Goal: Task Accomplishment & Management: Manage account settings

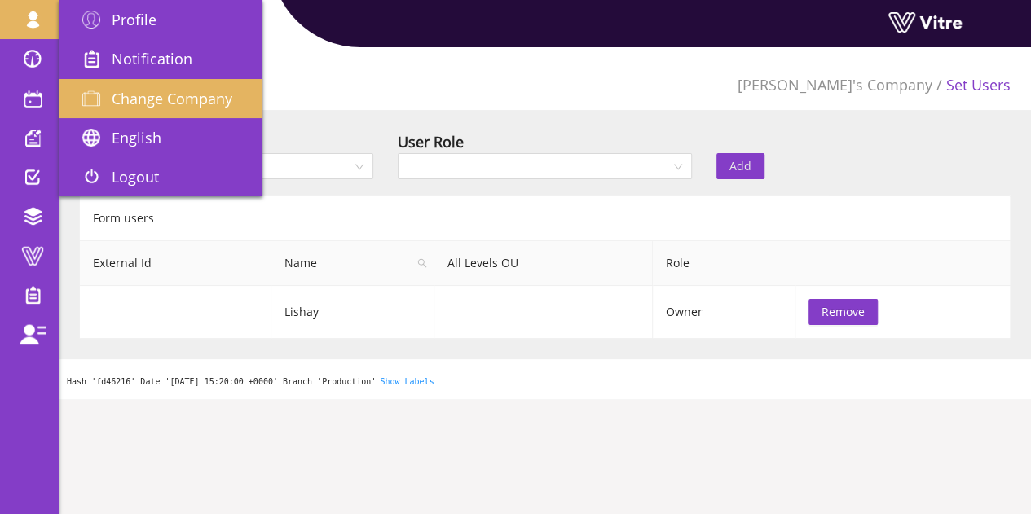
click at [137, 105] on span "Change Company" at bounding box center [172, 99] width 121 height 20
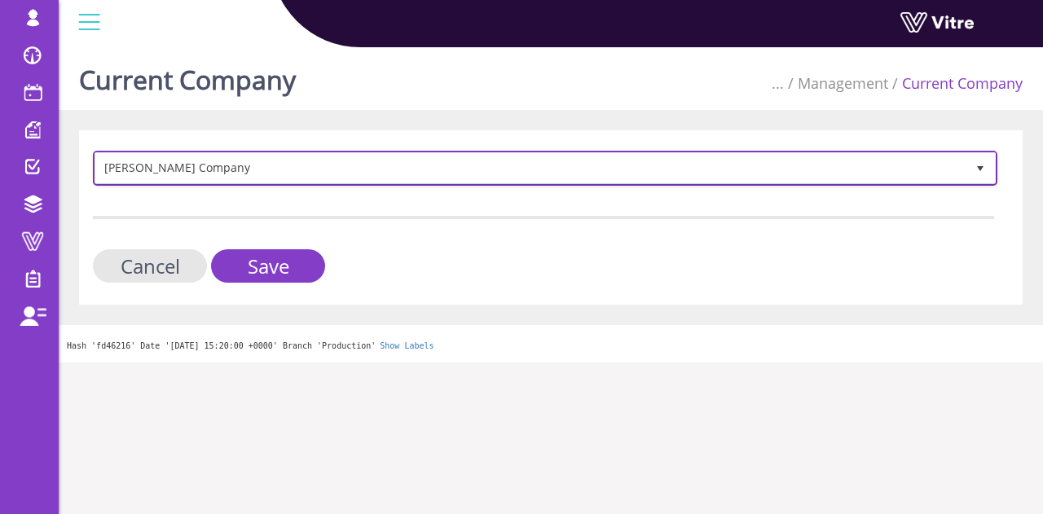
click at [415, 177] on span "Lishay's Company" at bounding box center [530, 167] width 870 height 29
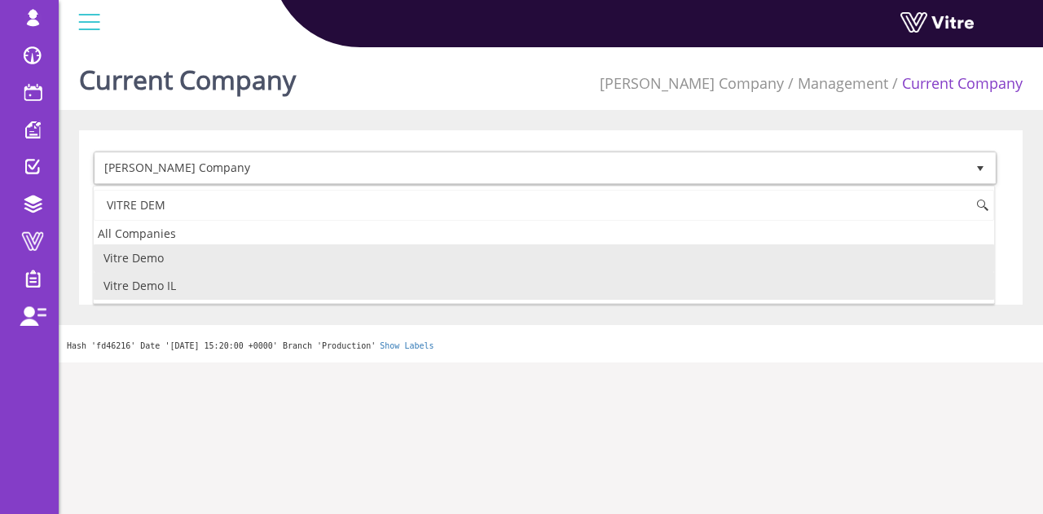
click at [254, 287] on li "Vitre Demo IL" at bounding box center [544, 286] width 900 height 28
type input "VITRE DEM"
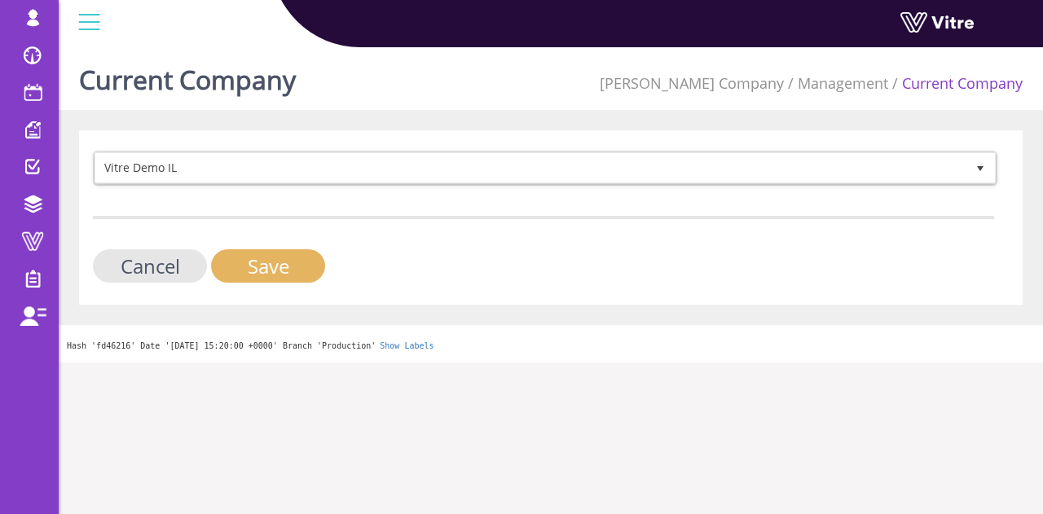
click at [297, 273] on input "Save" at bounding box center [268, 265] width 114 height 33
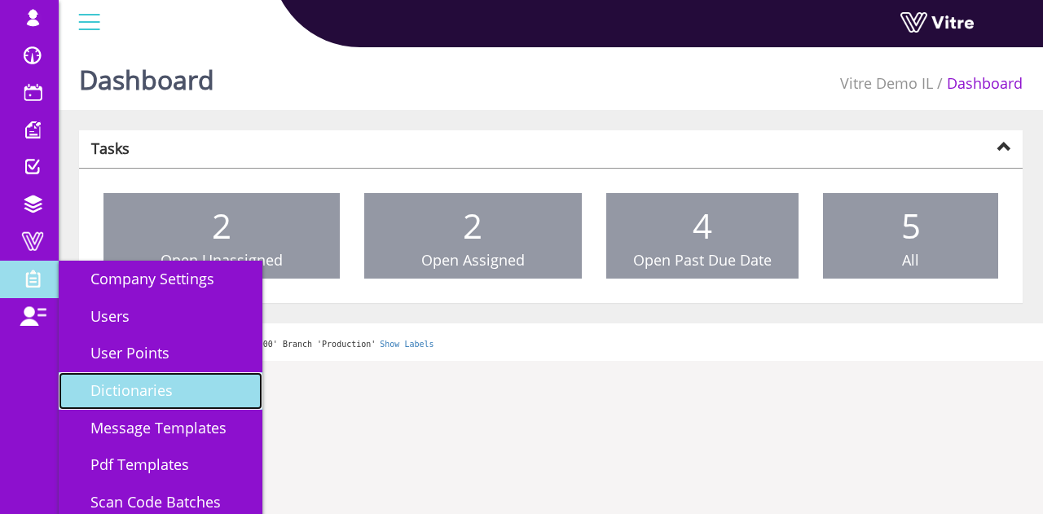
click at [163, 397] on span "Dictionaries" at bounding box center [122, 391] width 102 height 20
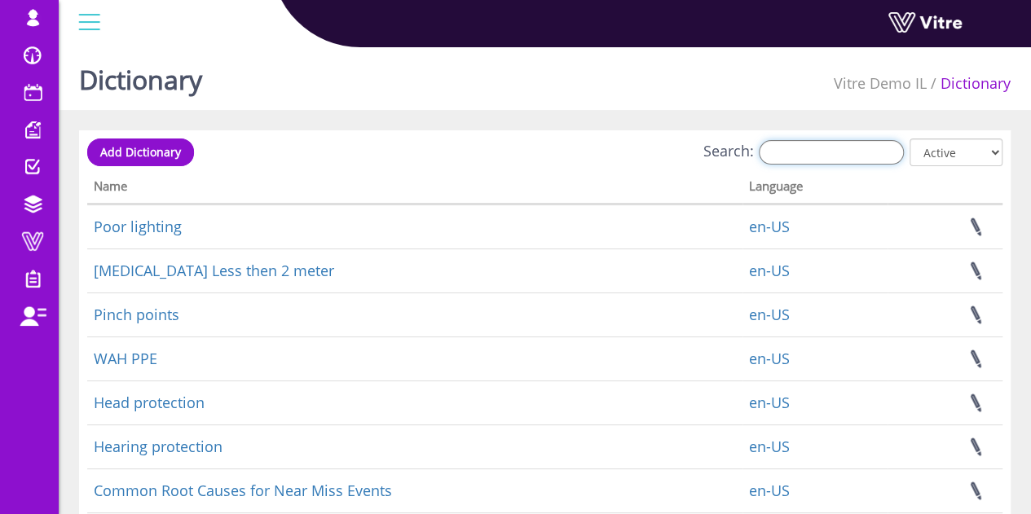
click at [888, 147] on input "Search:" at bounding box center [831, 152] width 145 height 24
click at [854, 150] on input "Search:" at bounding box center [831, 152] width 145 height 24
type input "ר"
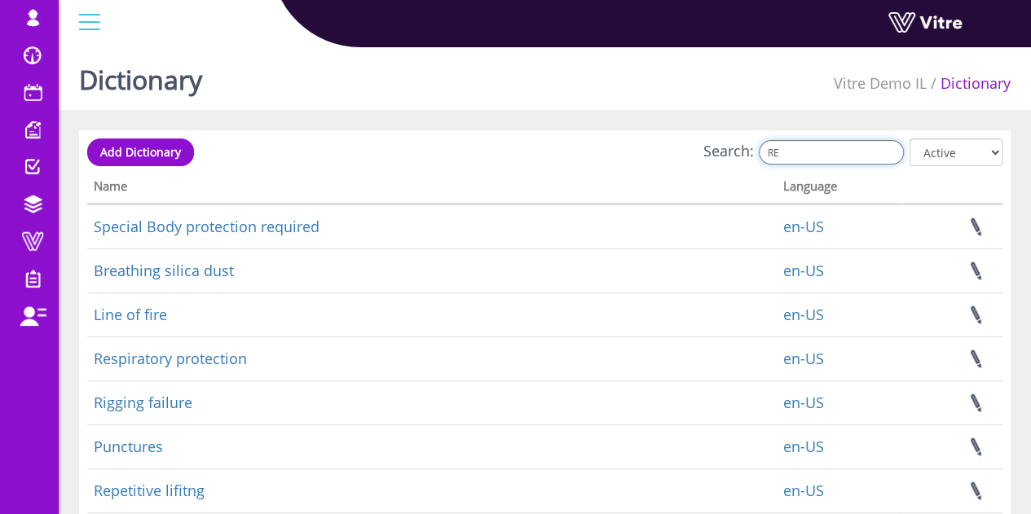
type input "RE"
click at [389, 160] on div "Search: RE All Active Not Active" at bounding box center [544, 154] width 915 height 30
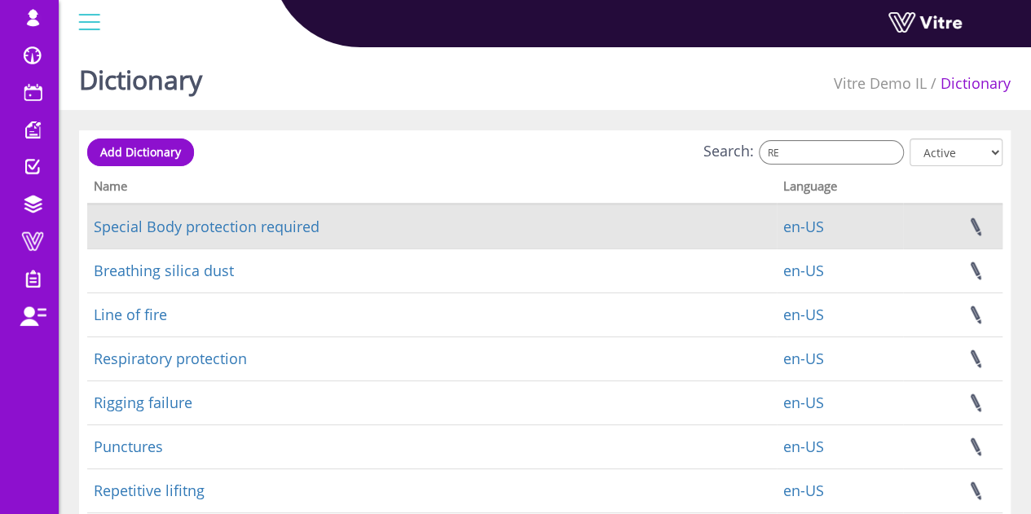
scroll to position [81, 0]
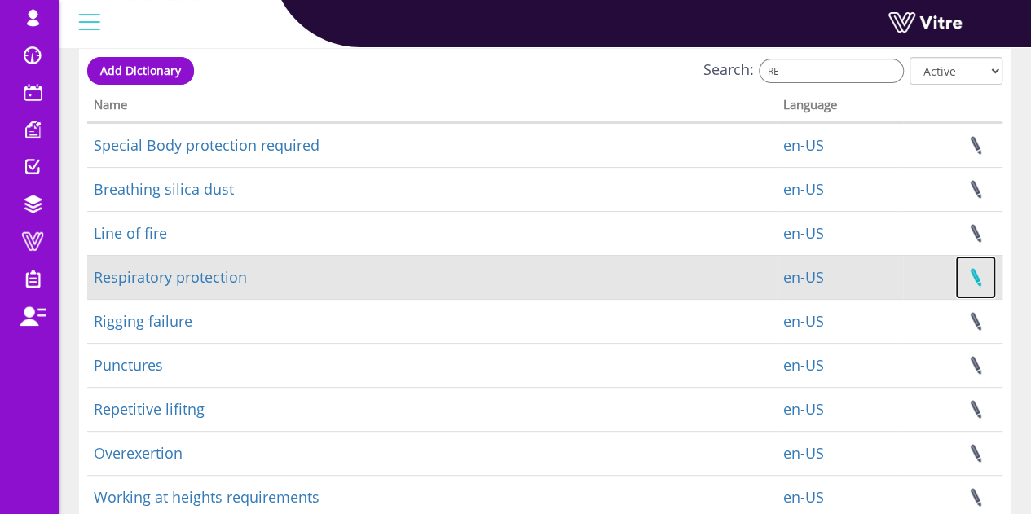
click at [980, 279] on link at bounding box center [975, 277] width 41 height 43
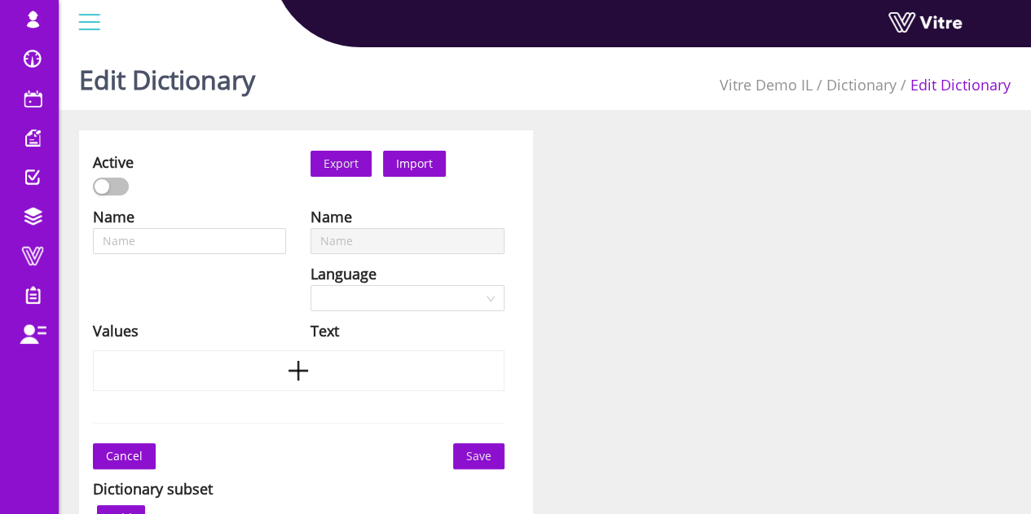
type input "Respiratory protection"
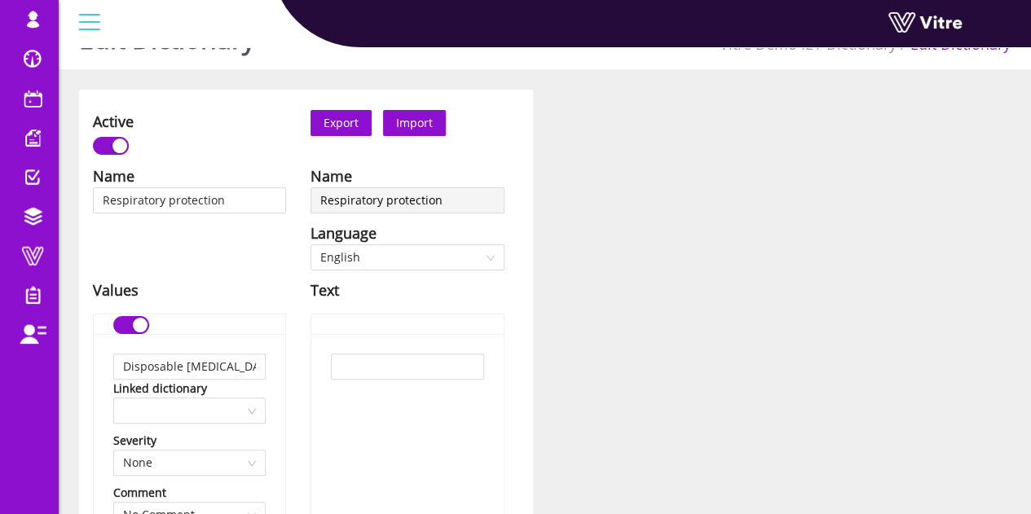
scroll to position [15, 0]
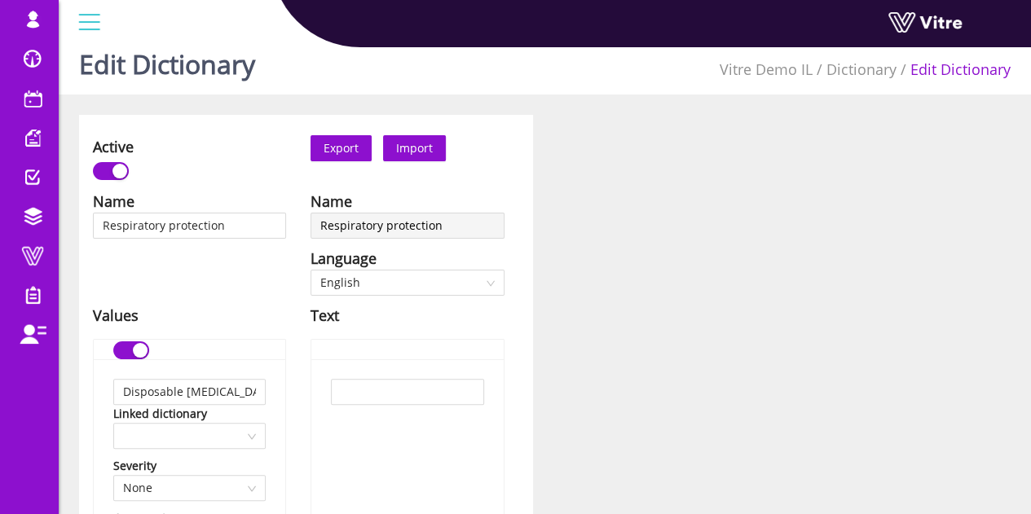
click at [385, 282] on span "English" at bounding box center [407, 283] width 174 height 24
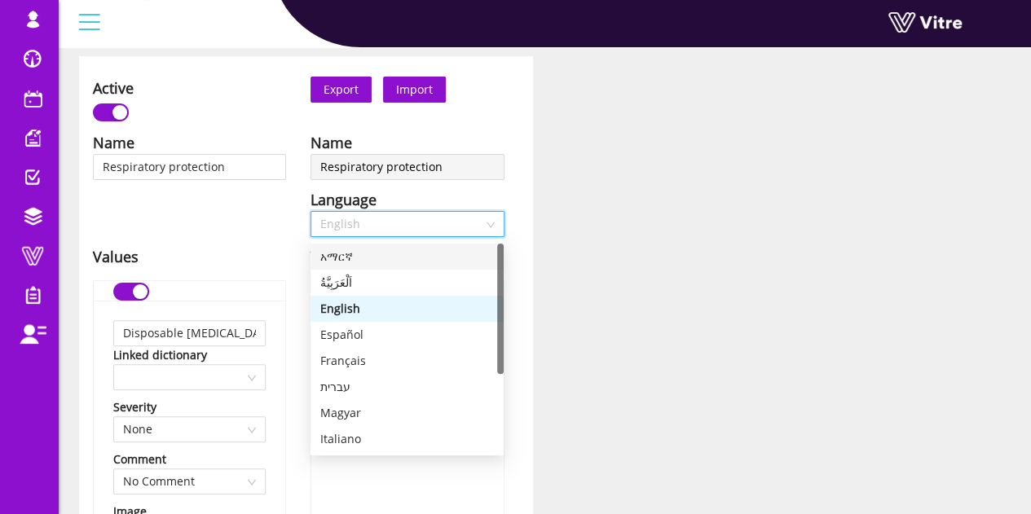
scroll to position [178, 0]
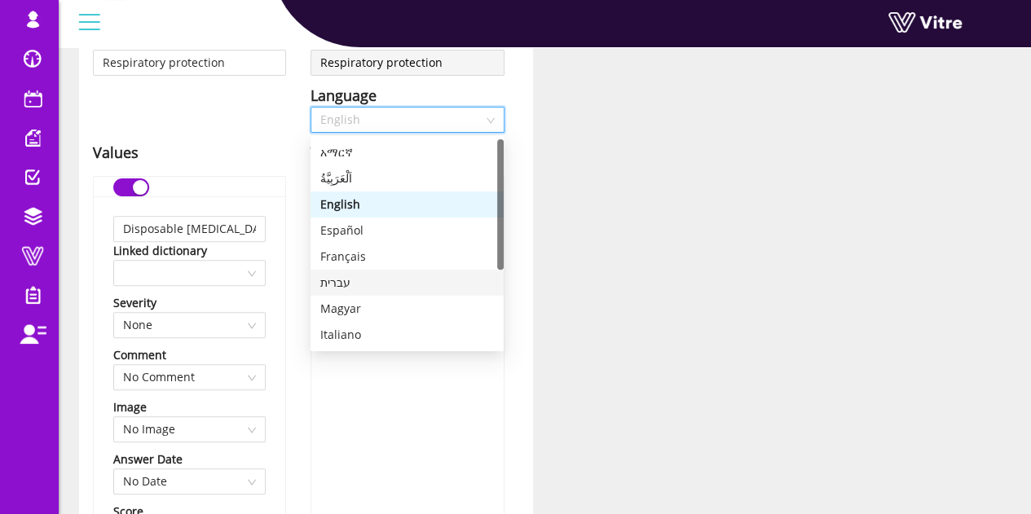
click at [367, 275] on div "עברית" at bounding box center [407, 283] width 174 height 18
type input "מסכת אבק חד-פעמית (P1 / P2)"
type input "מסכת סינון חלקיקים (N95 / FFP2)"
type input "מסכה עם אספקת אוויר חיצונית (SAR)"
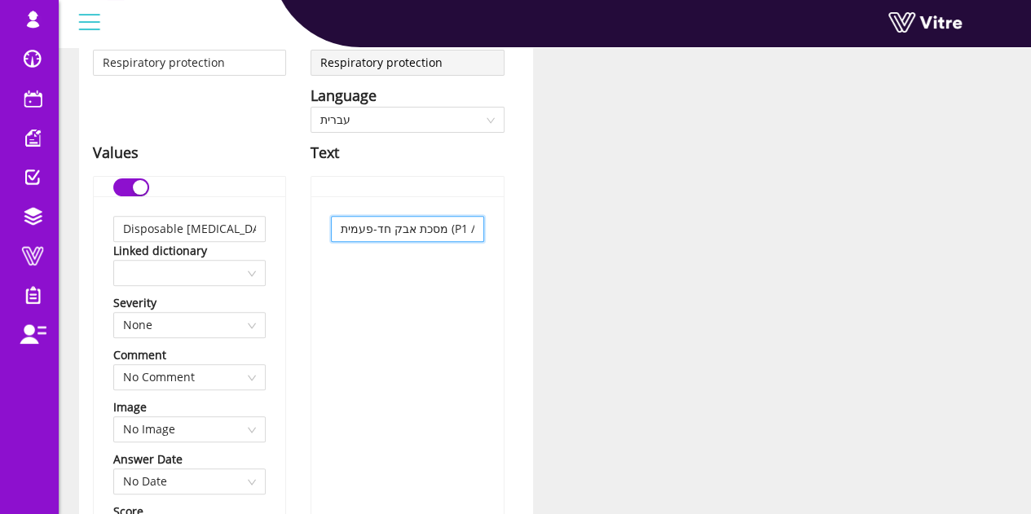
click at [383, 229] on input "מסכת אבק חד-פעמית (P1 / P2)" at bounding box center [407, 229] width 152 height 26
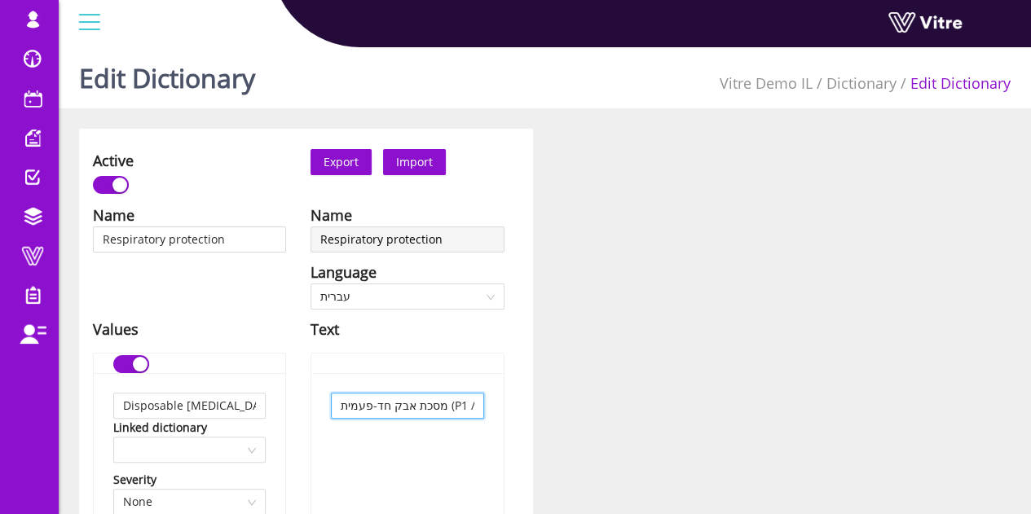
scroll to position [0, 0]
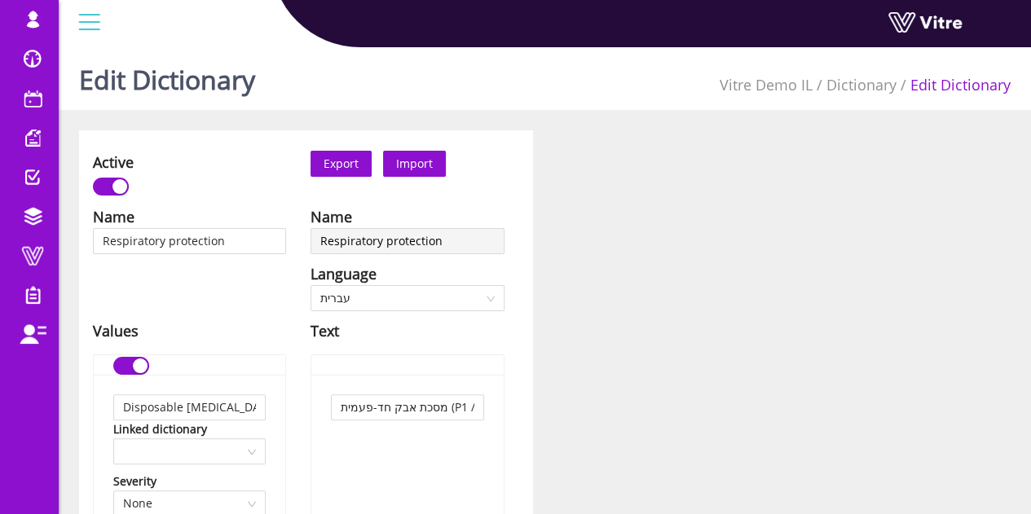
click at [385, 398] on input "מסכת אבק חד-פעמית (P1 / P2)" at bounding box center [407, 407] width 152 height 26
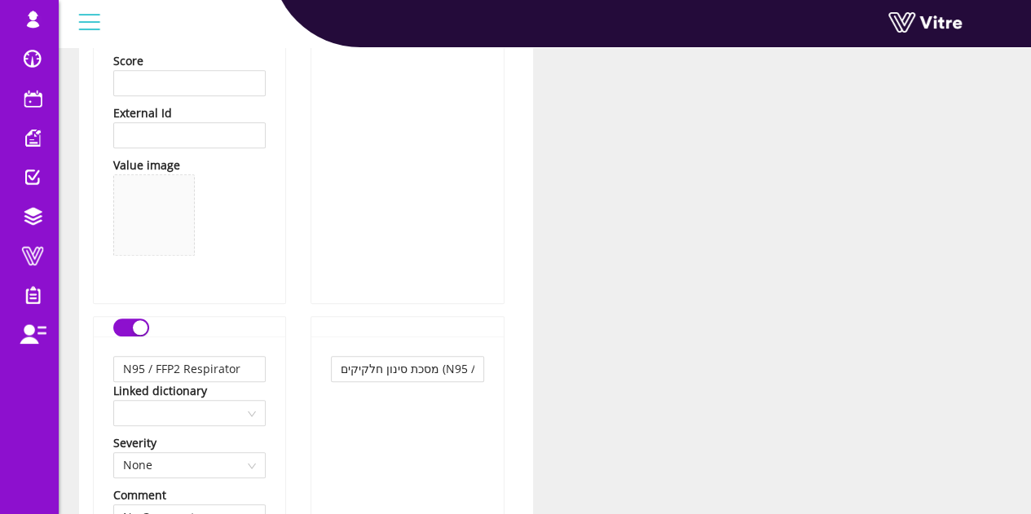
scroll to position [652, 0]
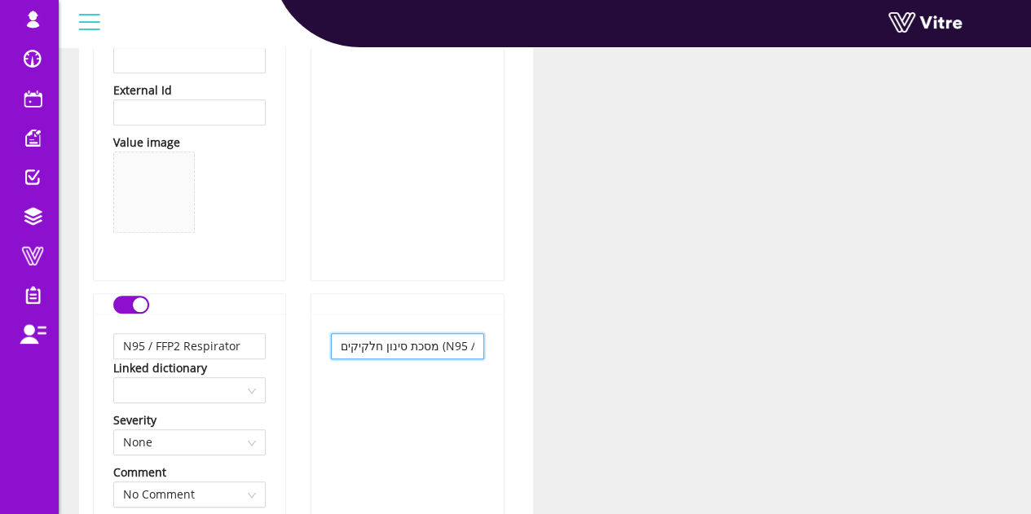
click at [423, 339] on input "מסכת סינון חלקיקים (N95 / FFP2)" at bounding box center [407, 346] width 152 height 26
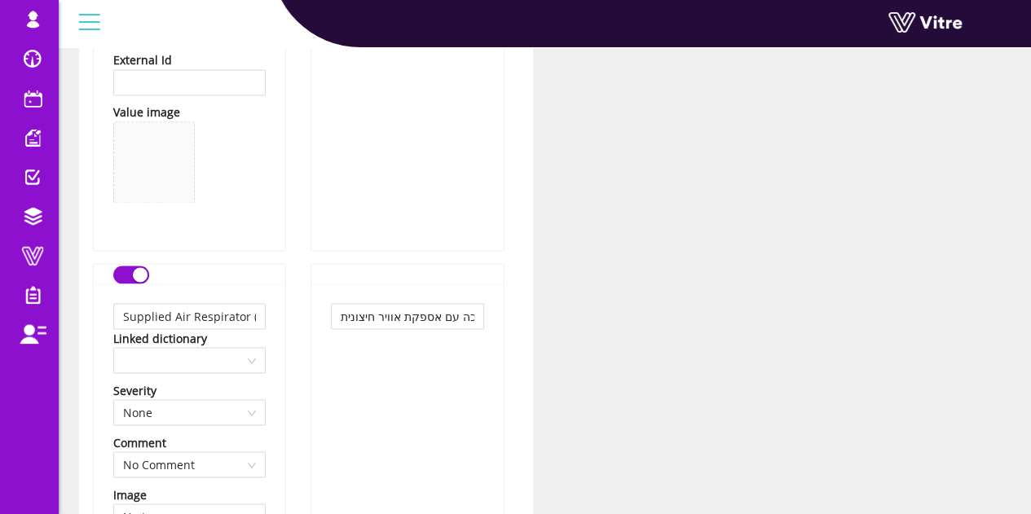
scroll to position [1385, 0]
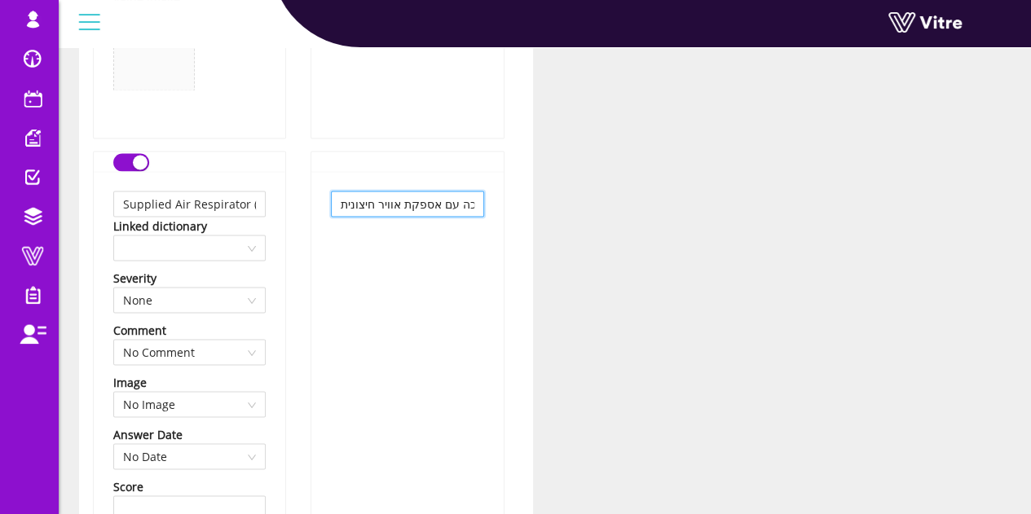
click at [426, 200] on input "מסכה עם אספקת אוויר חיצונית (SAR)" at bounding box center [407, 204] width 152 height 26
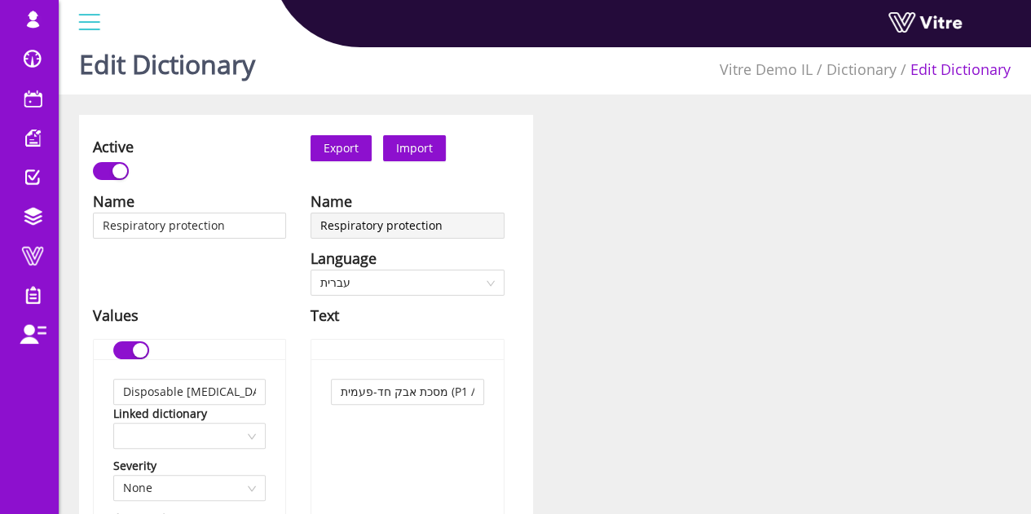
scroll to position [0, 0]
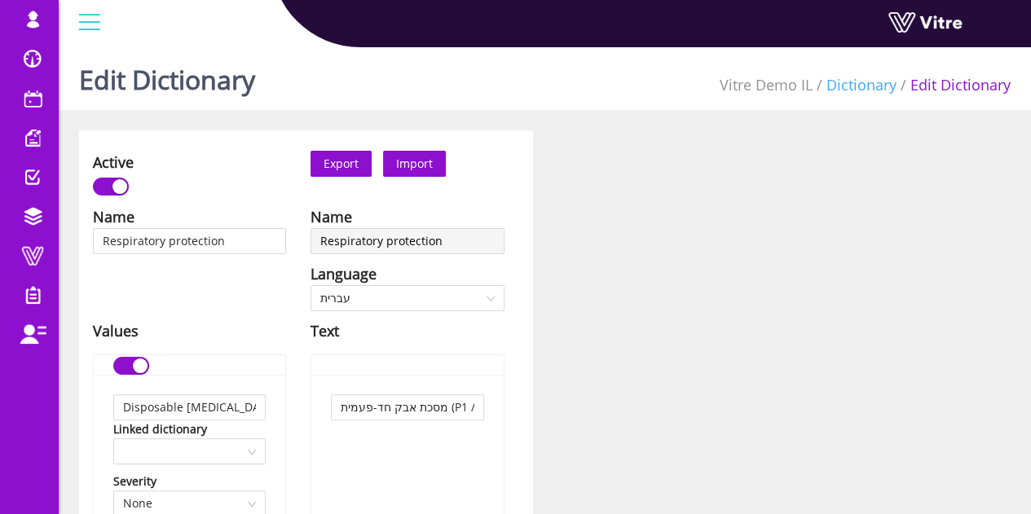
click at [847, 85] on link "Dictionary" at bounding box center [861, 85] width 70 height 20
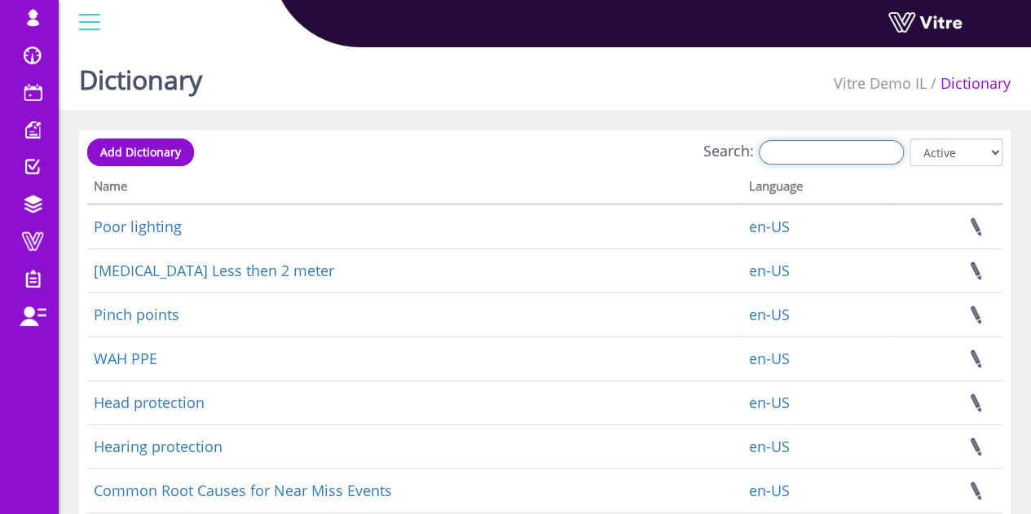
click at [841, 142] on input "Search:" at bounding box center [831, 152] width 145 height 24
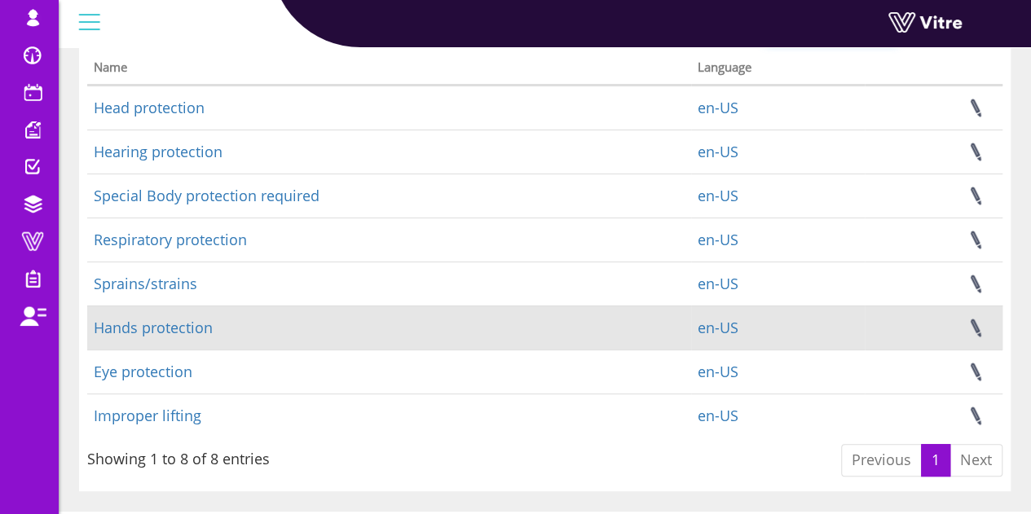
scroll to position [153, 0]
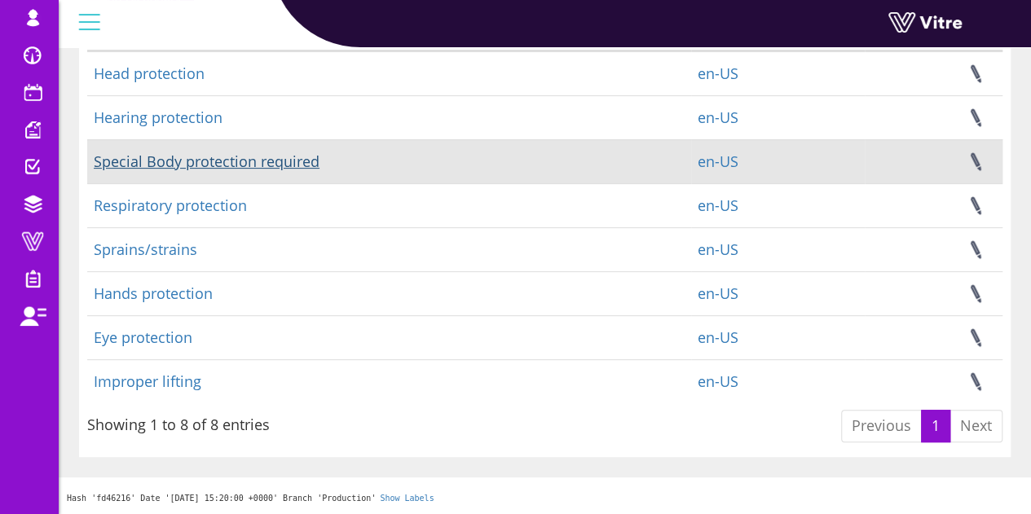
type input "PR"
click at [217, 156] on link "Special Body protection required" at bounding box center [207, 162] width 226 height 20
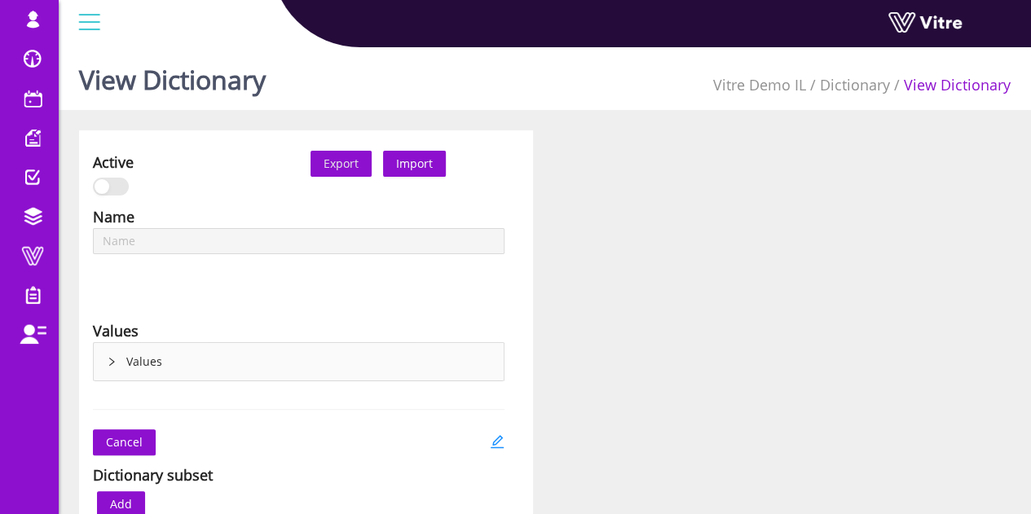
type input "Special Body protection required"
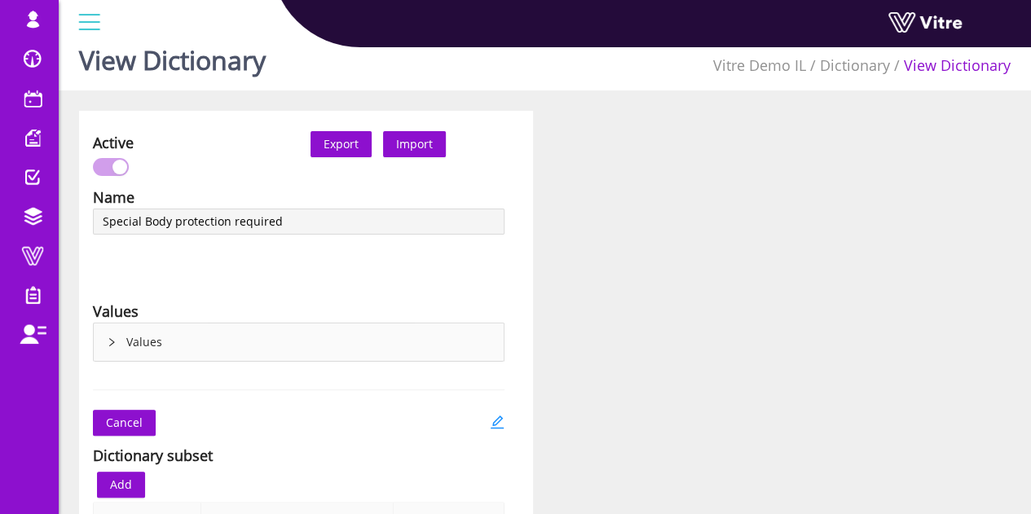
scroll to position [20, 0]
click at [491, 428] on link at bounding box center [497, 423] width 15 height 26
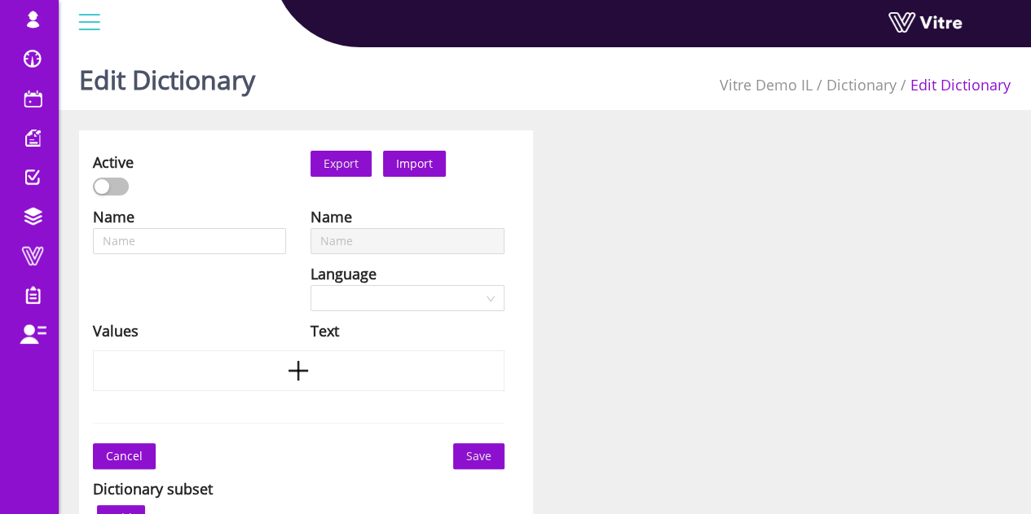
type input "Special Body protection required"
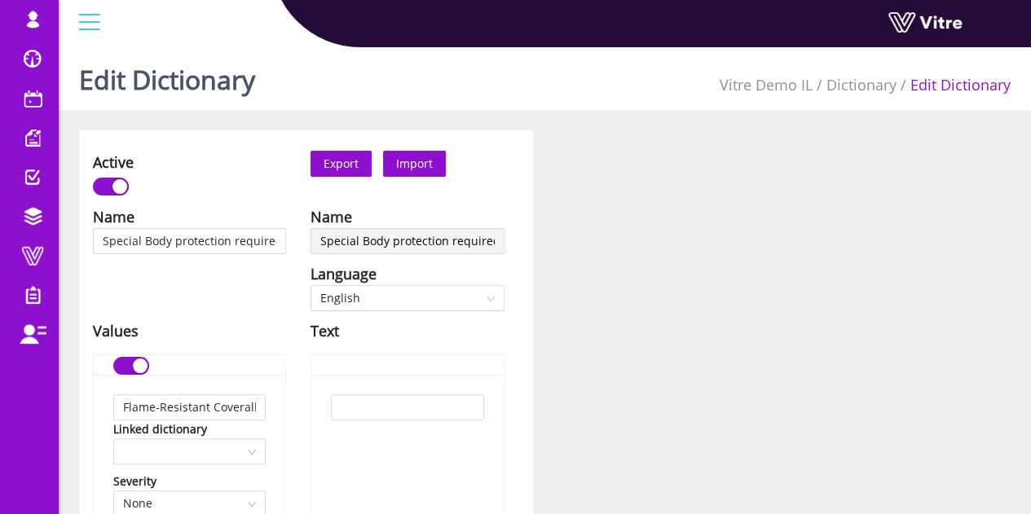
click at [380, 300] on span "English" at bounding box center [407, 298] width 174 height 24
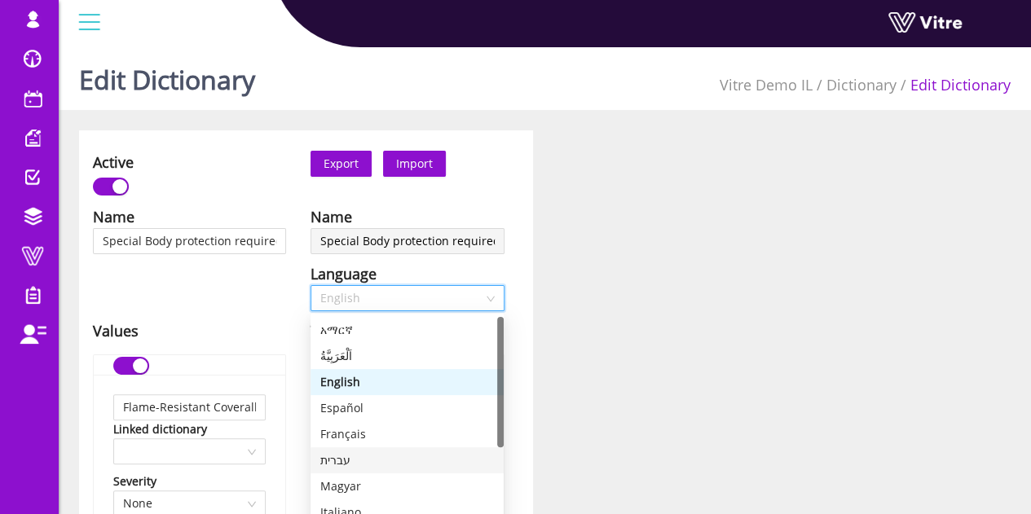
click at [341, 469] on div "עברית" at bounding box center [406, 460] width 193 height 26
type input "סרבל עמיד אש"
type input "וסט / מעיל זוהר"
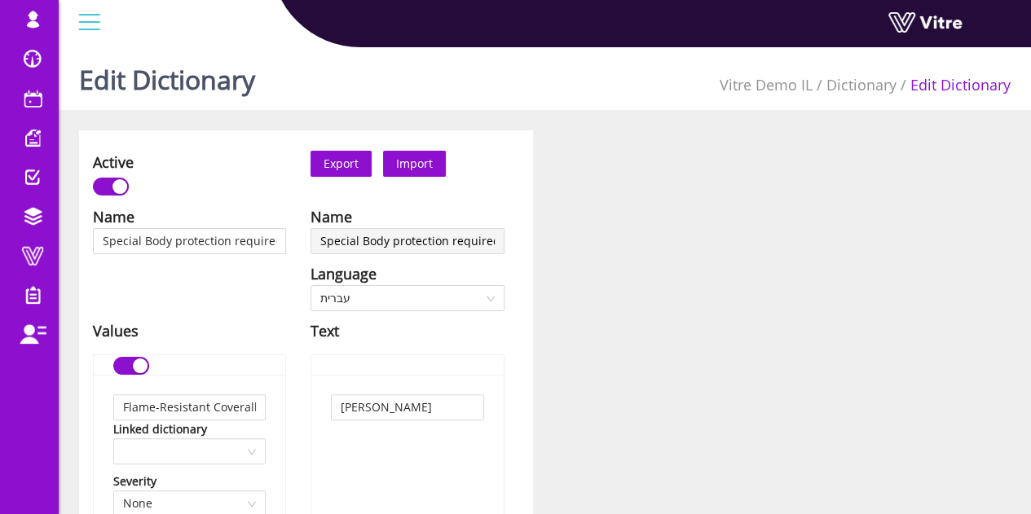
click at [279, 327] on div "Values" at bounding box center [189, 330] width 193 height 23
click at [409, 403] on input "סרבל עמיד אש" at bounding box center [407, 407] width 152 height 26
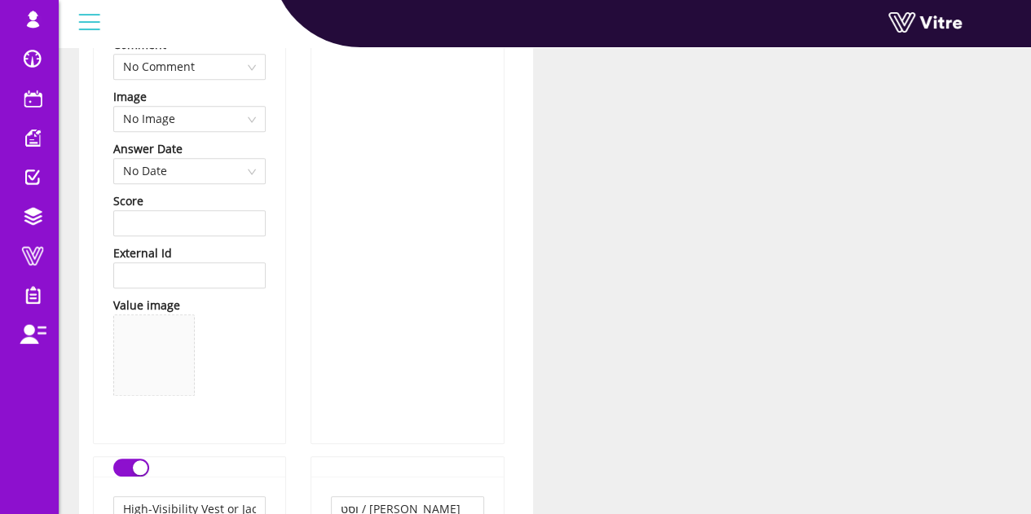
scroll to position [652, 0]
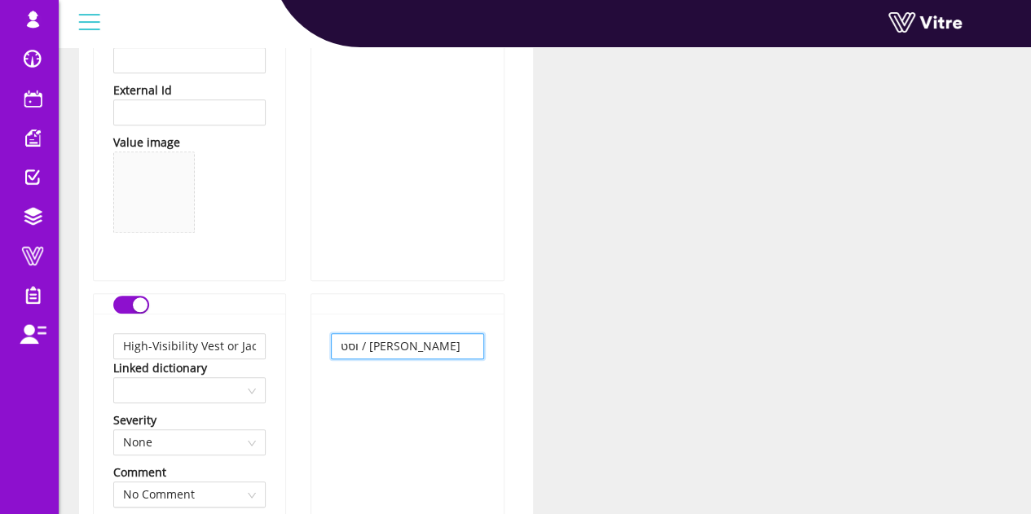
click at [411, 354] on input "וסט / מעיל זוהר" at bounding box center [407, 346] width 152 height 26
click at [411, 353] on input "וסט / מעיל זוהר" at bounding box center [407, 346] width 152 height 26
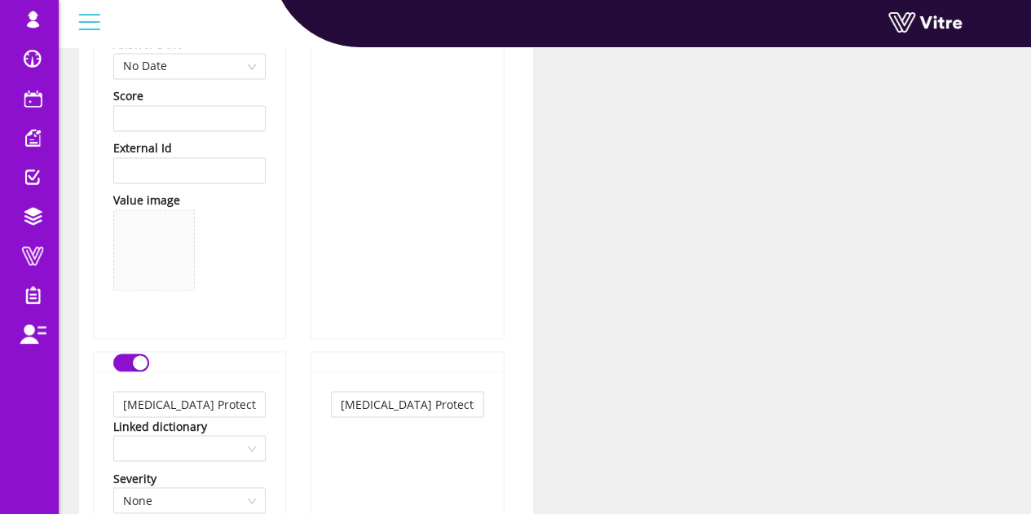
scroll to position [1385, 0]
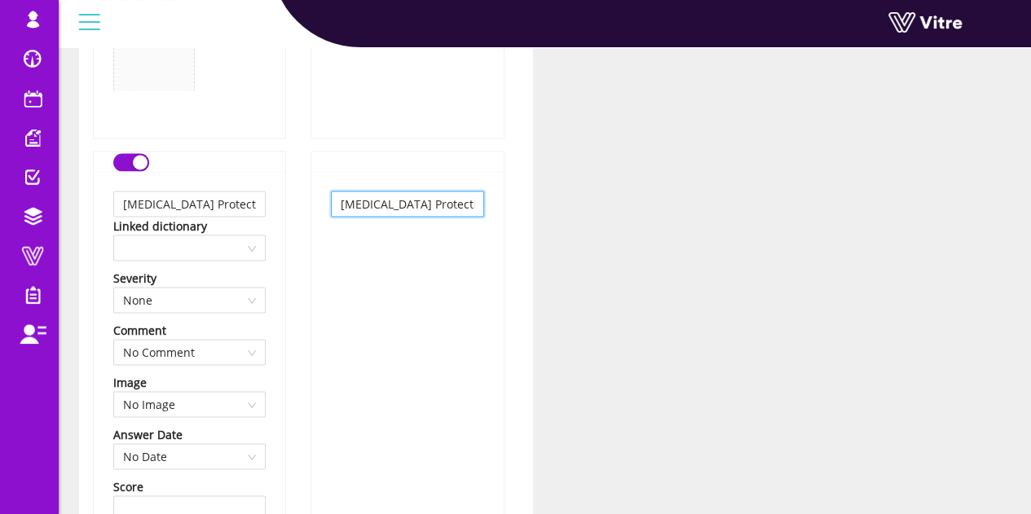
click at [429, 192] on input "Biological Hazard Protective Suit (Biohazard)" at bounding box center [407, 204] width 152 height 26
click at [422, 203] on input "Biological Hazard Protective Suit (Biohazard)" at bounding box center [407, 204] width 152 height 26
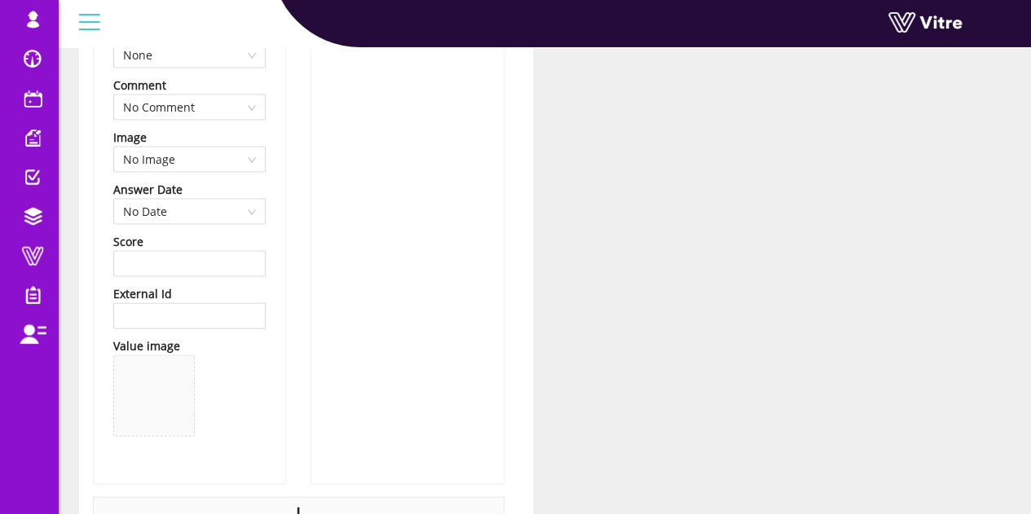
scroll to position [1793, 0]
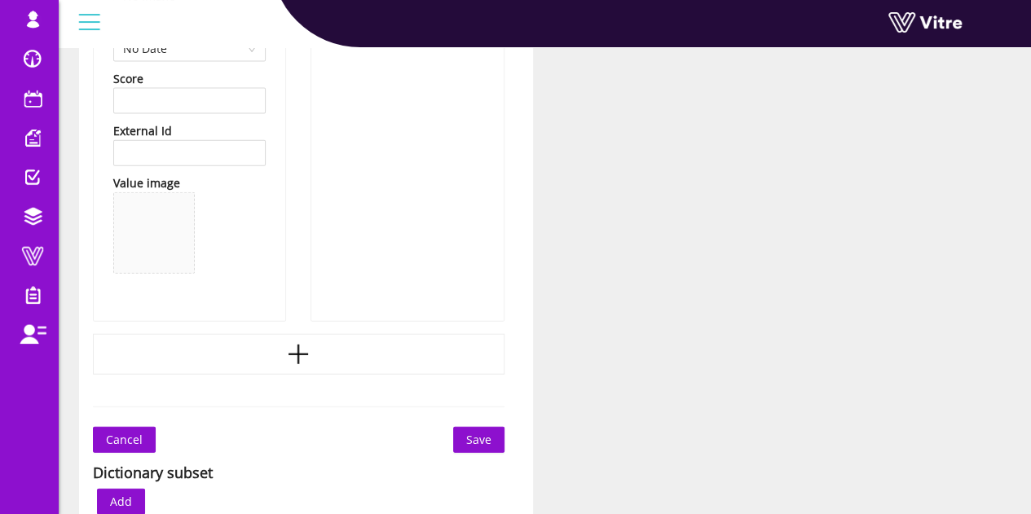
type input "חליפת הגנה ביולוגית"
click at [495, 442] on button "Save" at bounding box center [478, 440] width 51 height 26
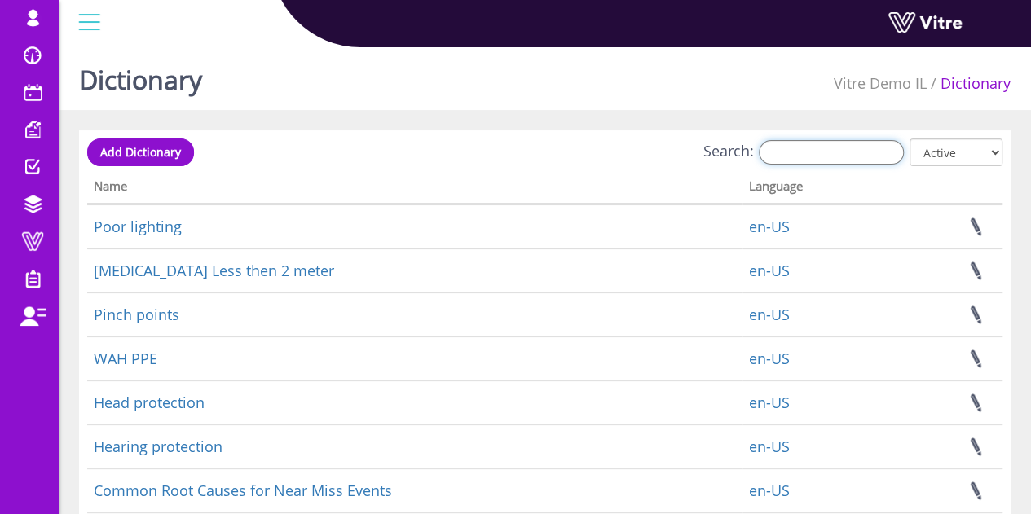
click at [807, 162] on input "Search:" at bounding box center [831, 152] width 145 height 24
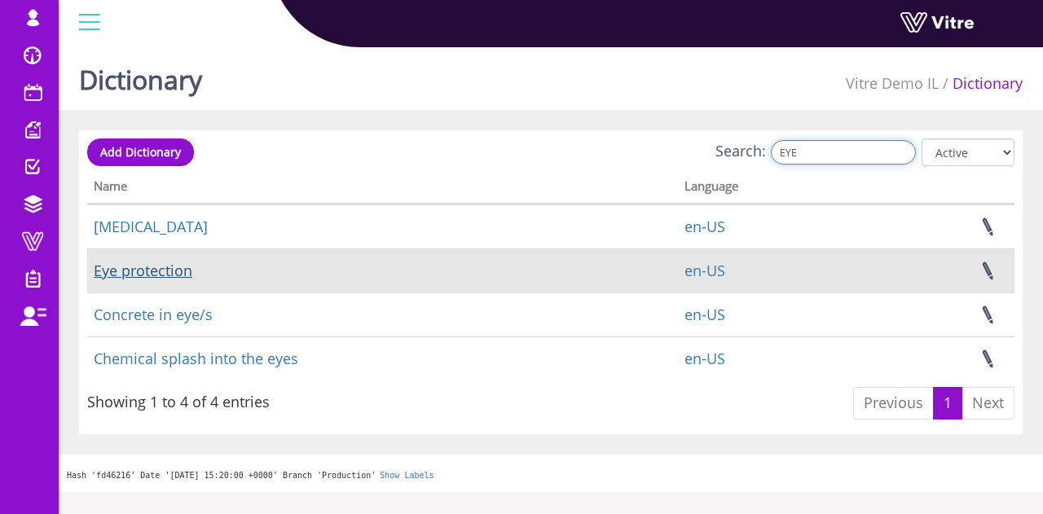
type input "EYE"
click at [138, 271] on link "Eye protection" at bounding box center [143, 271] width 99 height 20
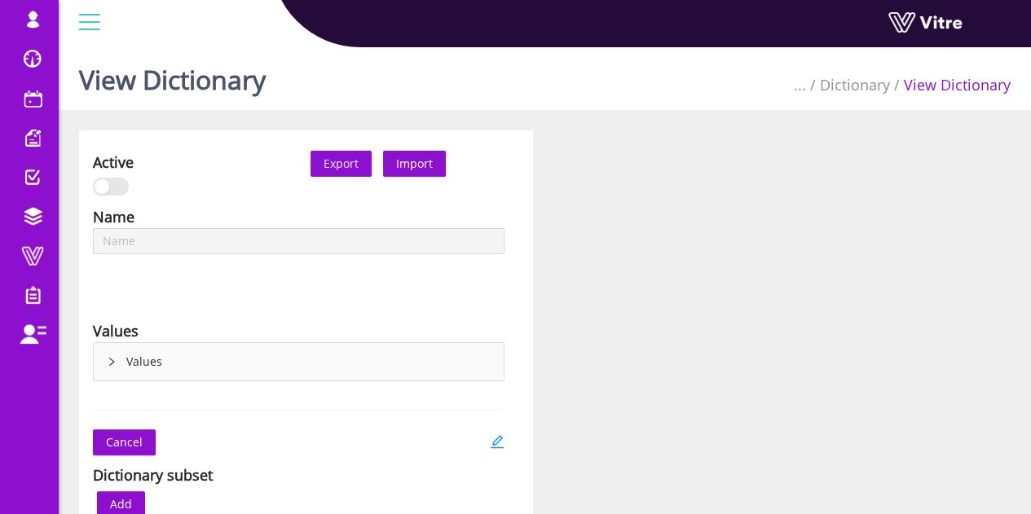
type input "Eye protection"
click at [502, 440] on icon "edit" at bounding box center [497, 441] width 15 height 15
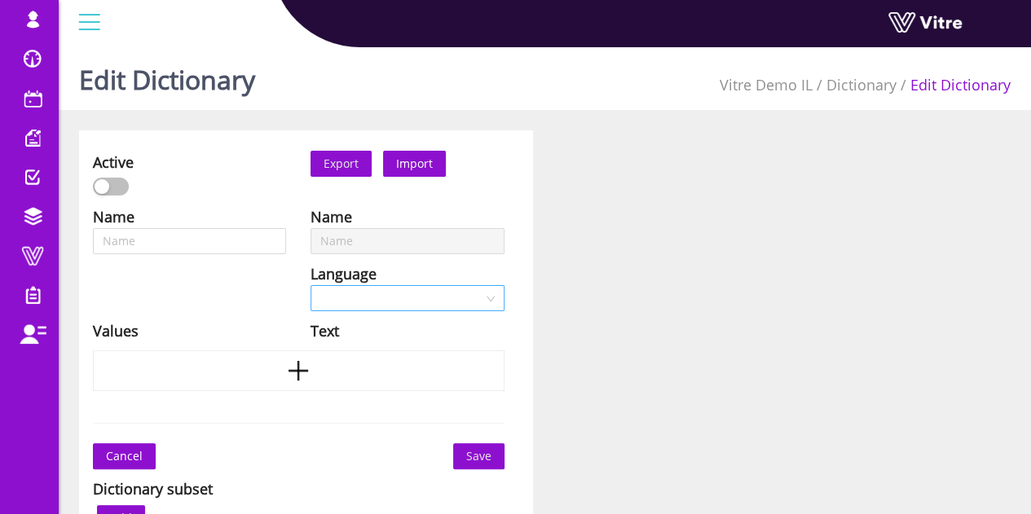
type input "Eye protection"
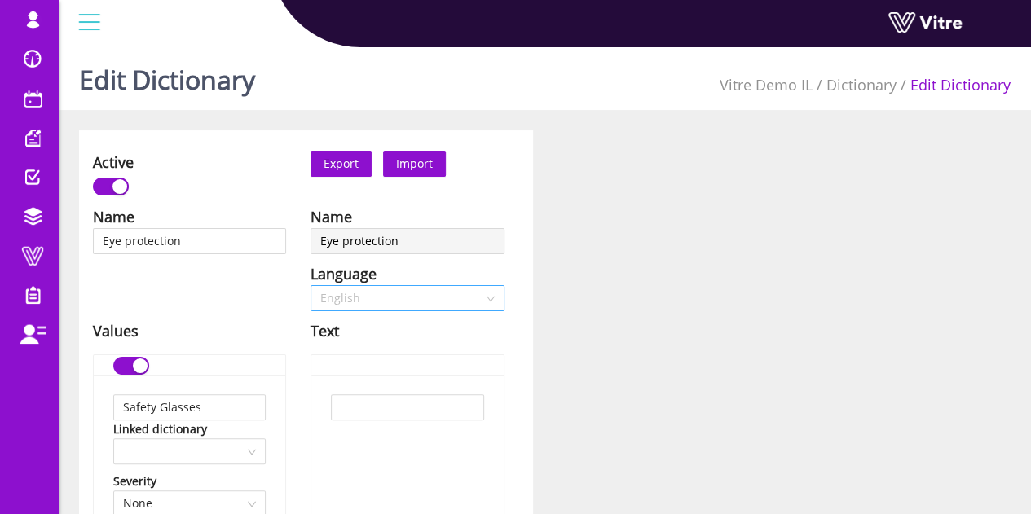
click at [365, 302] on span "English" at bounding box center [407, 298] width 174 height 24
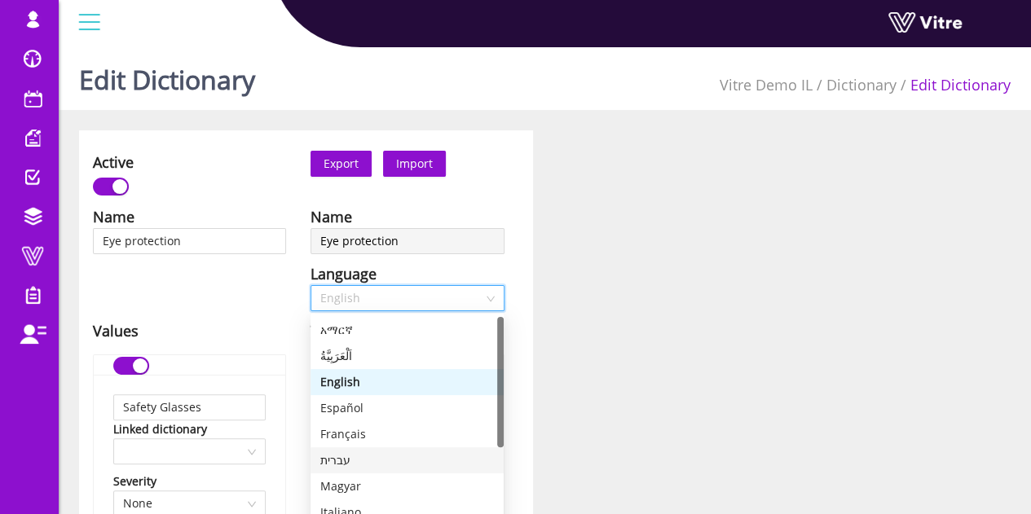
click at [350, 460] on div "עברית" at bounding box center [407, 460] width 174 height 18
type input "משקפי מגן"
type input "משקפי מגן ללייזר"
type input "משקפי מגן אופטיות (עם מספר)"
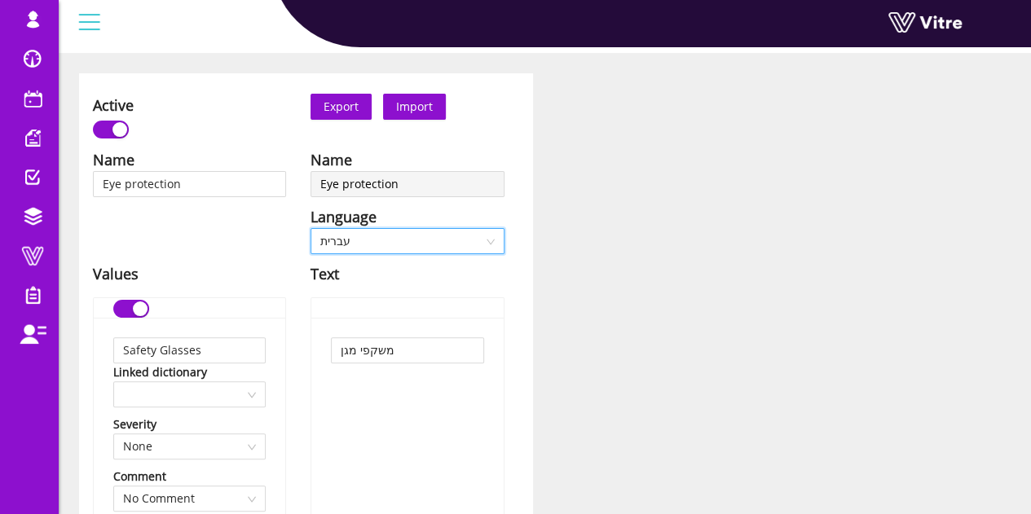
scroll to position [81, 0]
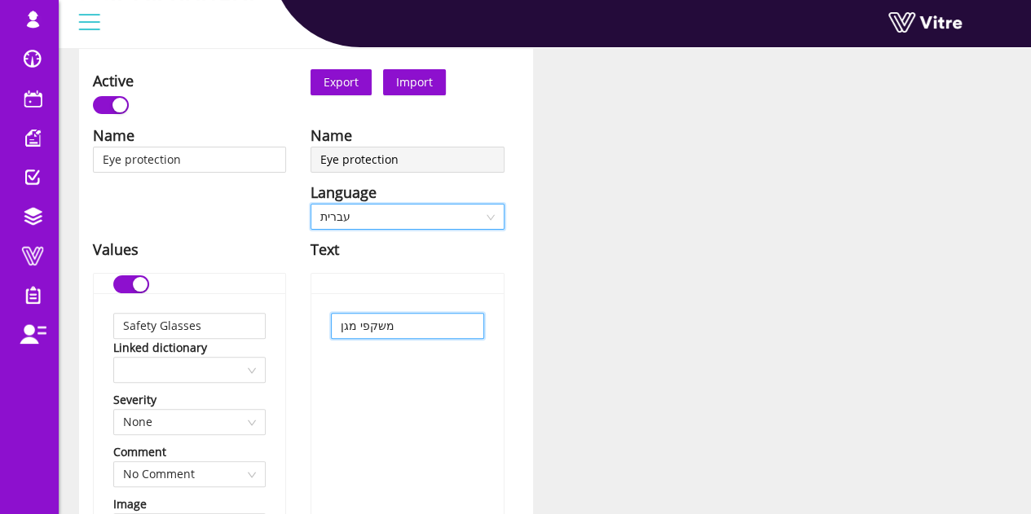
click at [415, 315] on input "משקפי מגן" at bounding box center [407, 326] width 152 height 26
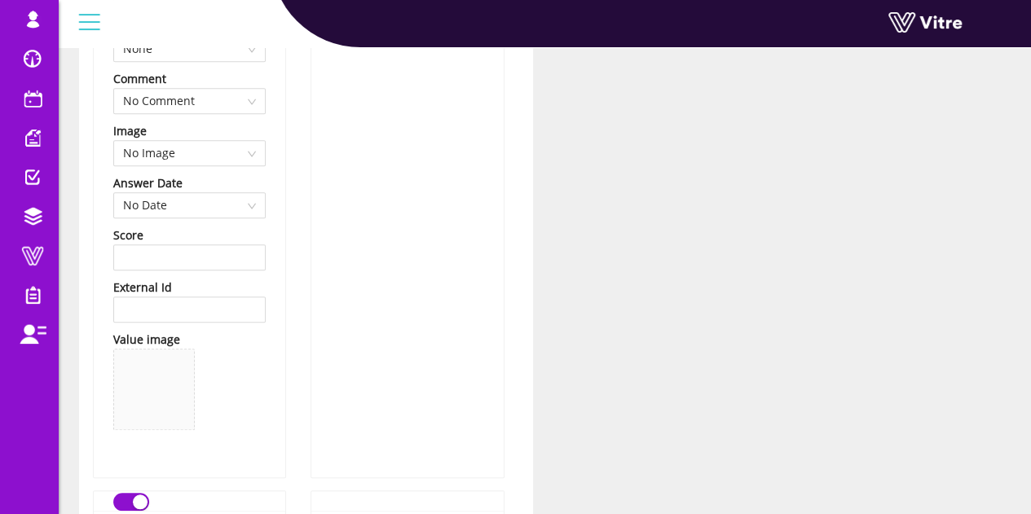
scroll to position [570, 0]
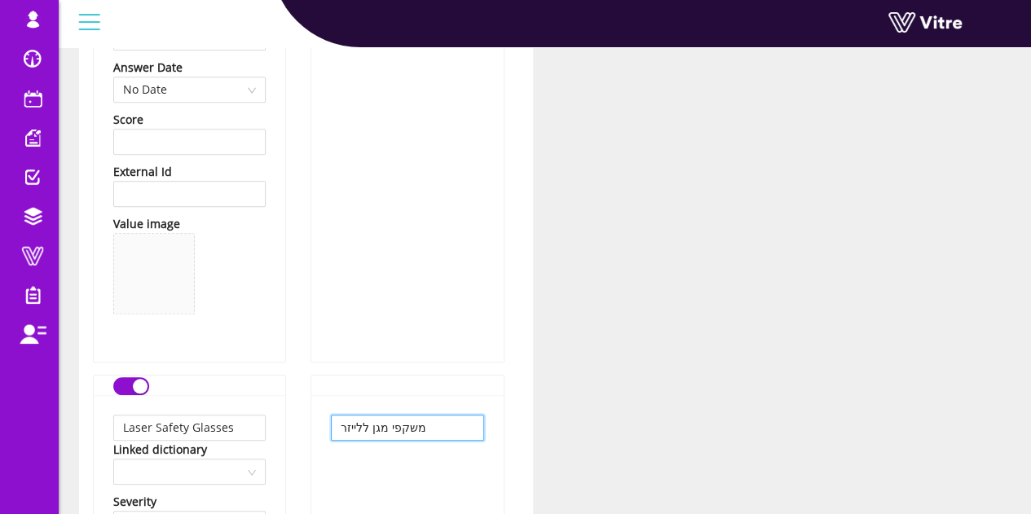
click at [358, 425] on input "משקפי מגן ללייזר" at bounding box center [407, 428] width 152 height 26
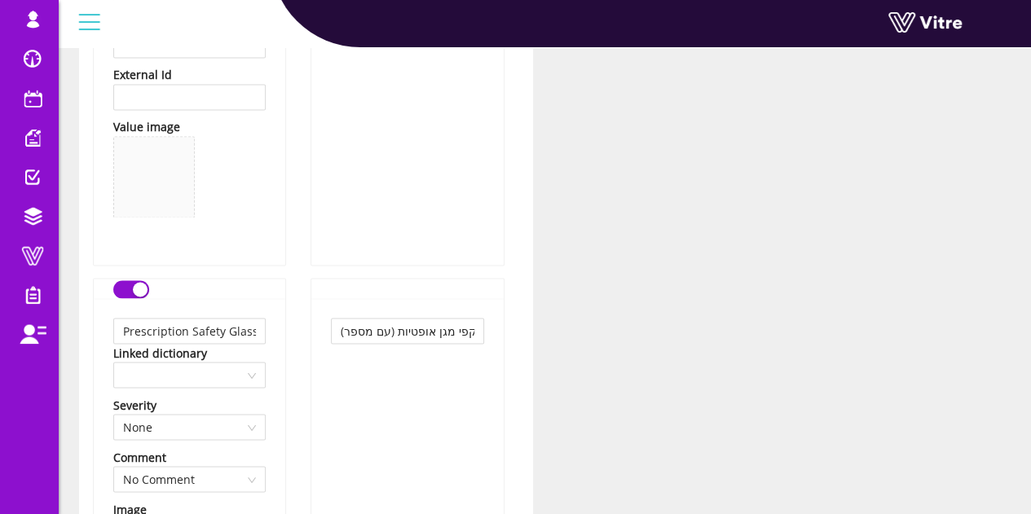
scroll to position [1385, 0]
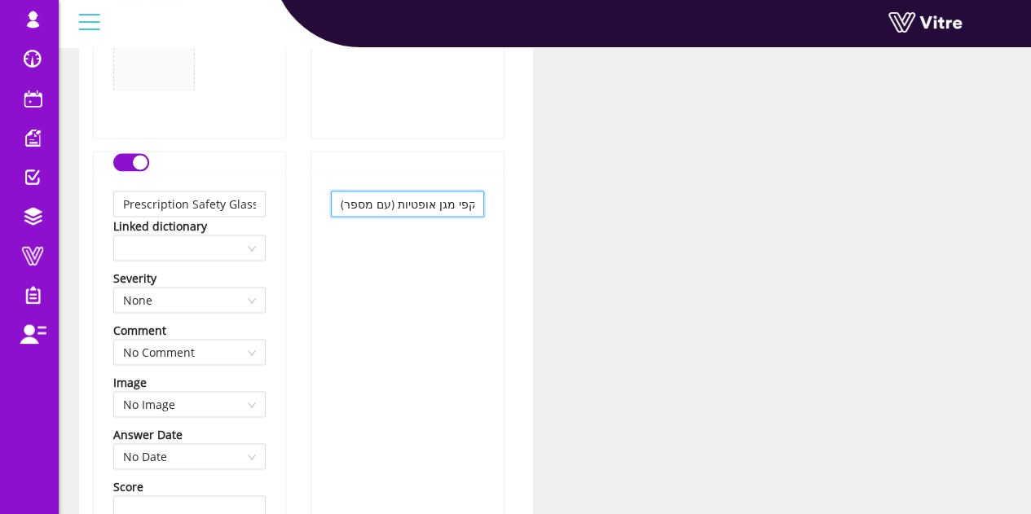
click at [442, 196] on input "משקפי מגן אופטיות (עם מספר)" at bounding box center [407, 204] width 152 height 26
click at [443, 196] on input "משקפי מגן אופטיות (עם מספר)" at bounding box center [407, 204] width 152 height 26
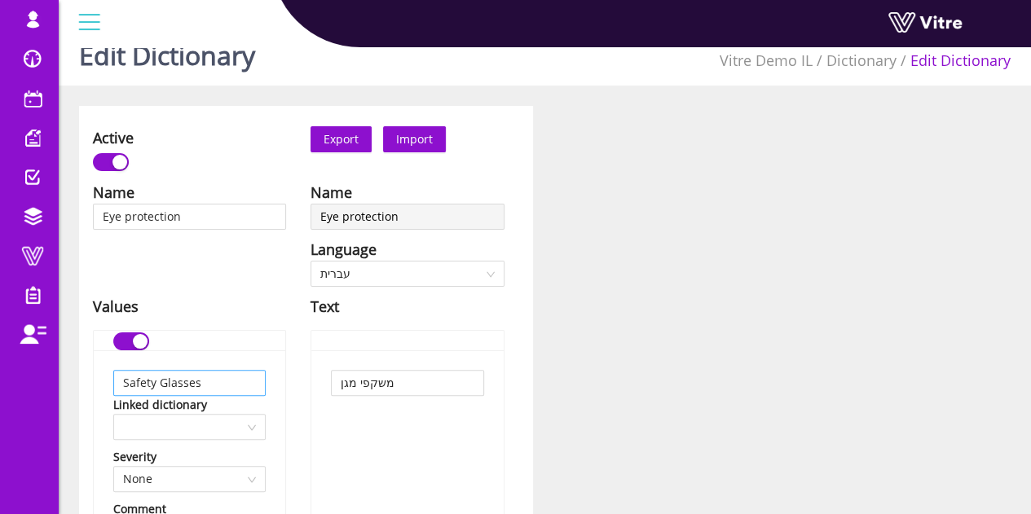
scroll to position [0, 0]
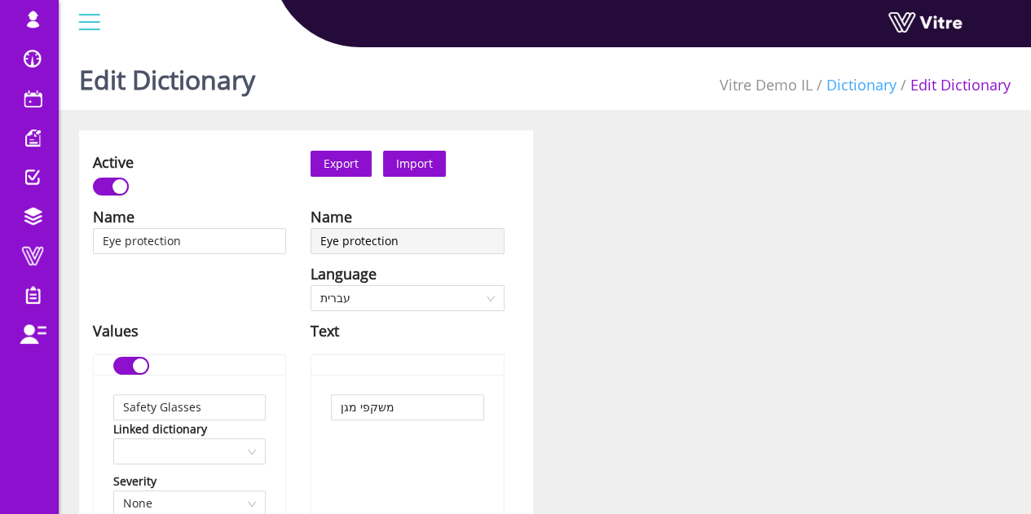
click at [860, 86] on link "Dictionary" at bounding box center [861, 85] width 70 height 20
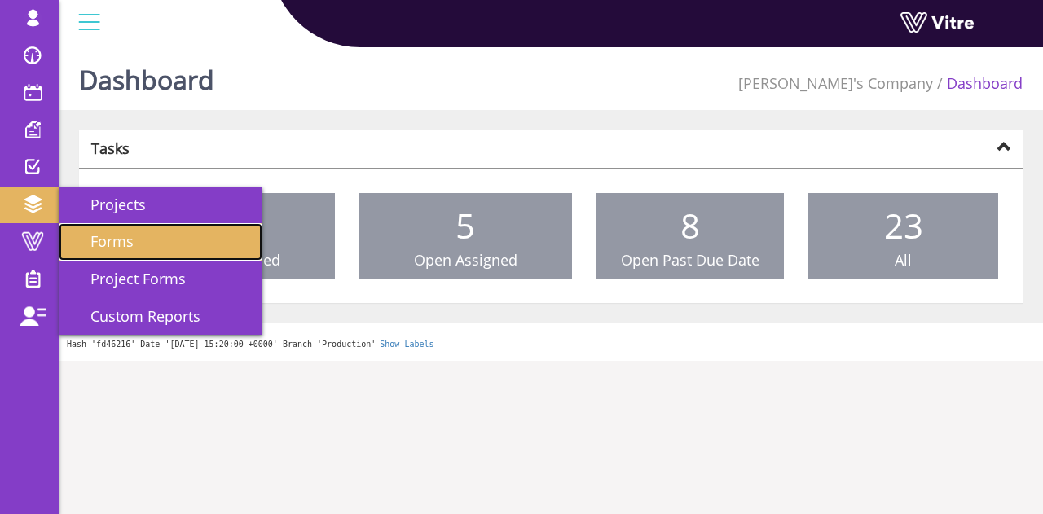
click at [156, 238] on link "Forms" at bounding box center [161, 241] width 204 height 37
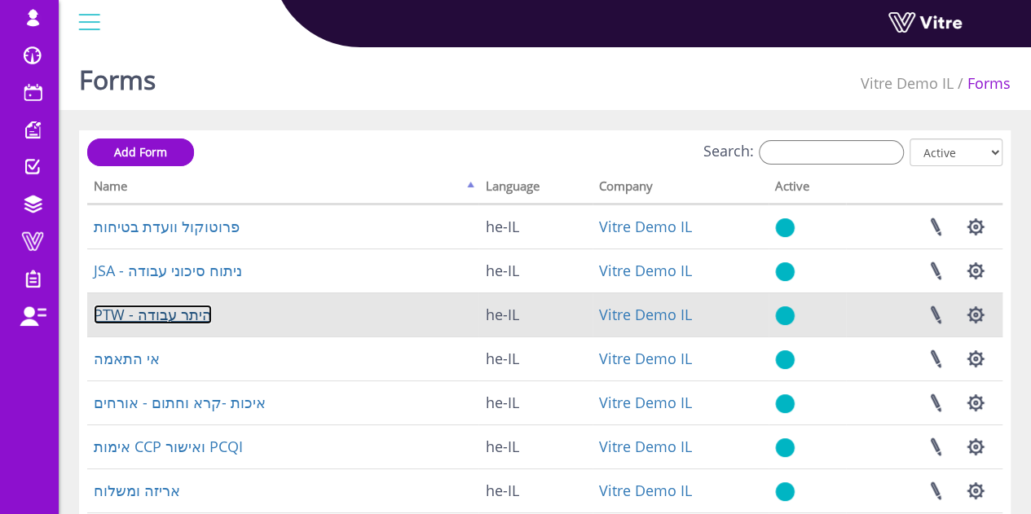
click at [168, 305] on link "PTW - היתר עבודה" at bounding box center [153, 315] width 118 height 20
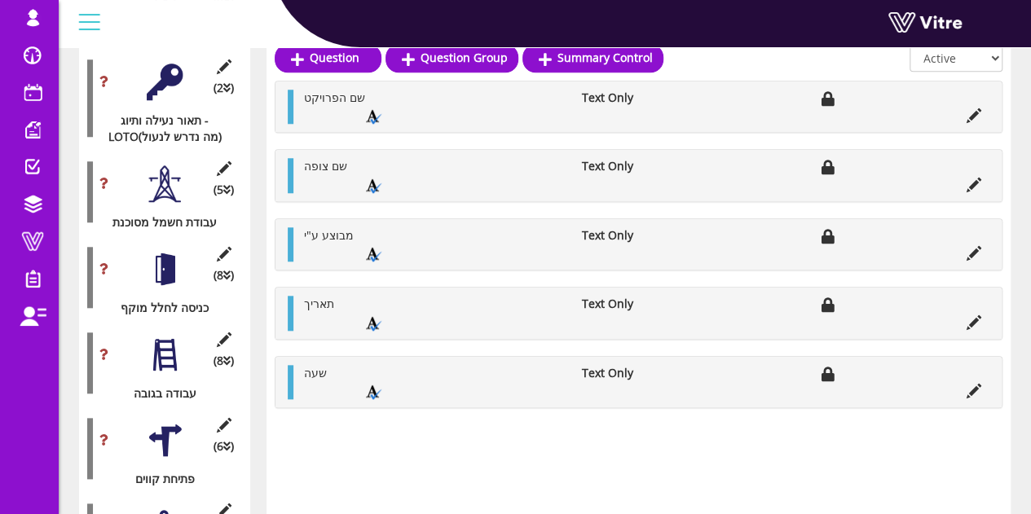
scroll to position [733, 0]
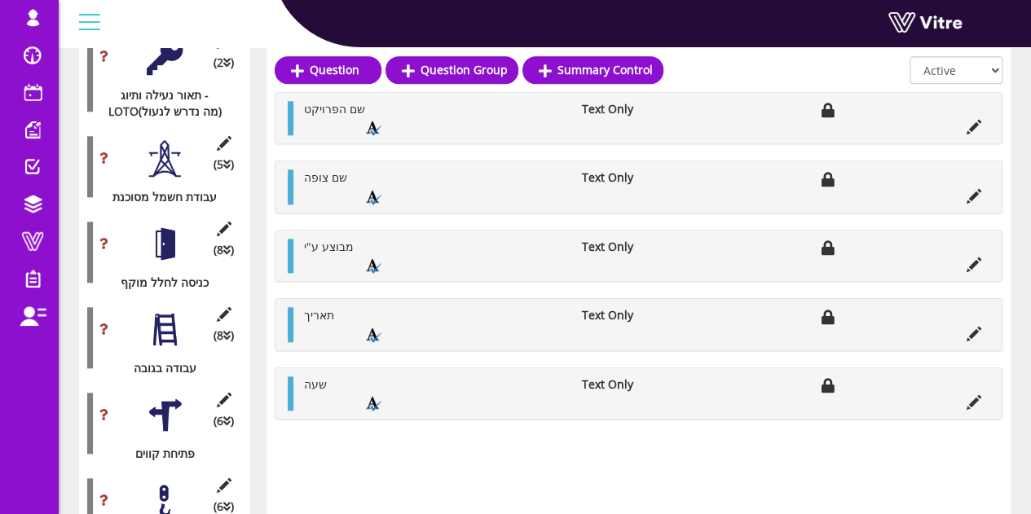
click at [171, 322] on div at bounding box center [165, 329] width 37 height 37
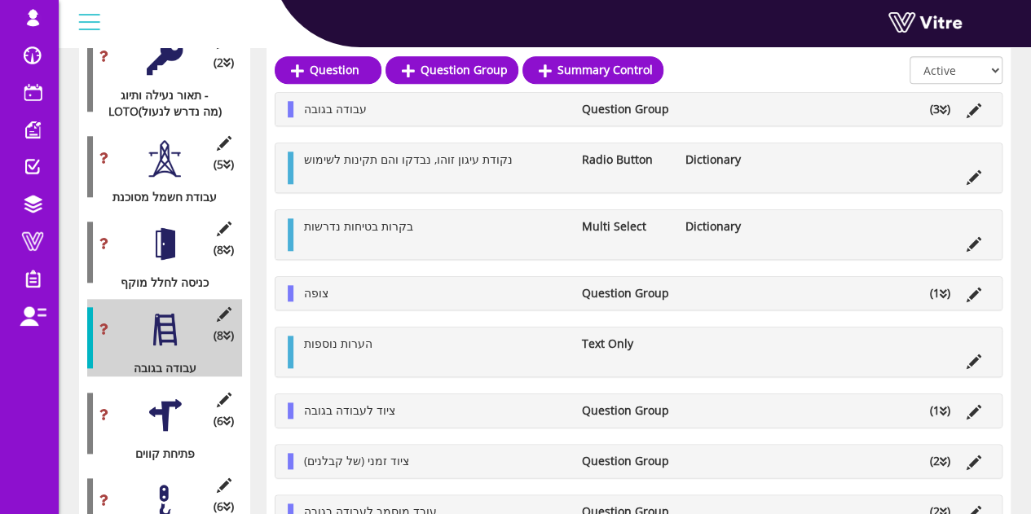
click at [942, 112] on icon at bounding box center [942, 109] width 7 height 11
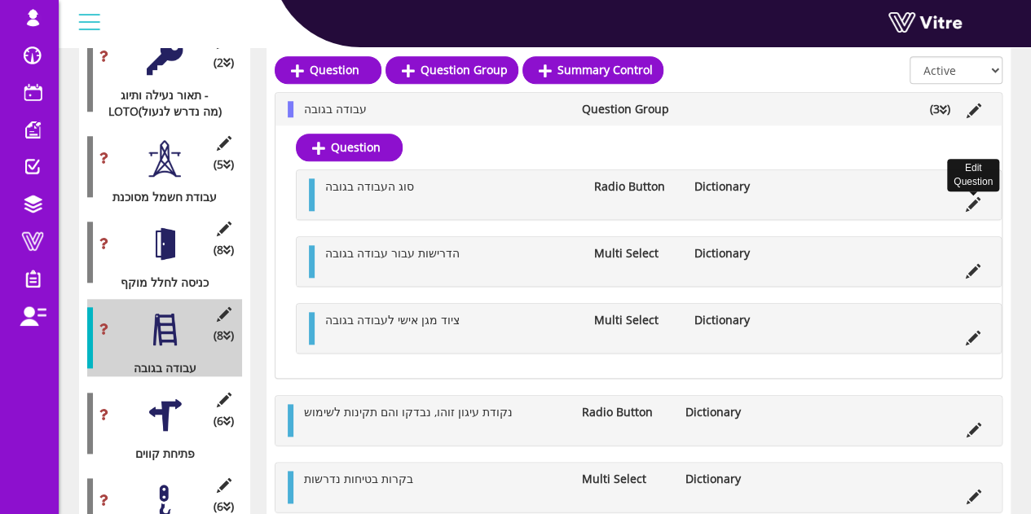
click at [965, 202] on li "Edit Question" at bounding box center [972, 203] width 31 height 16
click at [973, 205] on icon at bounding box center [973, 204] width 15 height 15
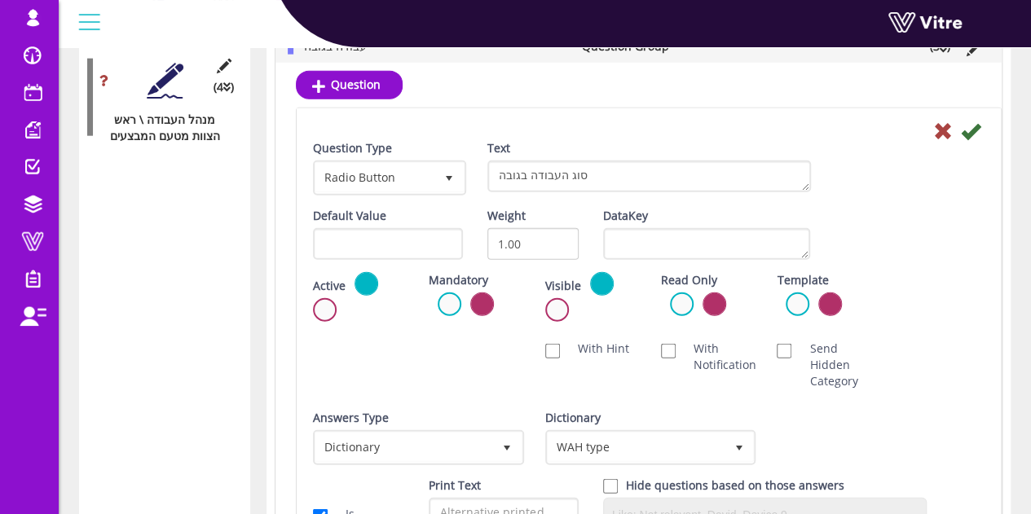
scroll to position [2281, 0]
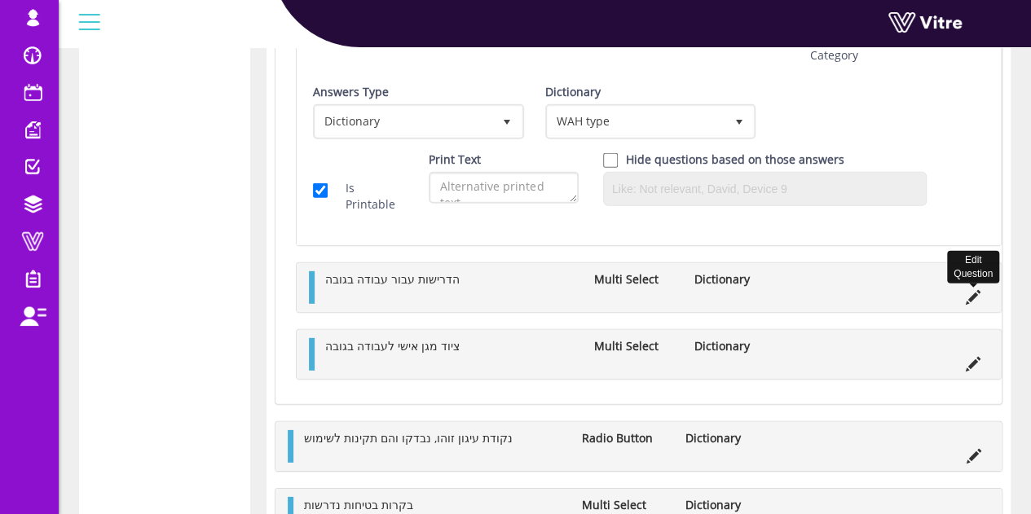
click at [973, 290] on icon at bounding box center [973, 297] width 15 height 15
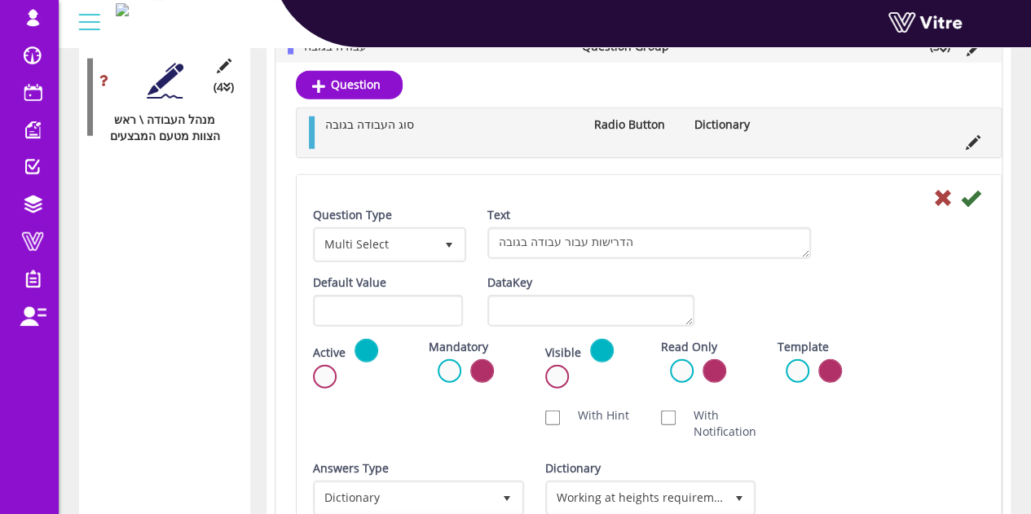
scroll to position [2037, 0]
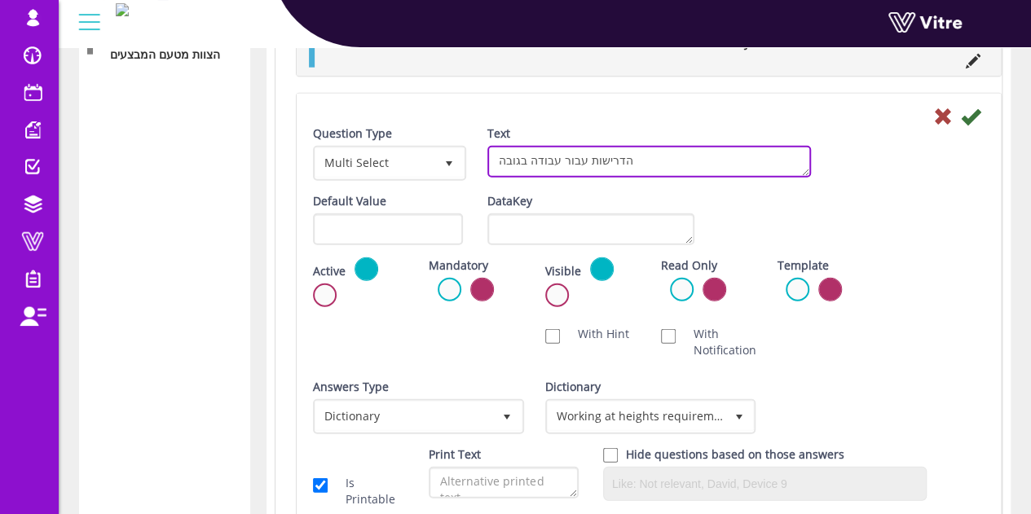
click at [587, 153] on textarea "הדרישות עבור עבודה בגובה" at bounding box center [648, 162] width 323 height 32
click at [813, 188] on div "Question Type Multi Select 32 Text הדרישות עבור עבודה בגובה" at bounding box center [649, 159] width 696 height 68
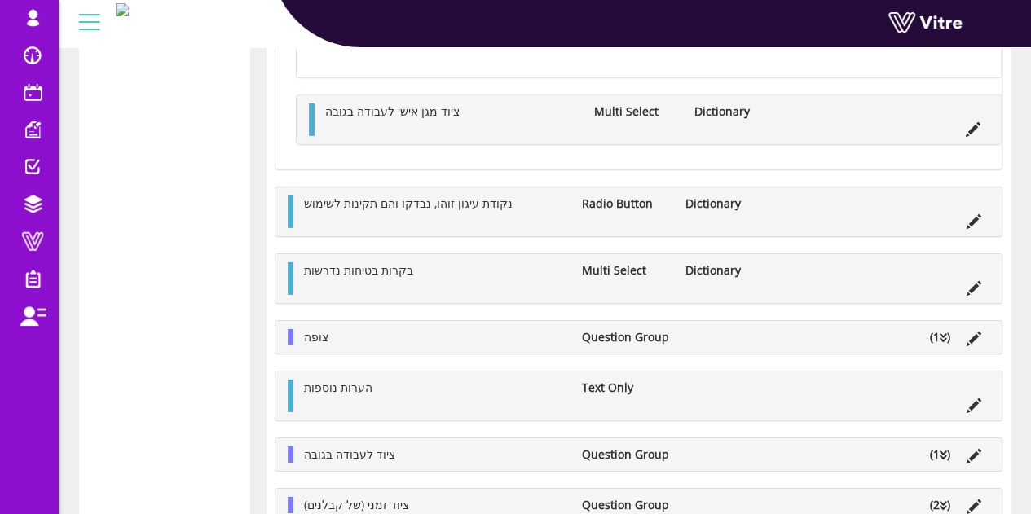
scroll to position [2526, 0]
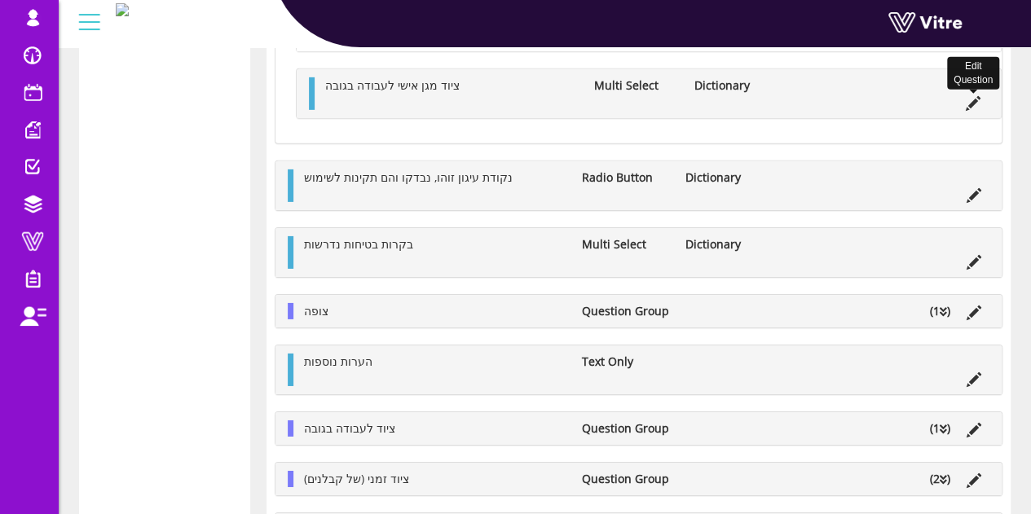
click at [978, 101] on icon at bounding box center [973, 103] width 15 height 15
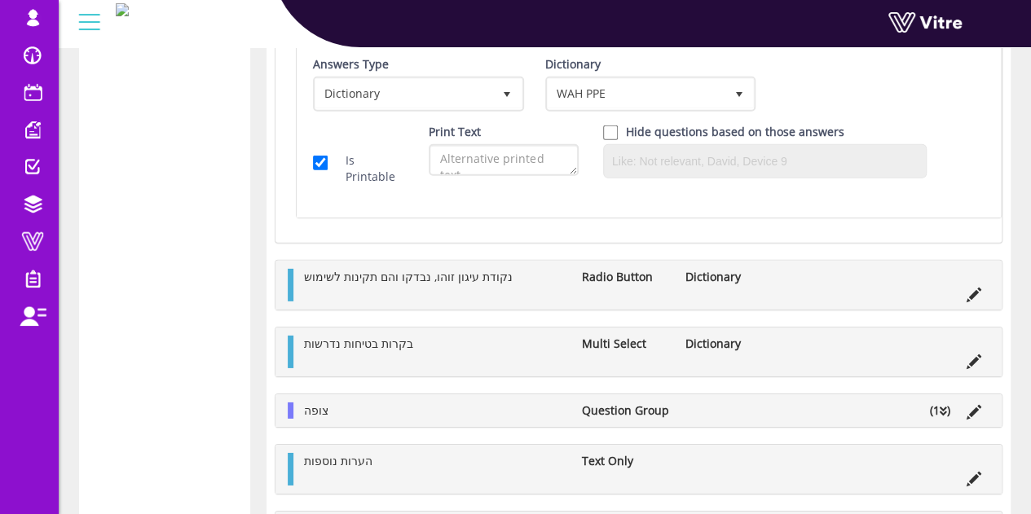
scroll to position [2444, 0]
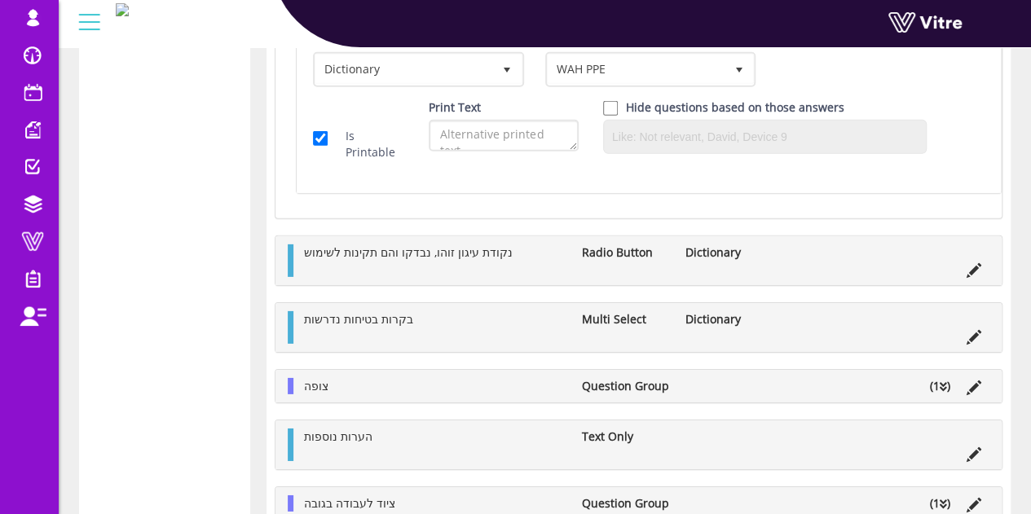
click at [974, 263] on icon at bounding box center [973, 270] width 15 height 15
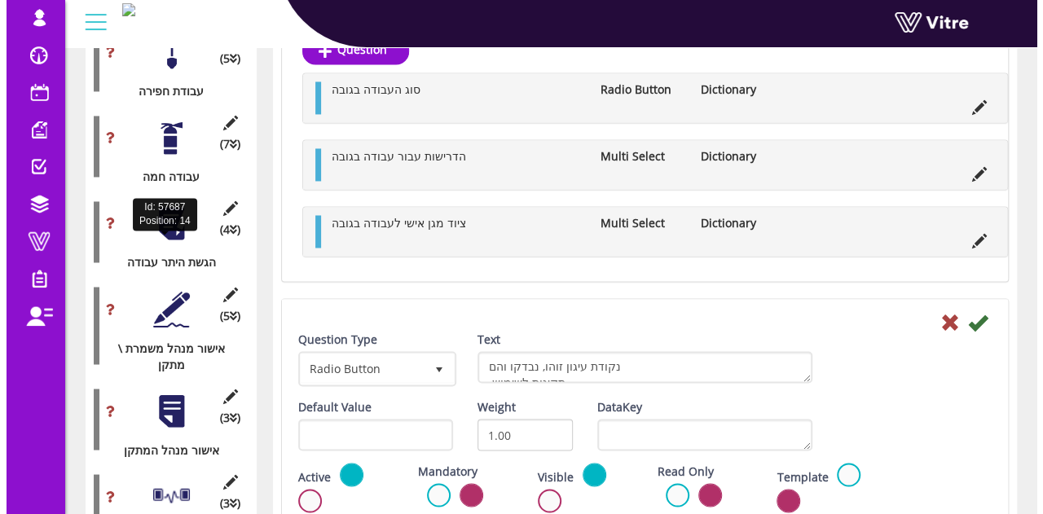
scroll to position [1304, 0]
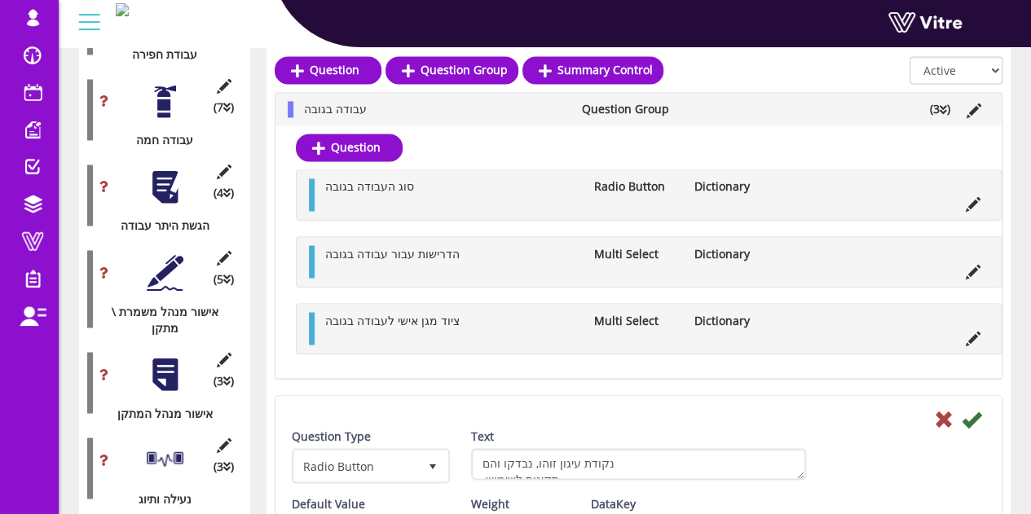
click at [166, 169] on div at bounding box center [165, 187] width 37 height 37
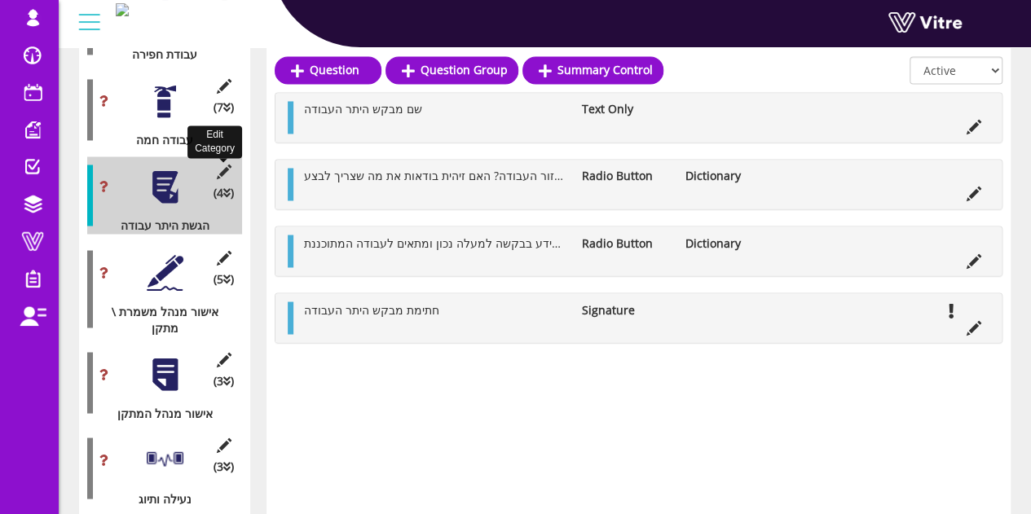
click at [223, 165] on icon at bounding box center [223, 172] width 20 height 15
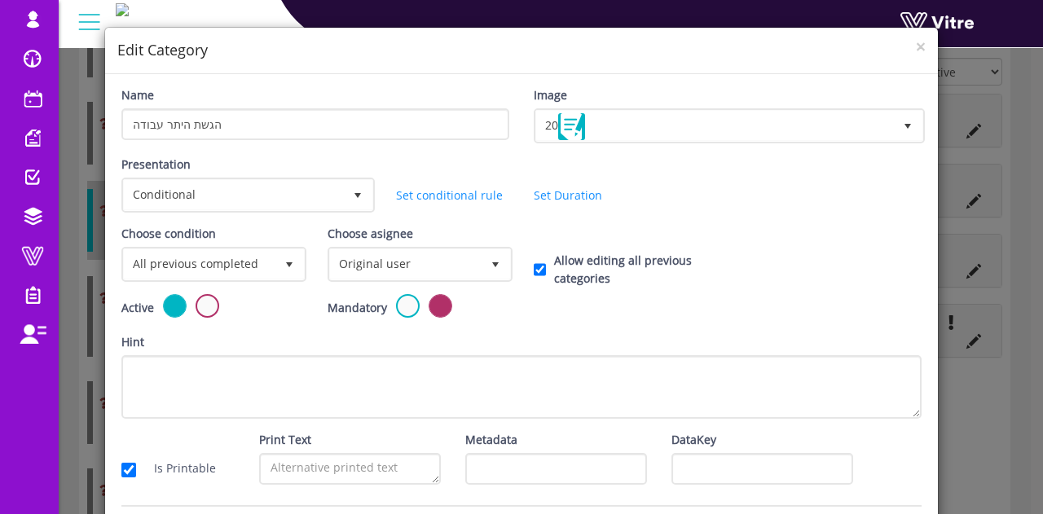
scroll to position [0, 0]
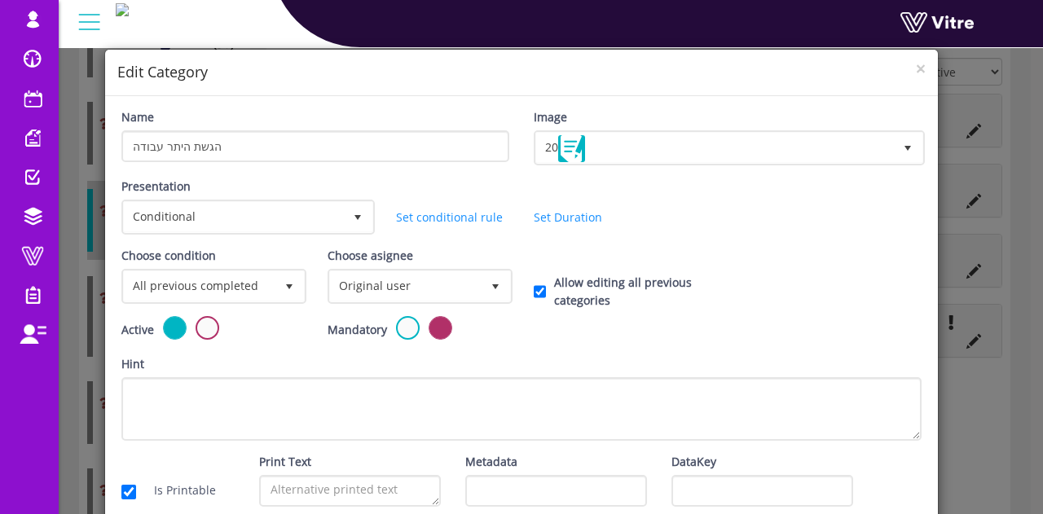
click at [922, 64] on div "× Edit Category" at bounding box center [521, 73] width 833 height 46
click at [916, 69] on span "×" at bounding box center [921, 68] width 10 height 23
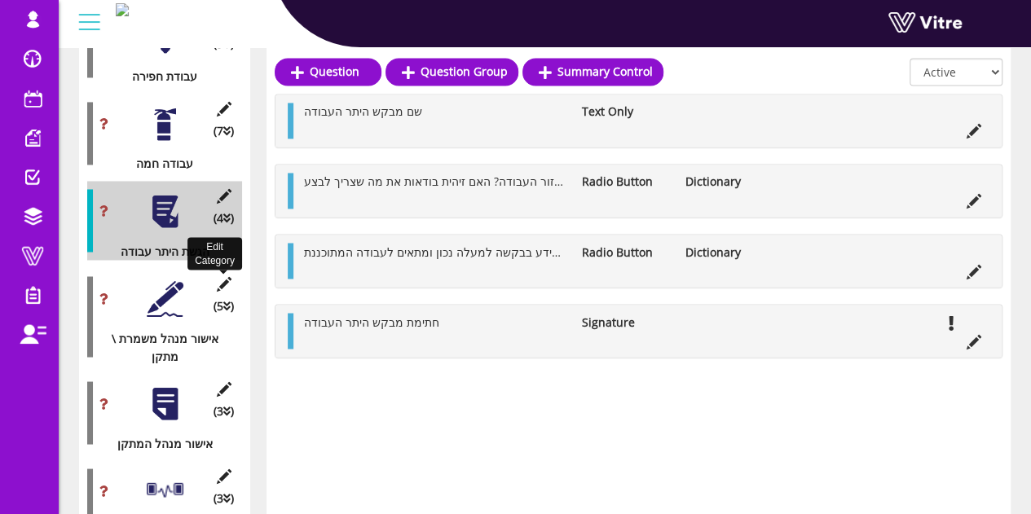
click at [227, 276] on icon at bounding box center [223, 283] width 20 height 15
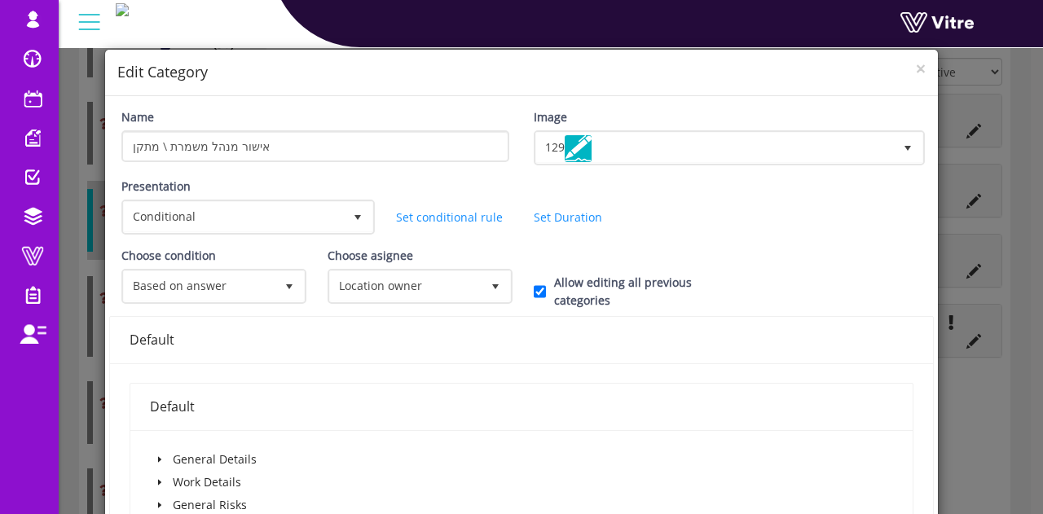
click at [91, 371] on div "× Edit Category Name אישור מנהל משמרת \ מתקן Image 129 129 Presentation Conditi…" at bounding box center [521, 257] width 1043 height 514
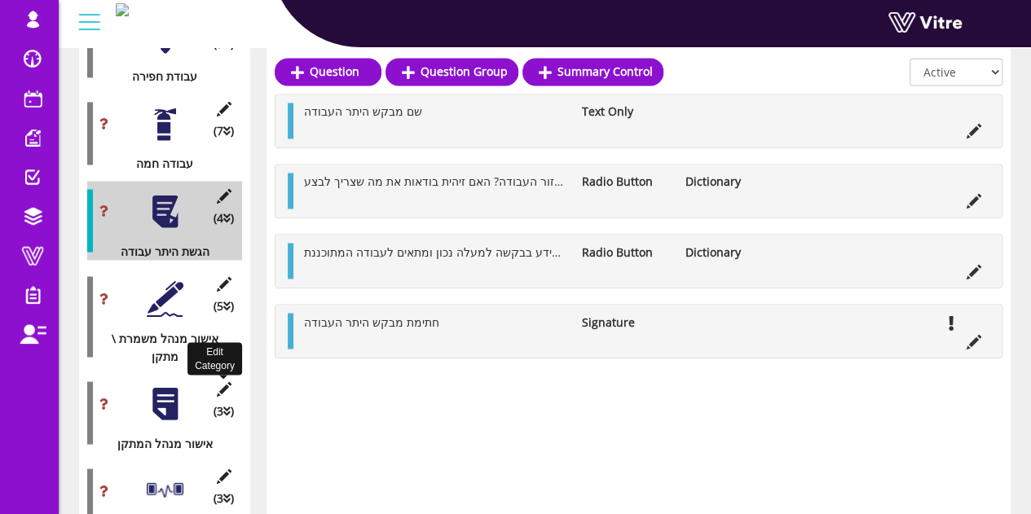
click at [218, 381] on icon at bounding box center [223, 388] width 20 height 15
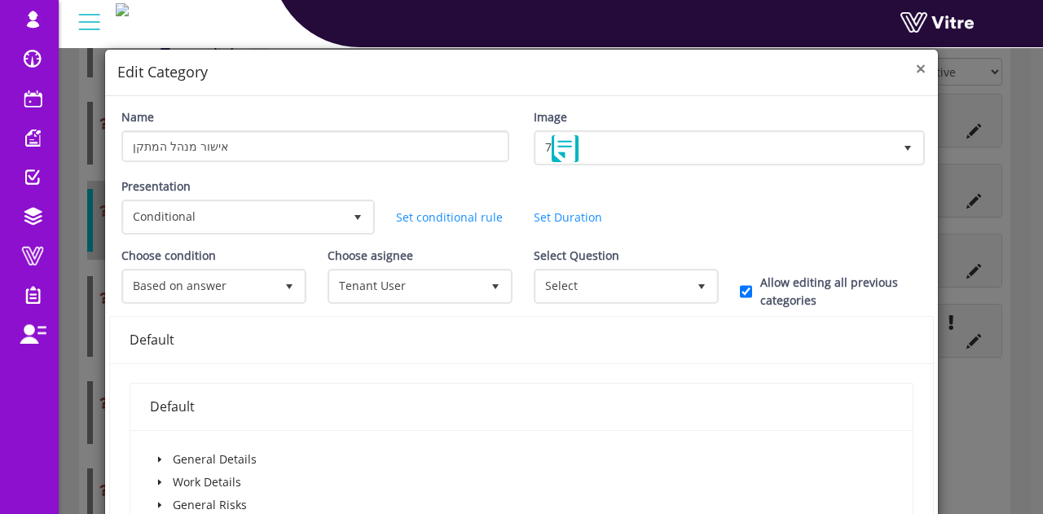
click at [916, 69] on span "×" at bounding box center [921, 68] width 10 height 23
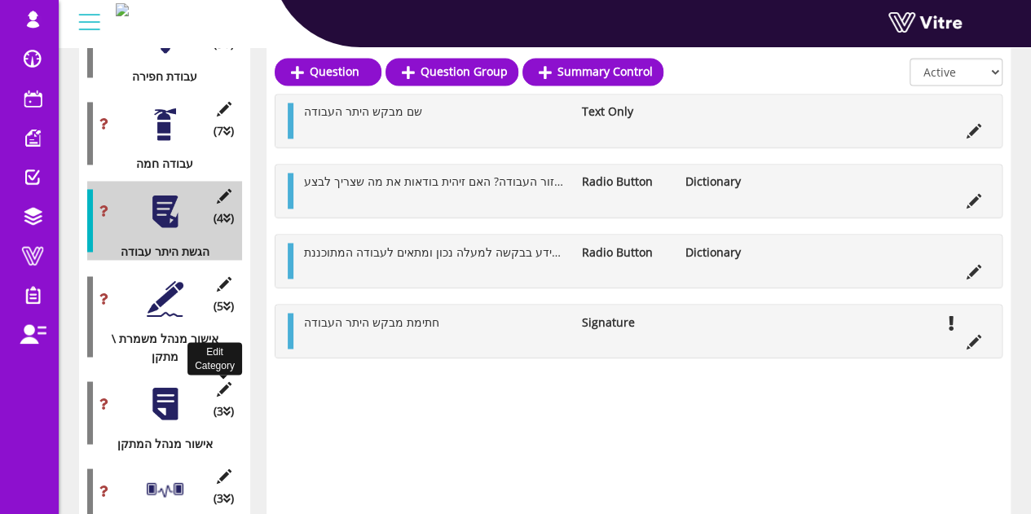
click at [222, 381] on icon at bounding box center [223, 388] width 20 height 15
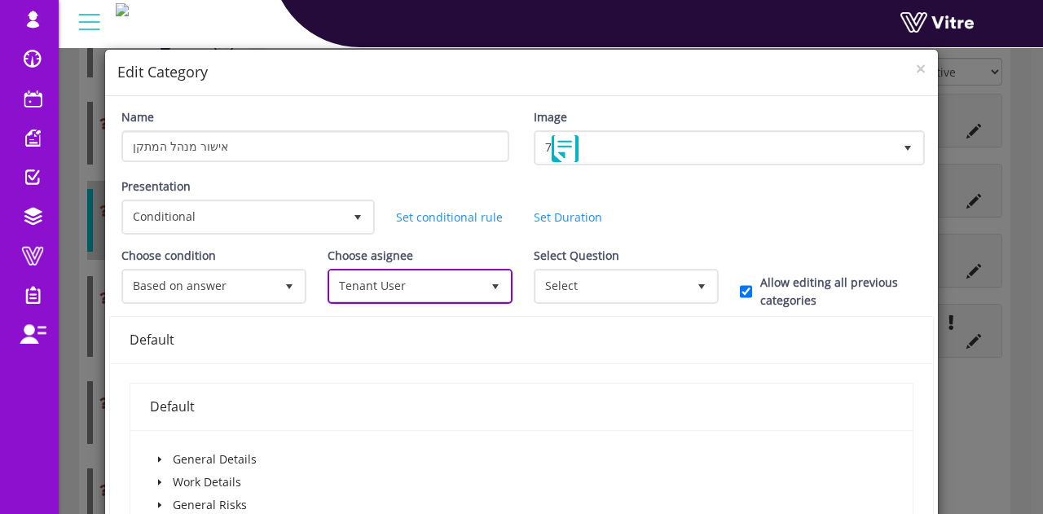
click at [362, 277] on span "Tenant User" at bounding box center [405, 285] width 151 height 29
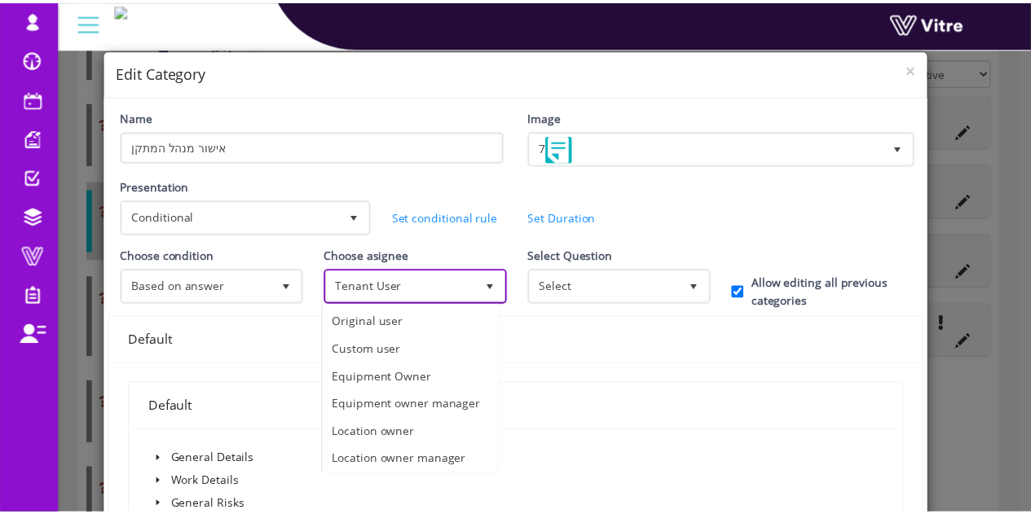
scroll to position [133, 0]
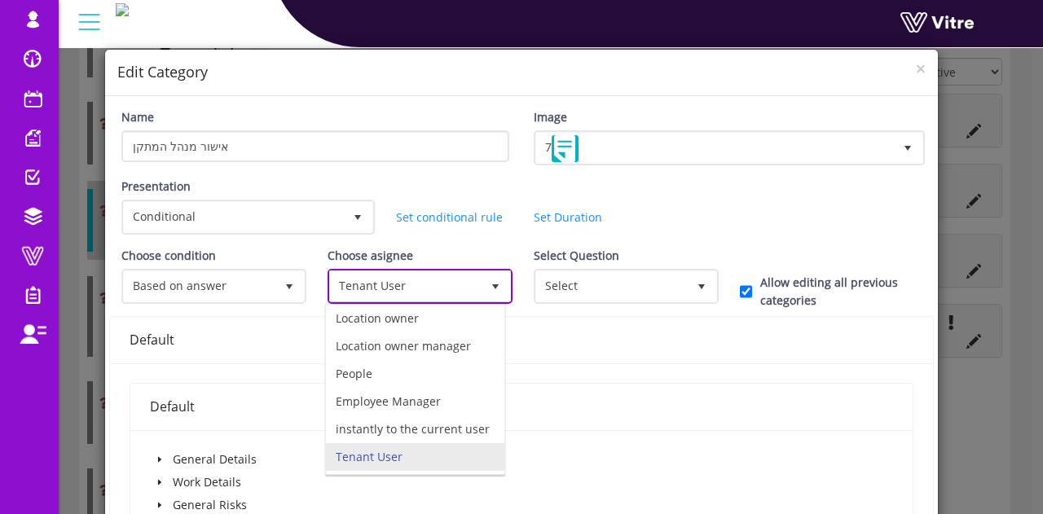
click at [362, 277] on span "Tenant User" at bounding box center [405, 285] width 151 height 29
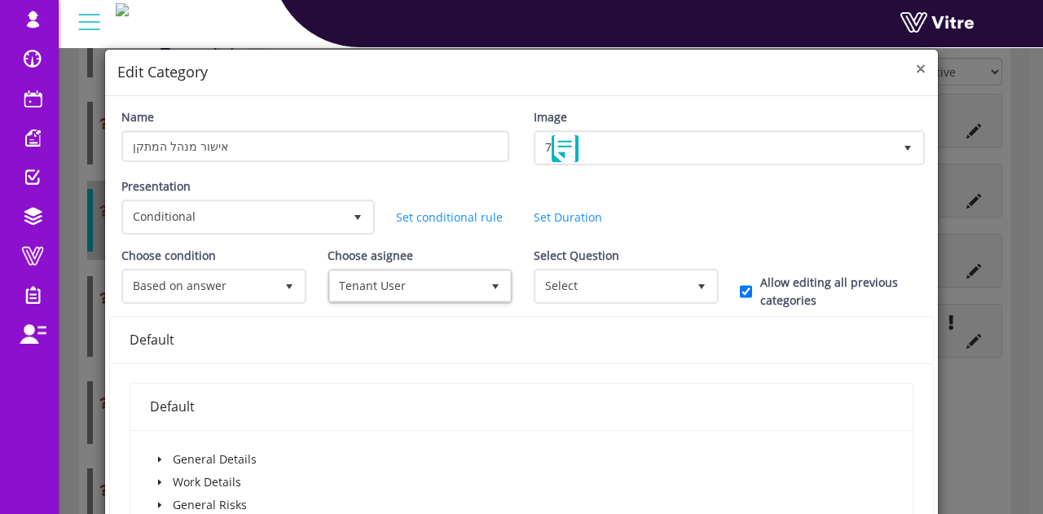
click at [916, 66] on span "×" at bounding box center [921, 68] width 10 height 23
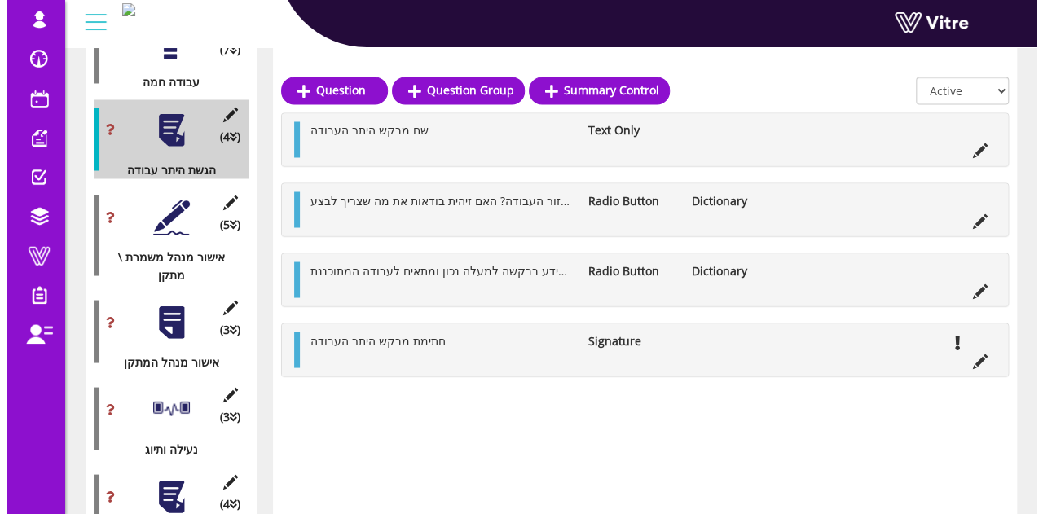
scroll to position [1467, 0]
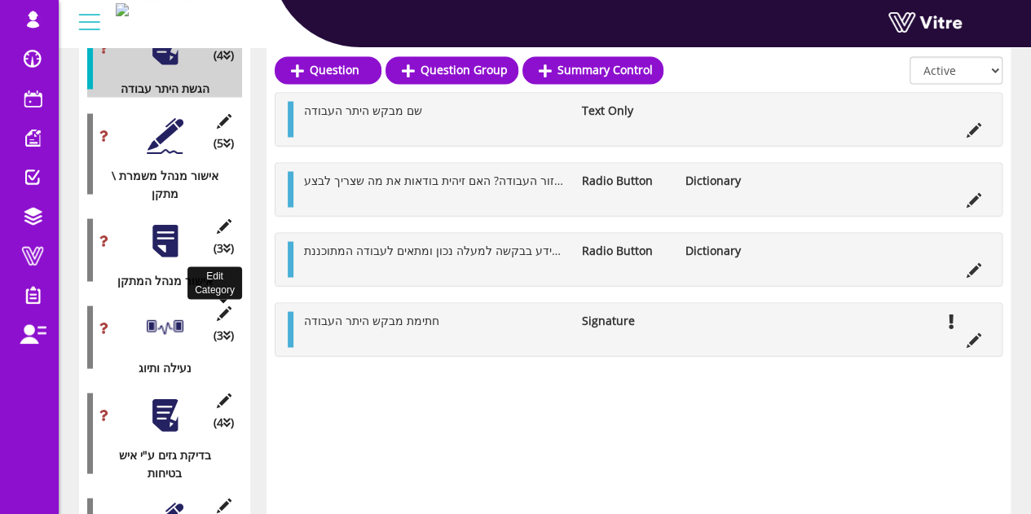
click at [217, 306] on icon at bounding box center [223, 313] width 20 height 15
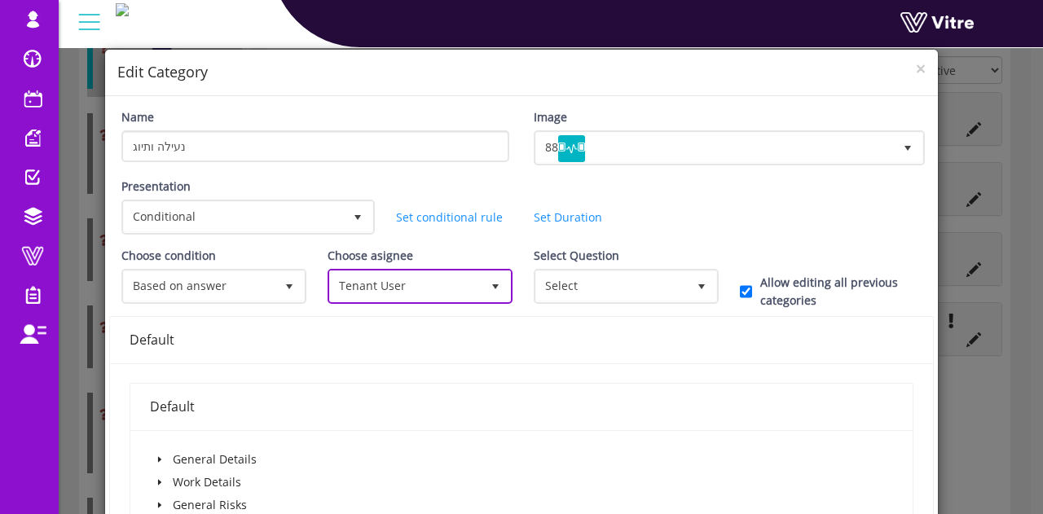
click at [420, 283] on span "Tenant User" at bounding box center [405, 285] width 151 height 29
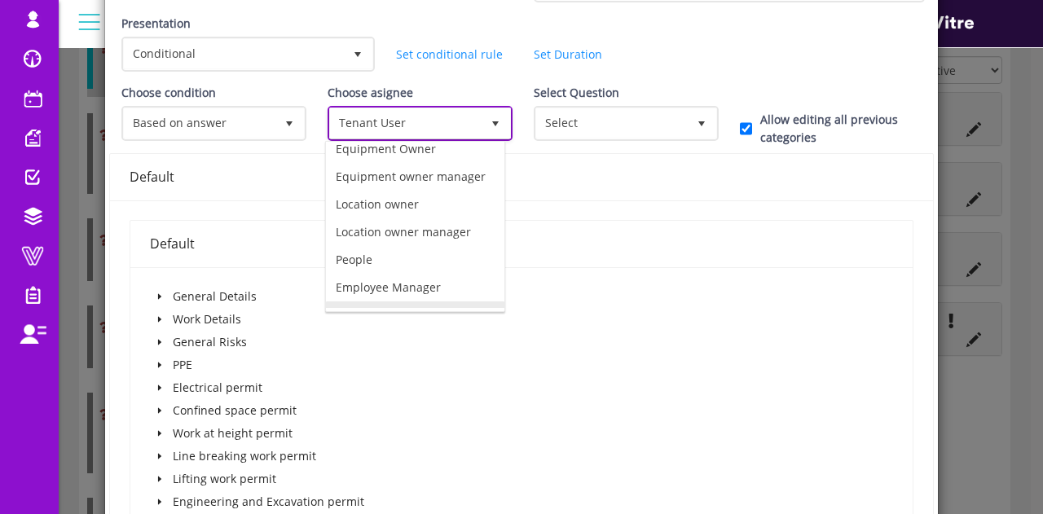
scroll to position [0, 0]
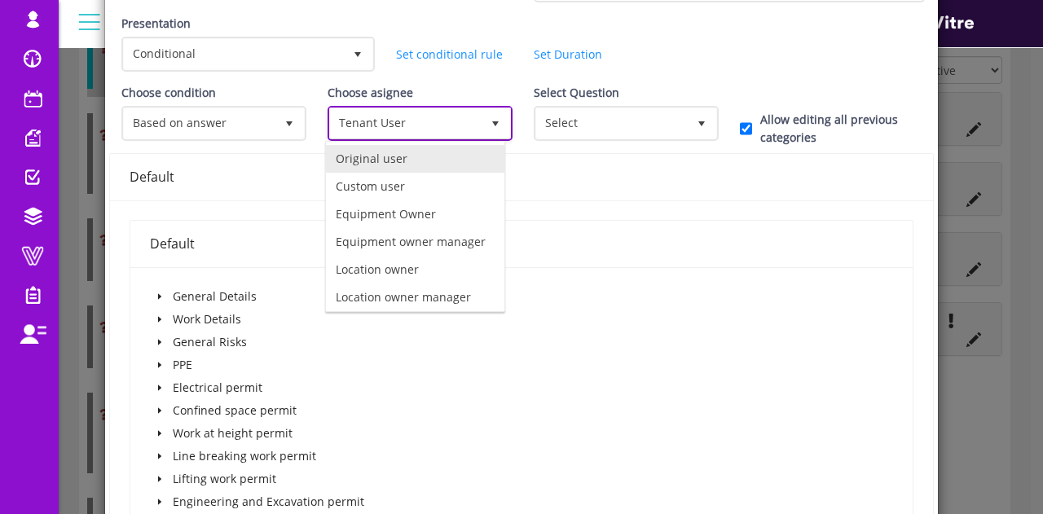
click at [399, 167] on li "Original user" at bounding box center [415, 159] width 178 height 28
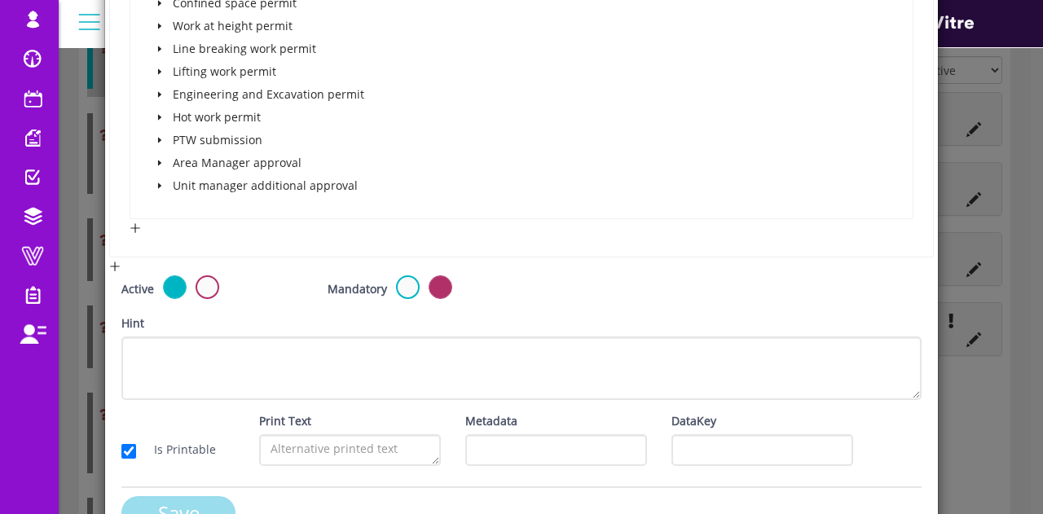
scroll to position [608, 0]
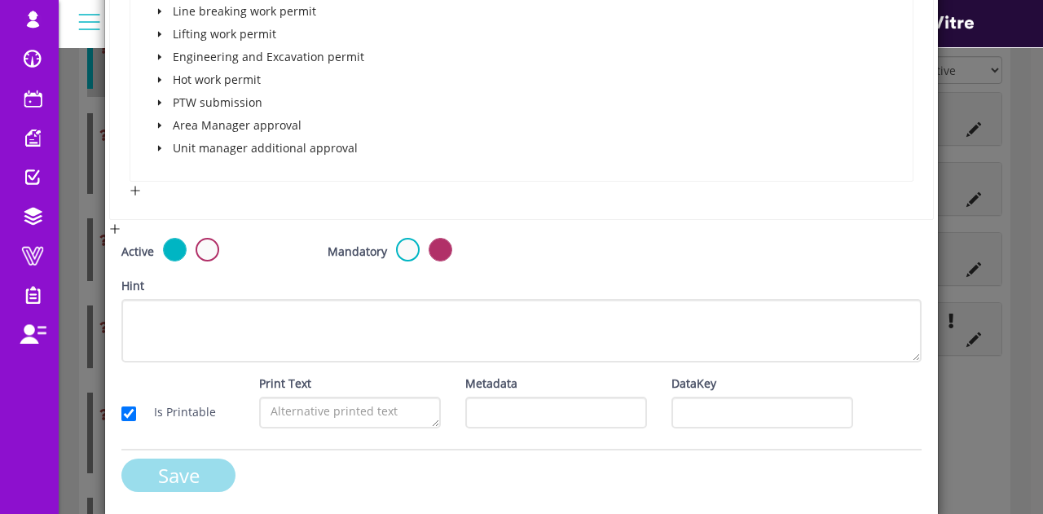
click at [178, 470] on input "Save" at bounding box center [178, 475] width 114 height 33
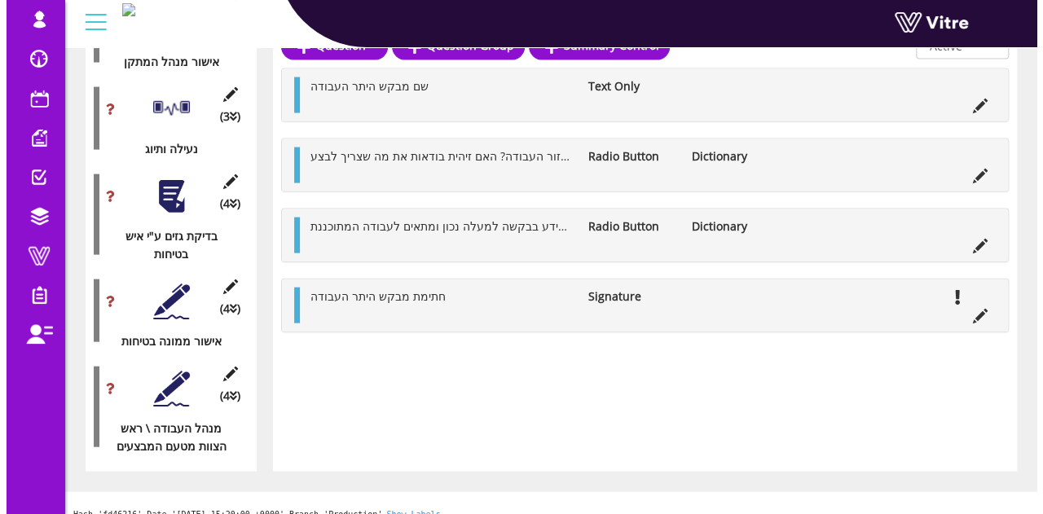
scroll to position [1522, 0]
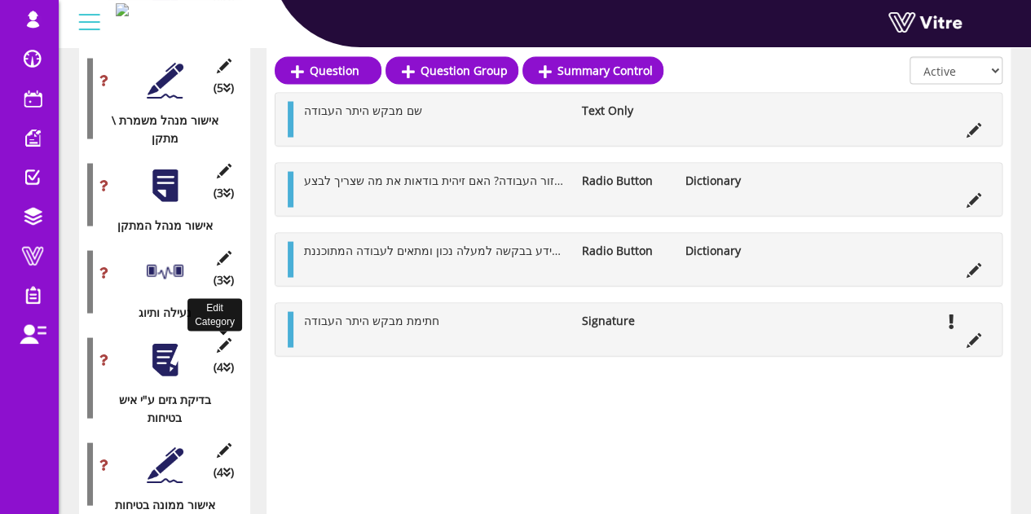
click at [222, 337] on icon at bounding box center [223, 344] width 20 height 15
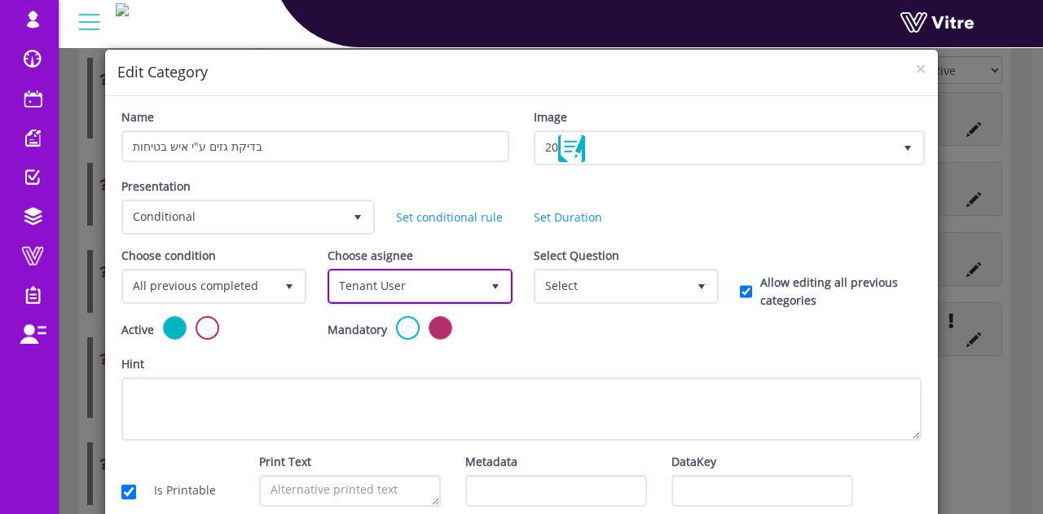
click at [383, 283] on span "Tenant User" at bounding box center [405, 285] width 151 height 29
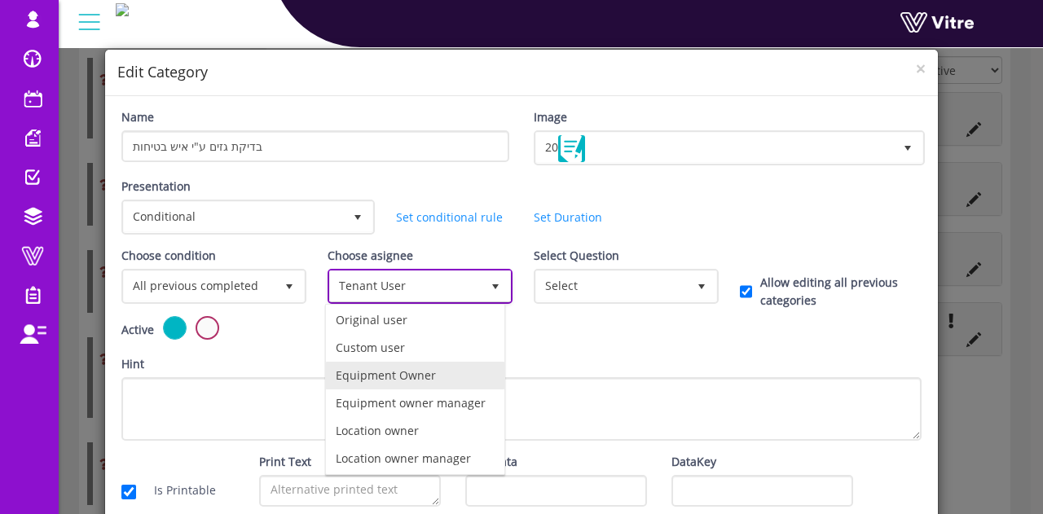
scroll to position [0, 0]
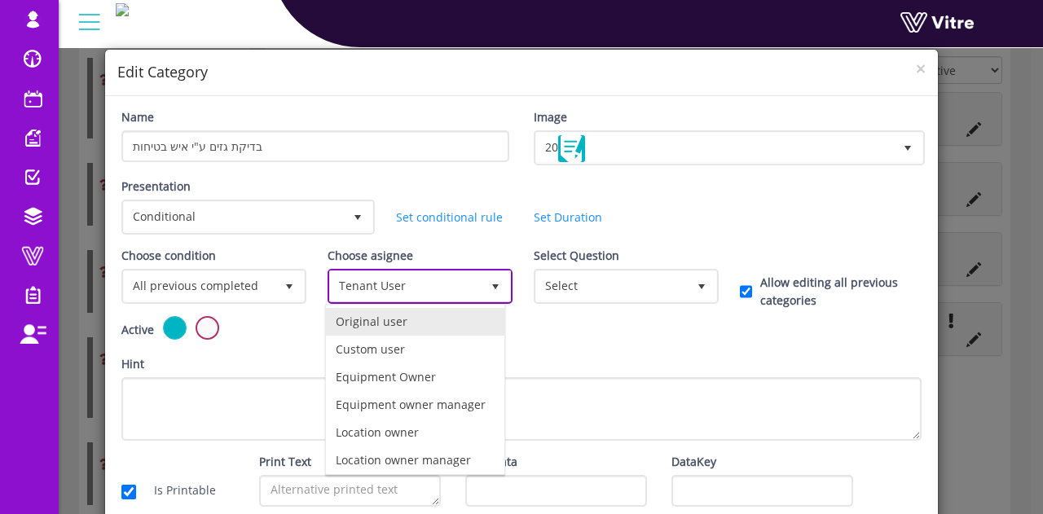
click at [373, 325] on li "Original user" at bounding box center [415, 322] width 178 height 28
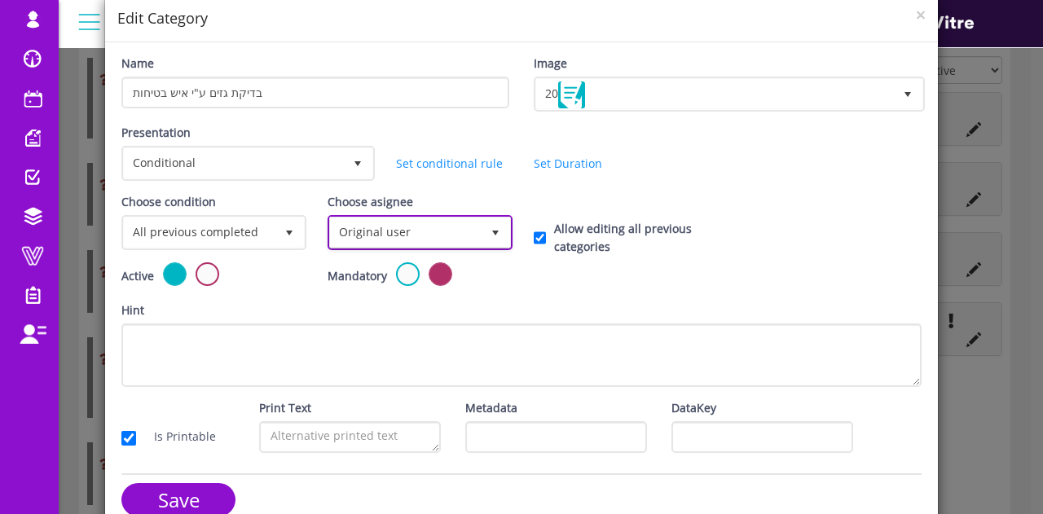
scroll to position [80, 0]
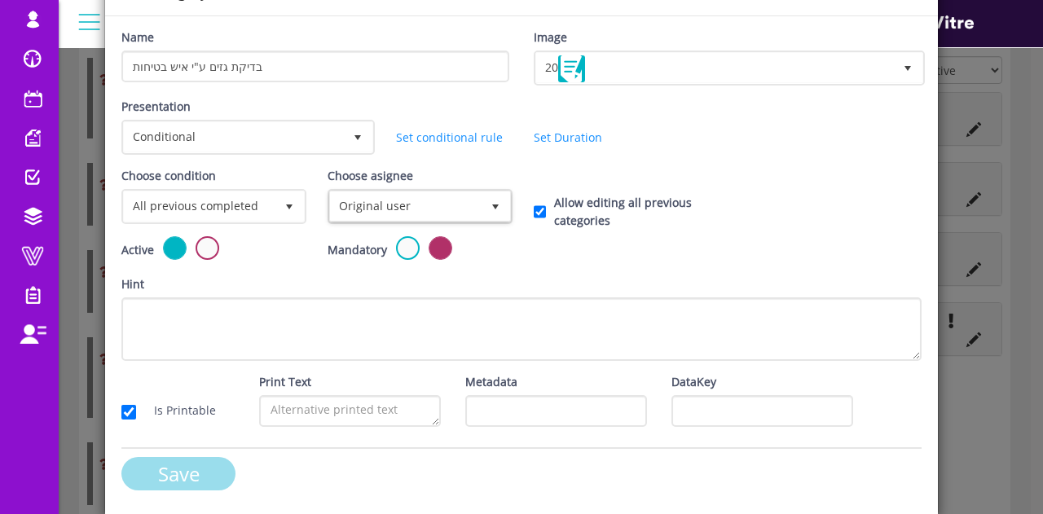
click at [179, 473] on input "Save" at bounding box center [178, 473] width 114 height 33
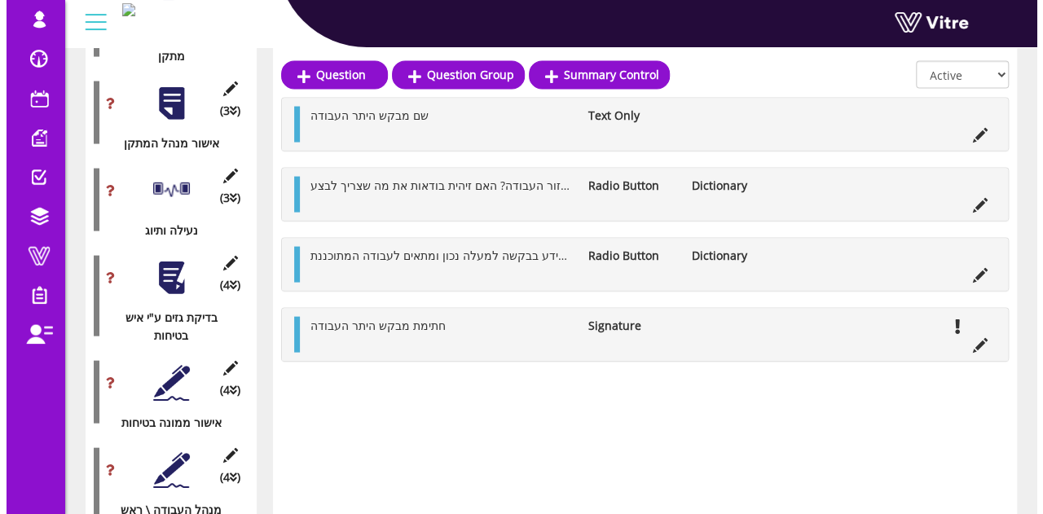
scroll to position [1685, 0]
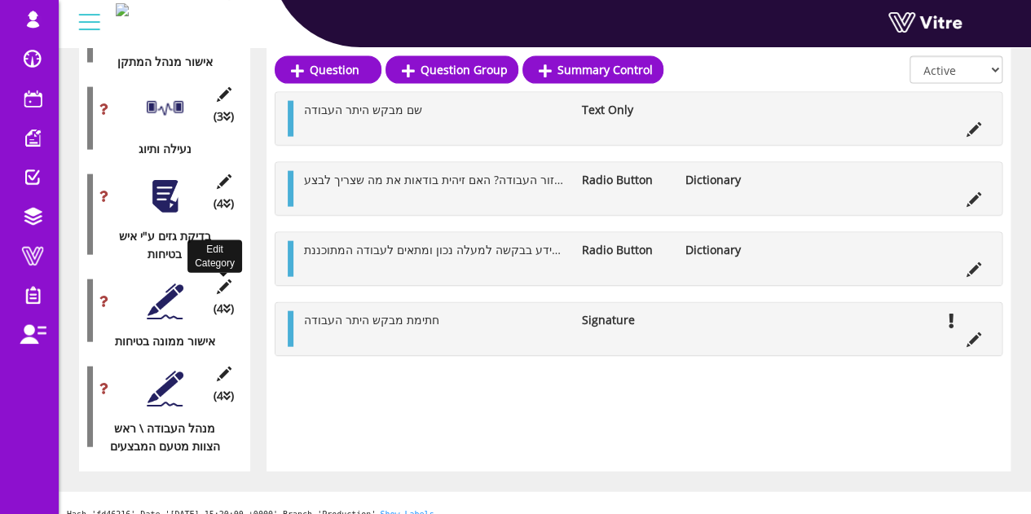
click at [228, 279] on icon at bounding box center [223, 286] width 20 height 15
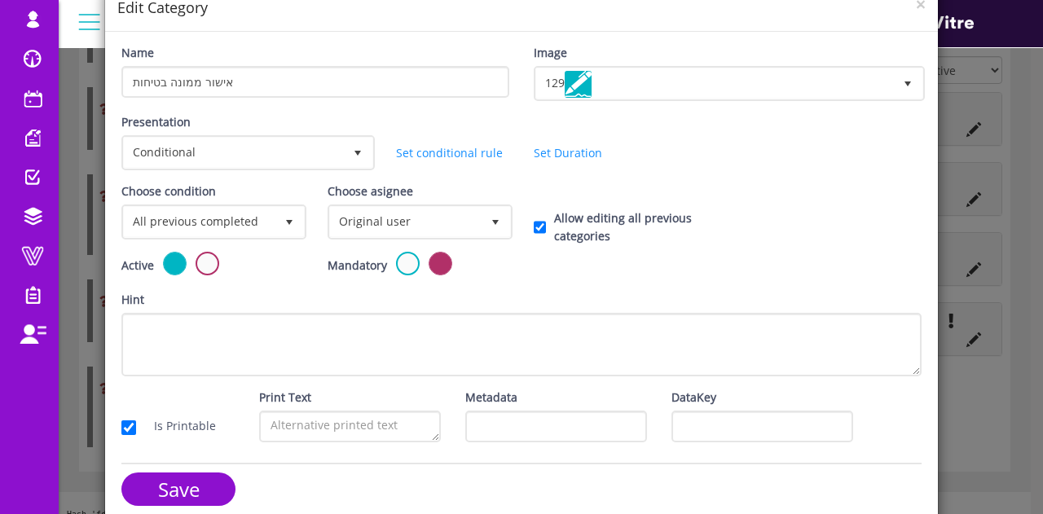
scroll to position [80, 0]
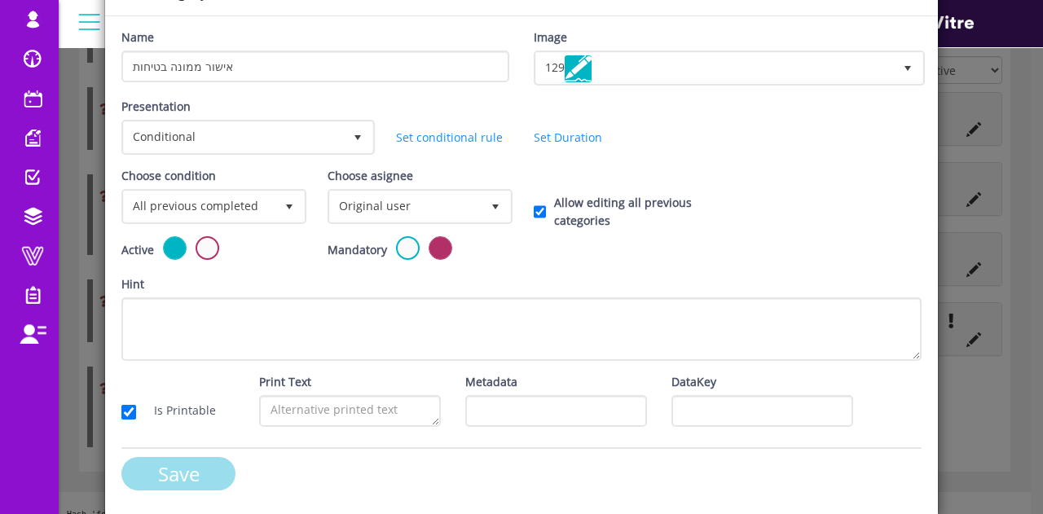
click at [181, 467] on input "Save" at bounding box center [178, 473] width 114 height 33
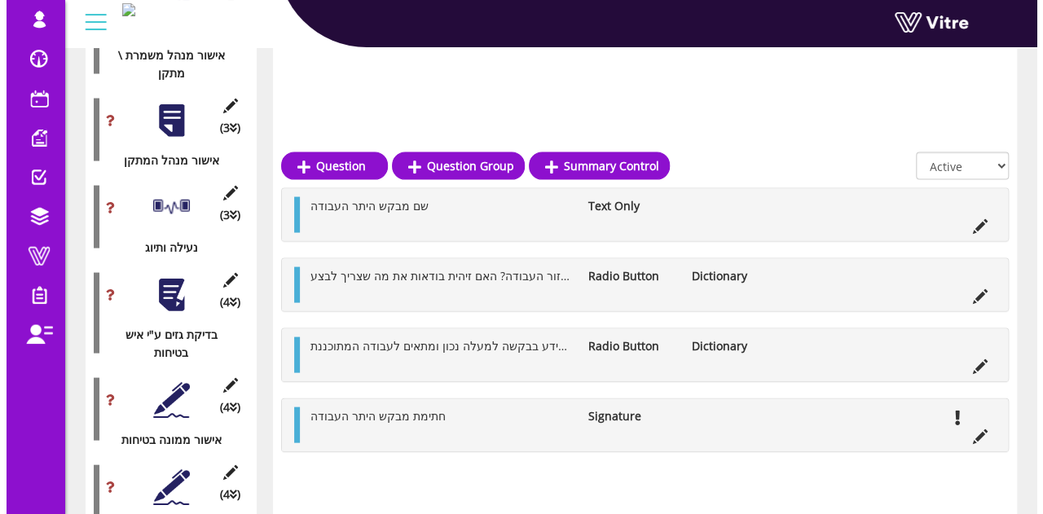
scroll to position [1685, 0]
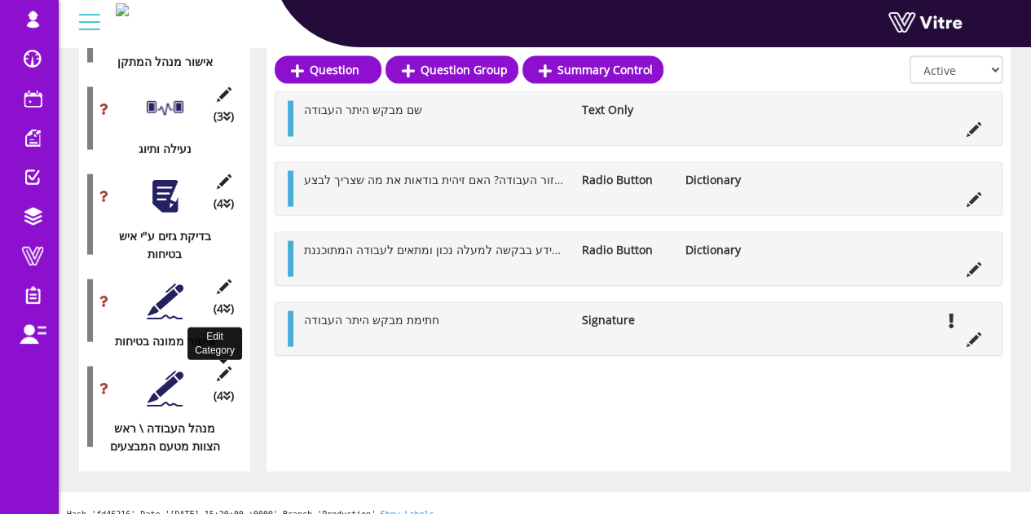
click at [225, 367] on icon at bounding box center [223, 374] width 20 height 15
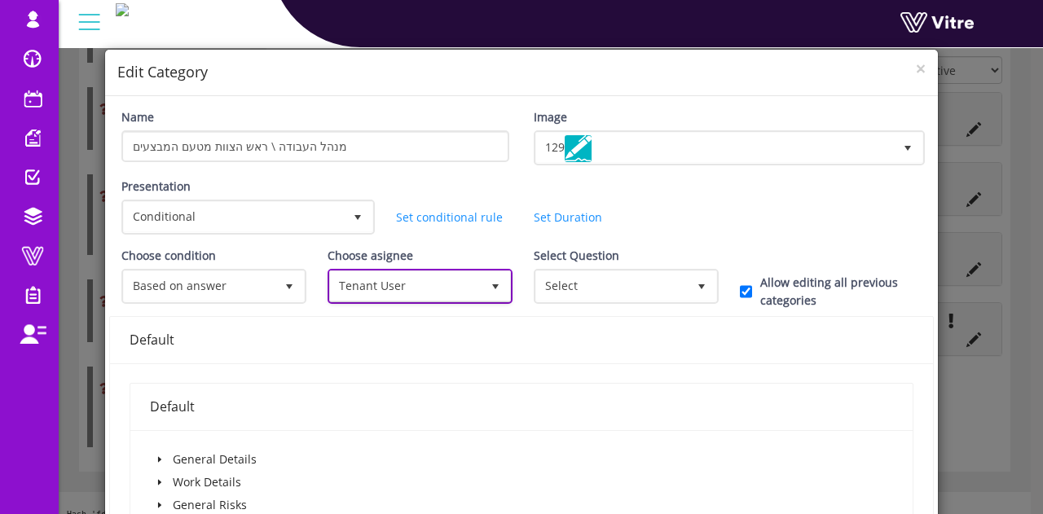
click at [467, 269] on span "Tenant User 12" at bounding box center [420, 286] width 185 height 35
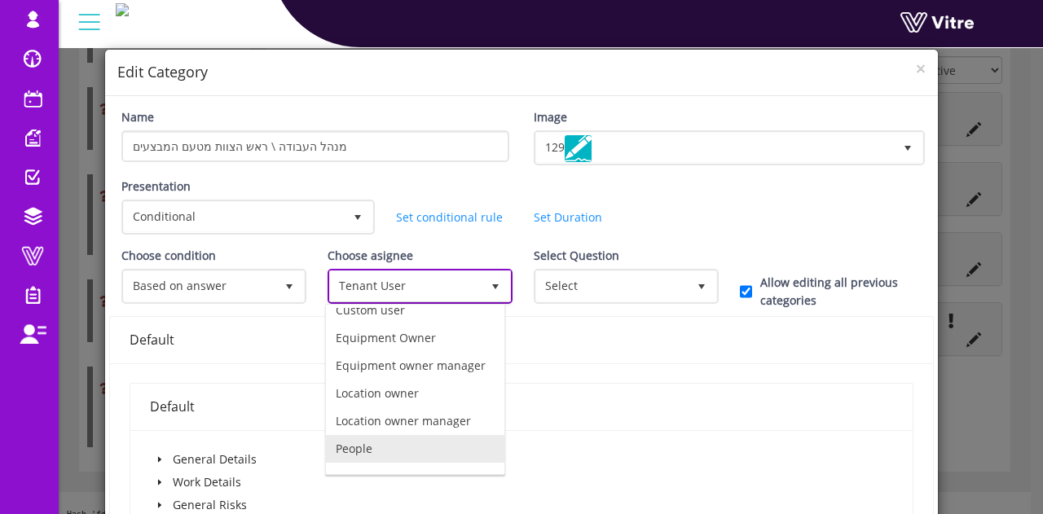
scroll to position [0, 0]
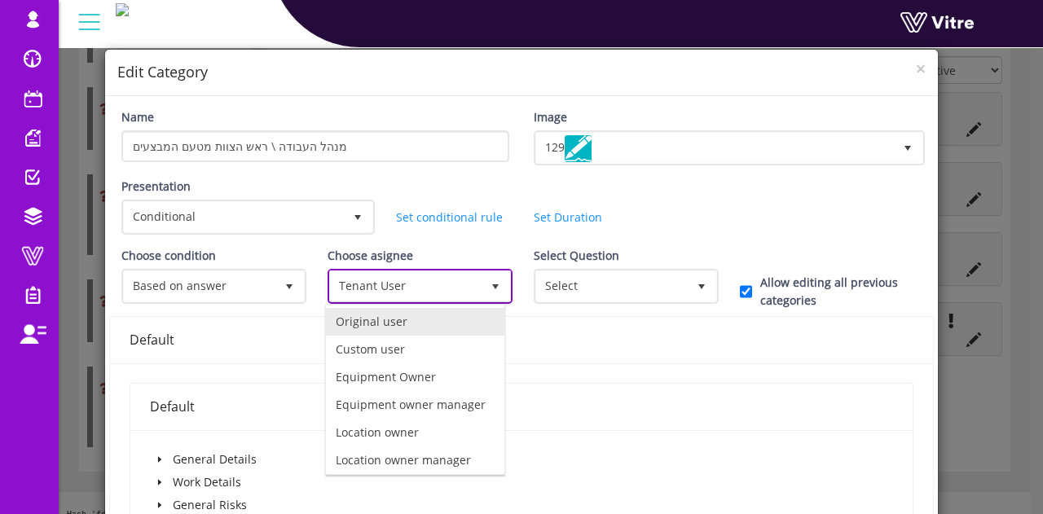
click at [420, 333] on li "Original user" at bounding box center [415, 322] width 178 height 28
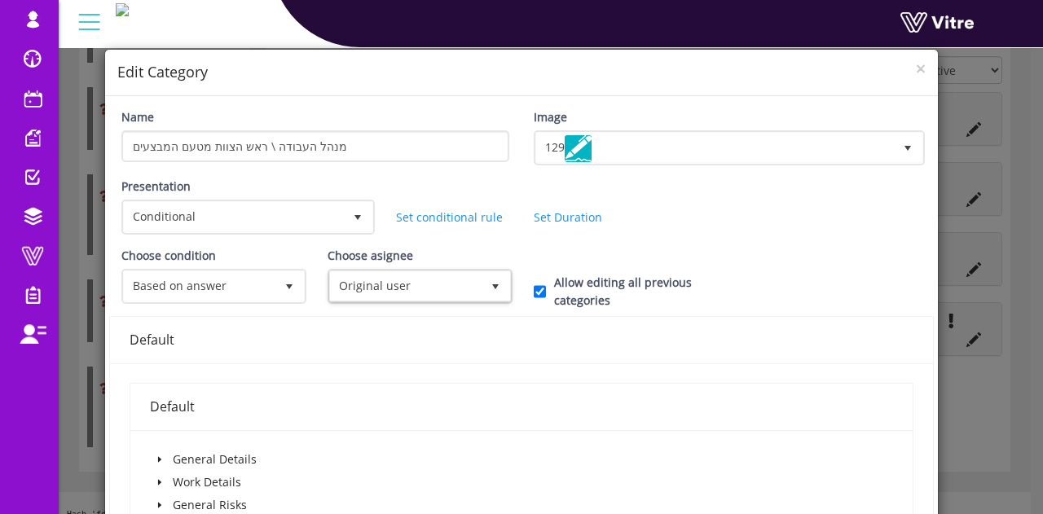
click at [523, 315] on div "Choose condition Based on answer 1 Choose asignee Original user 0 Choose asigne…" at bounding box center [521, 281] width 825 height 69
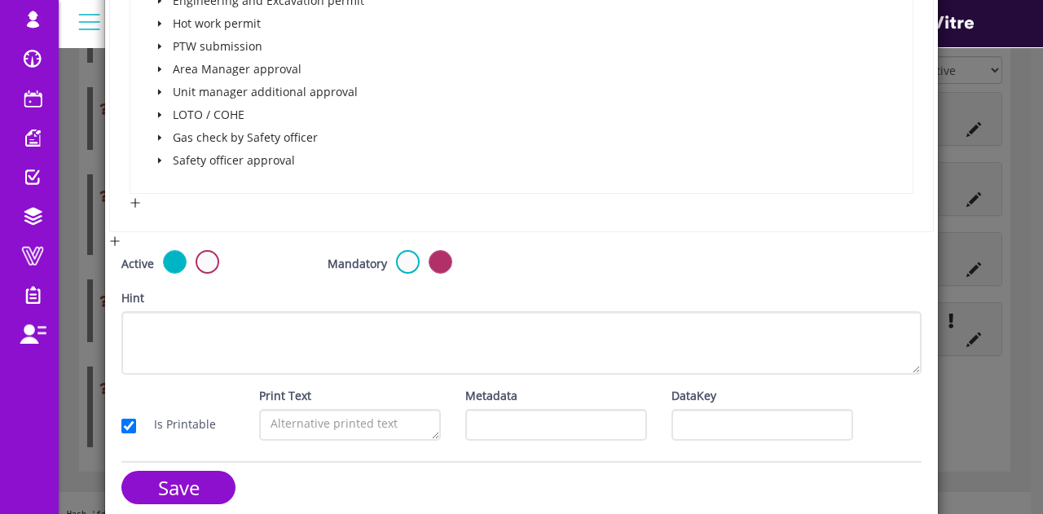
scroll to position [676, 0]
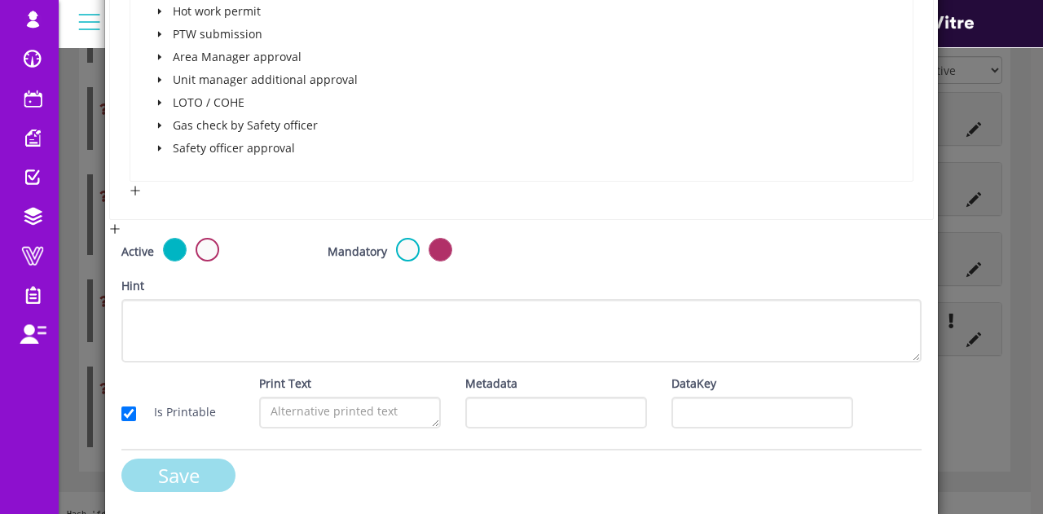
click at [175, 477] on input "Save" at bounding box center [178, 475] width 114 height 33
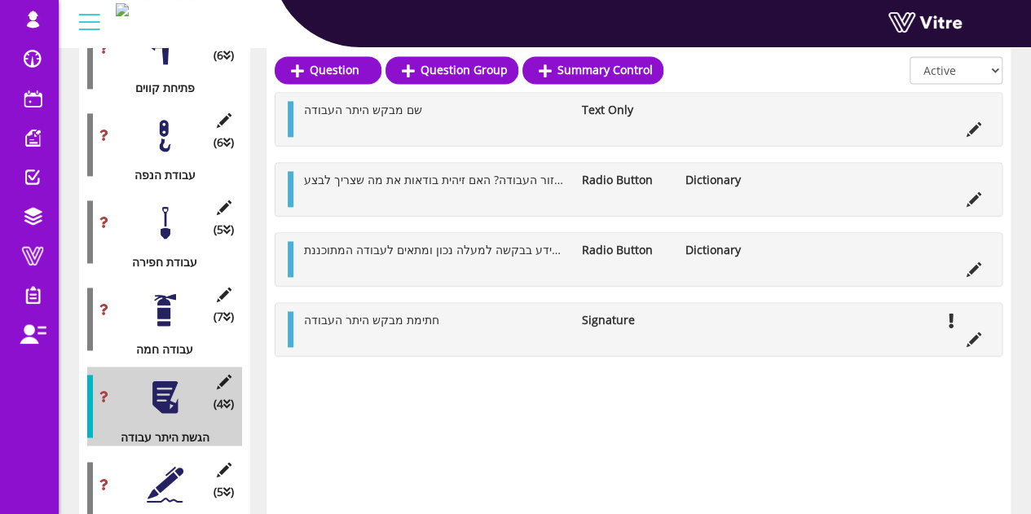
scroll to position [1115, 0]
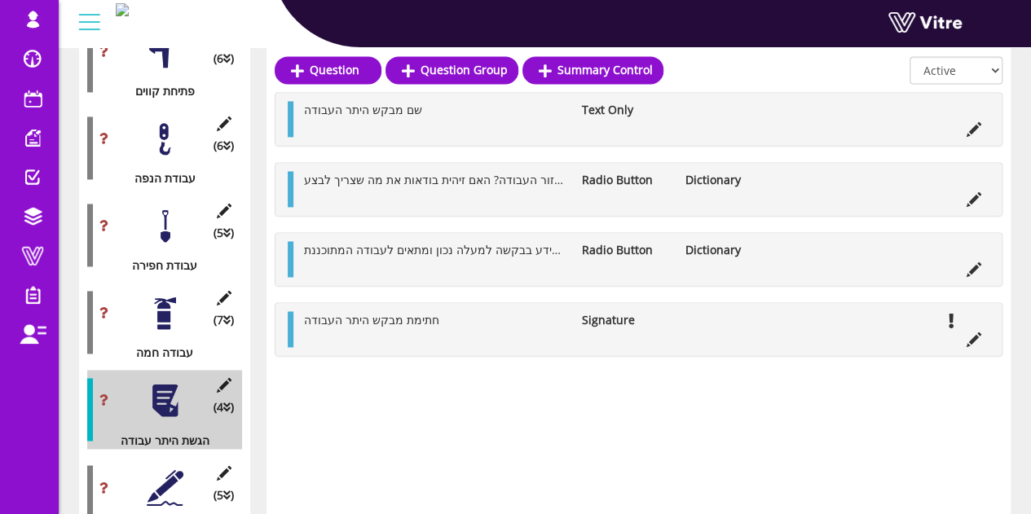
click at [157, 382] on div at bounding box center [165, 400] width 37 height 37
click at [978, 192] on icon at bounding box center [973, 199] width 15 height 15
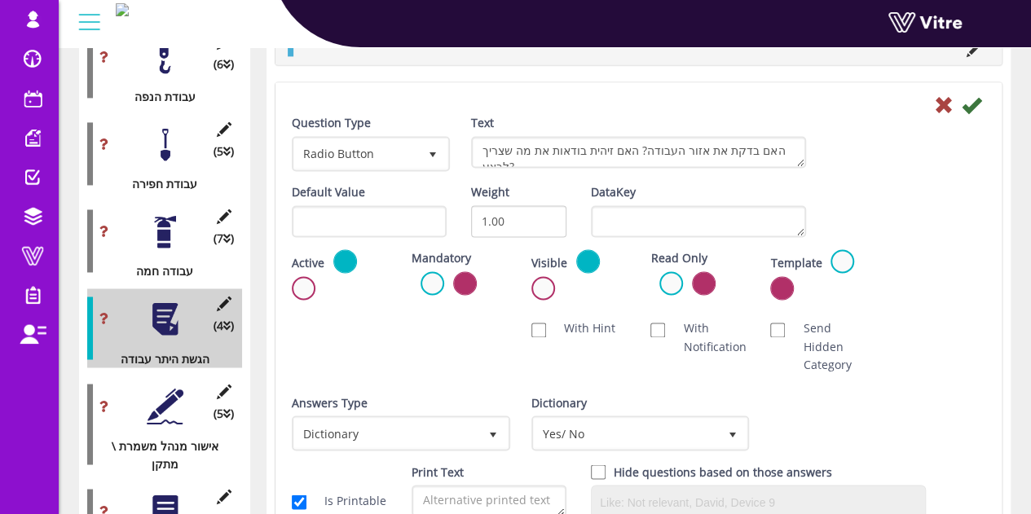
scroll to position [1278, 0]
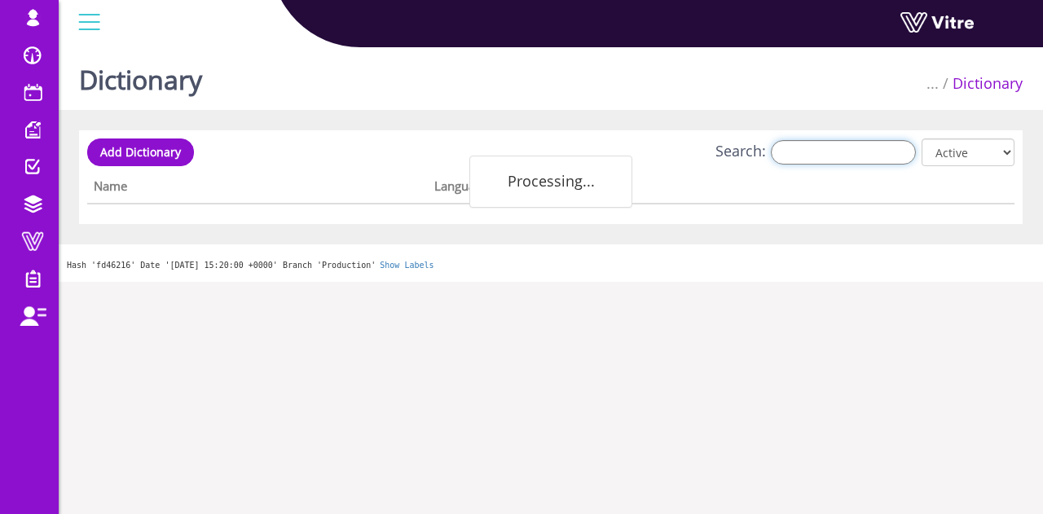
click at [820, 150] on input "Search:" at bounding box center [843, 152] width 145 height 24
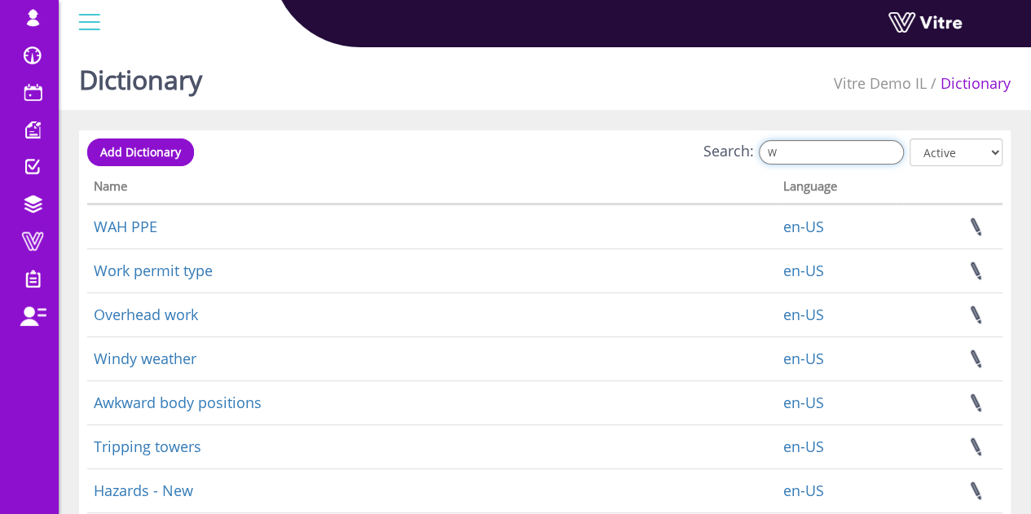
type input "W"
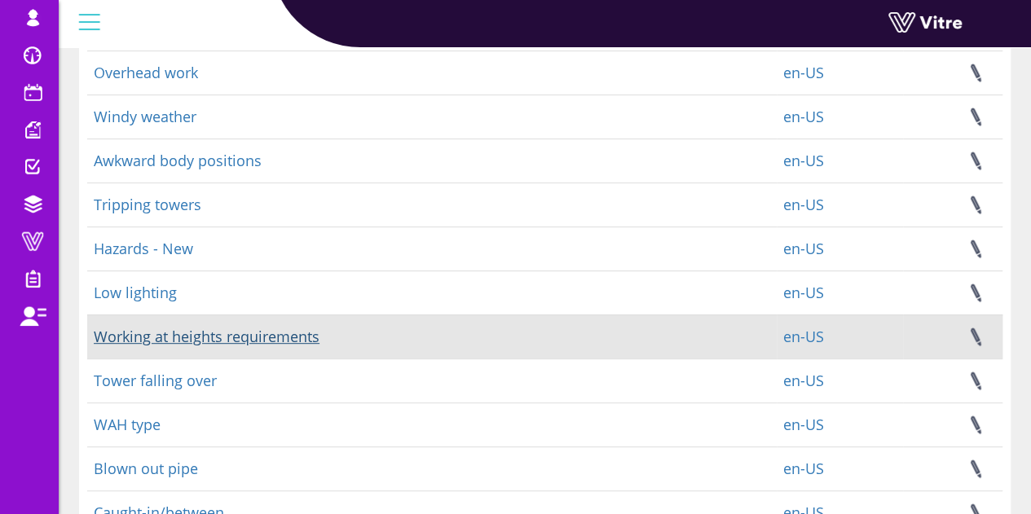
scroll to position [244, 0]
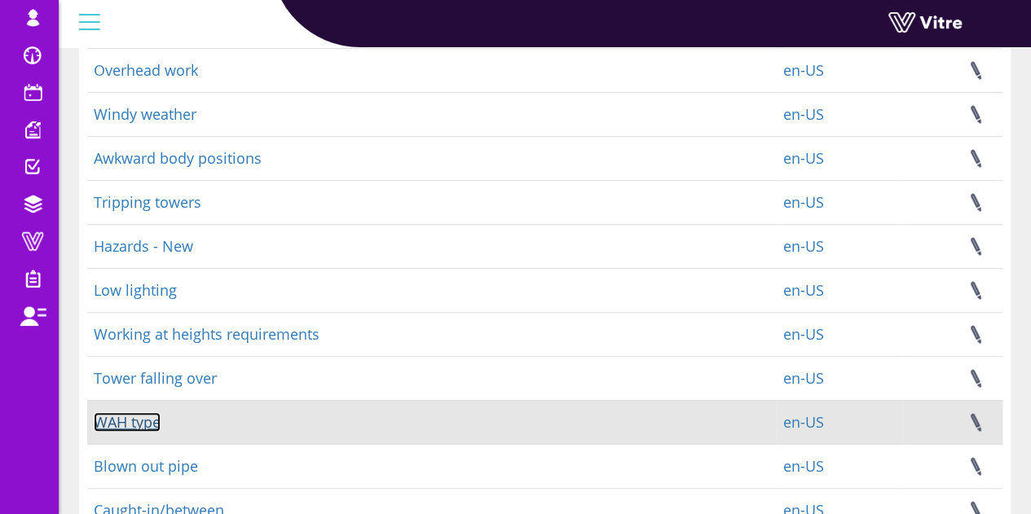
click at [138, 431] on link "WAH type" at bounding box center [127, 422] width 67 height 20
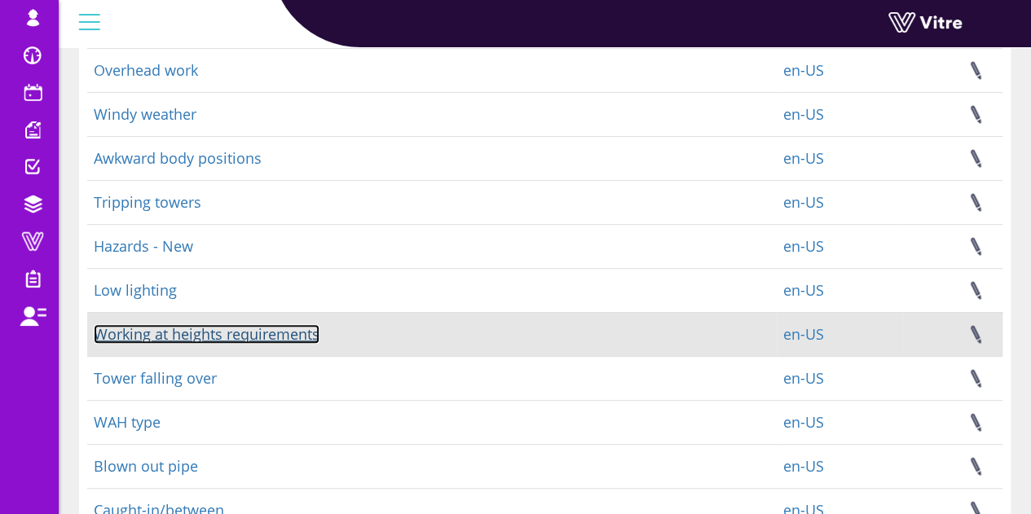
click at [235, 336] on link "Working at heights requirements" at bounding box center [207, 334] width 226 height 20
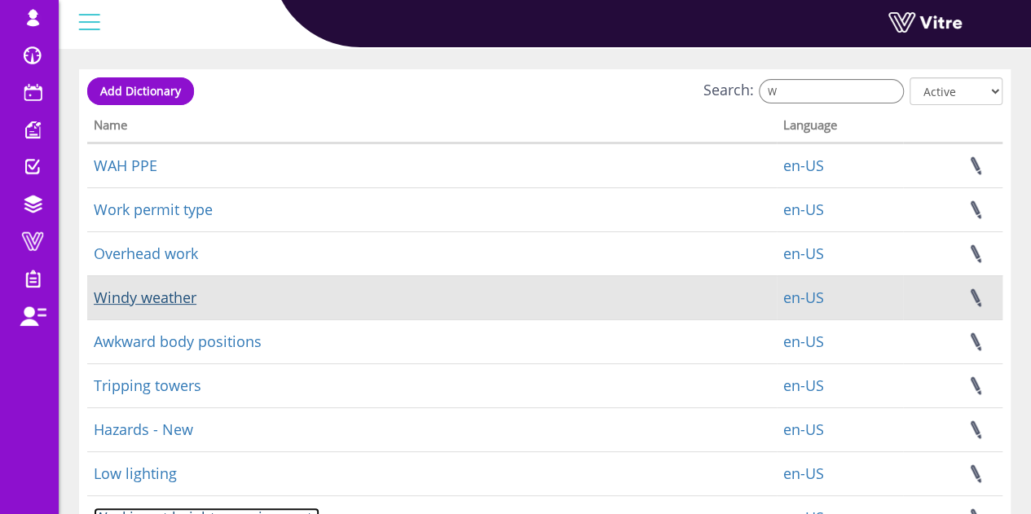
scroll to position [0, 0]
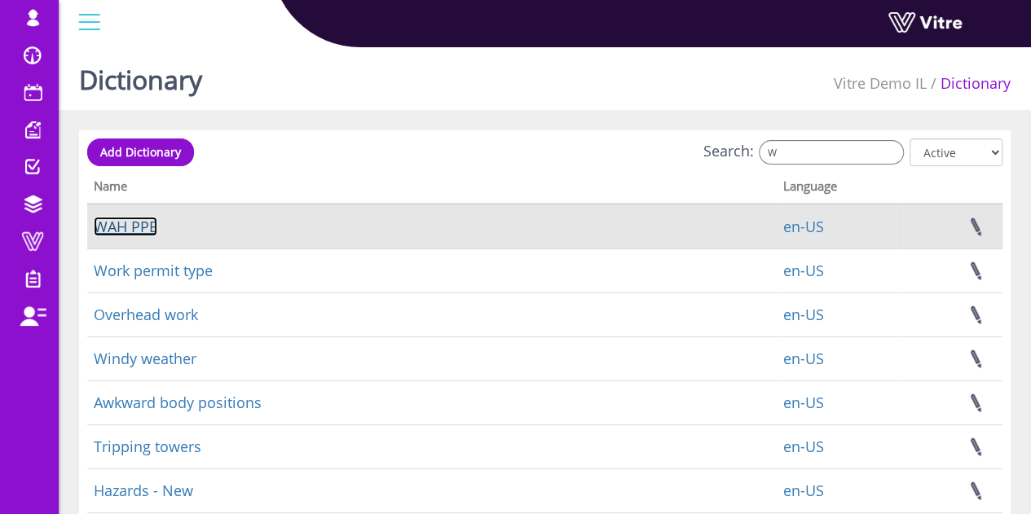
click at [135, 229] on link "WAH PPE" at bounding box center [126, 227] width 64 height 20
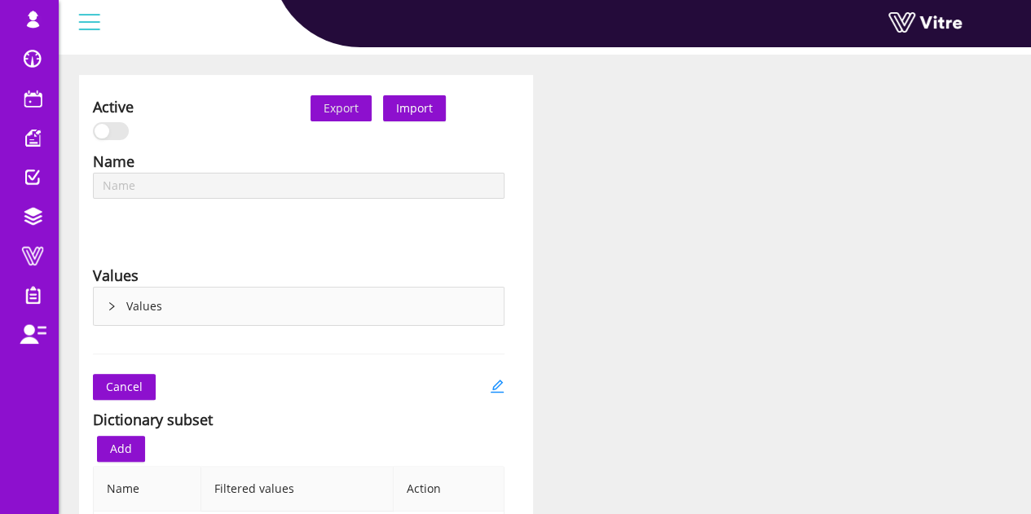
scroll to position [81, 0]
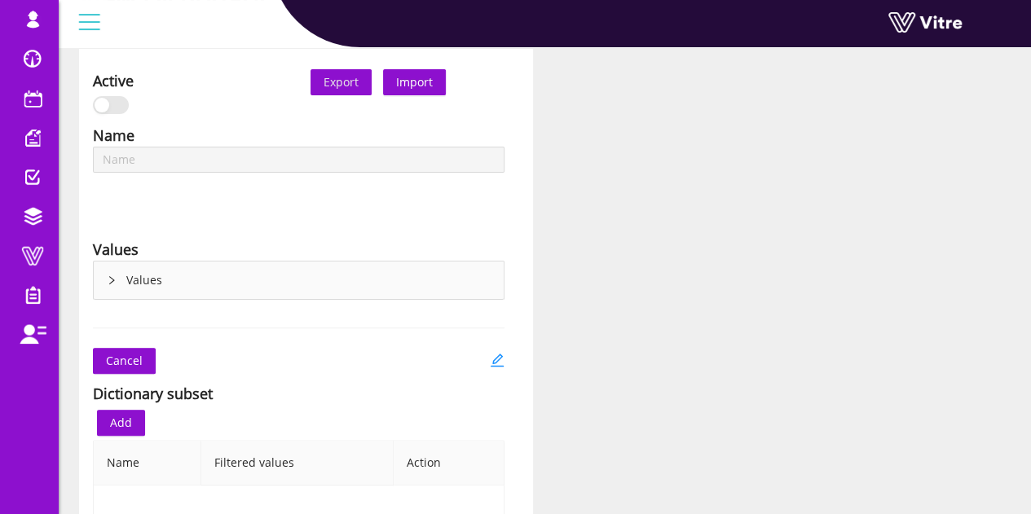
type input "WAH type"
click at [498, 358] on icon "edit" at bounding box center [496, 360] width 13 height 13
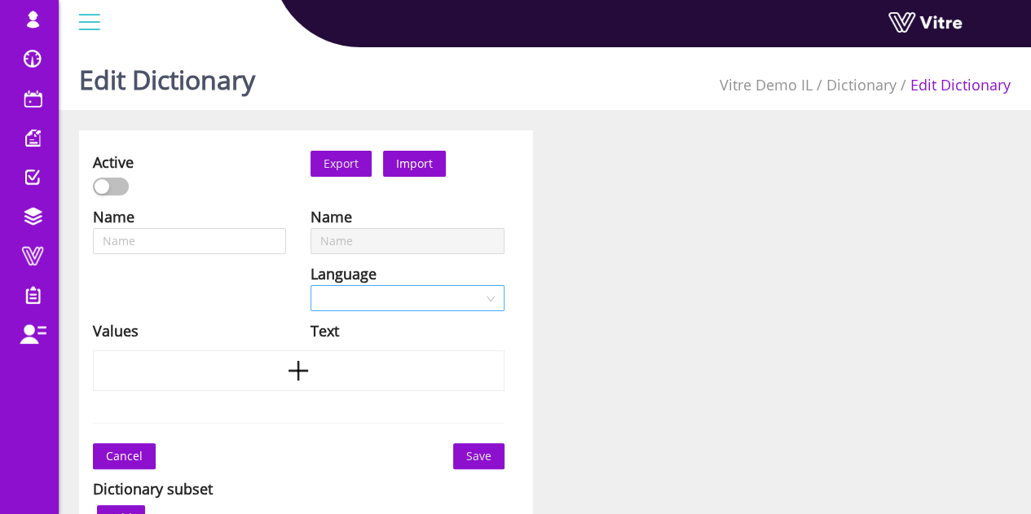
click at [376, 293] on input "search" at bounding box center [401, 298] width 162 height 24
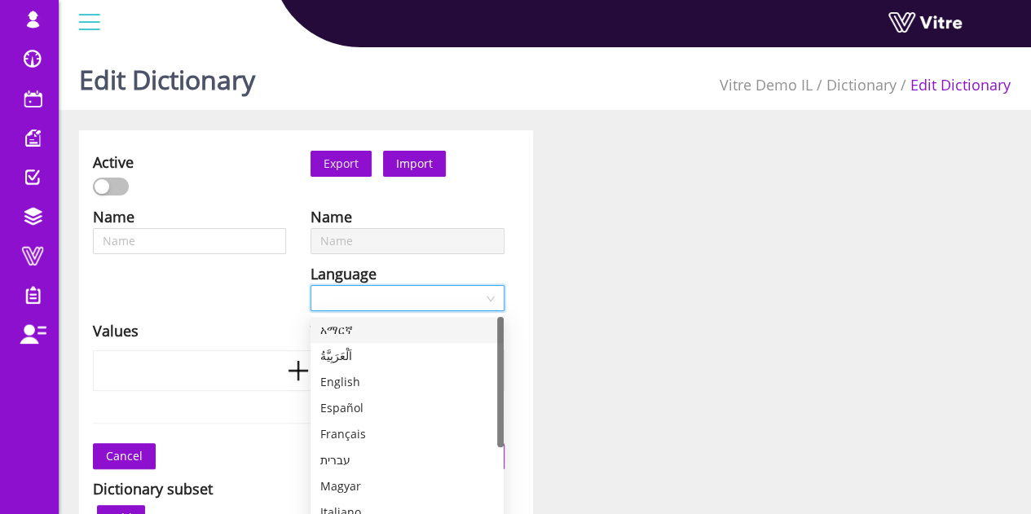
type input "WAH type"
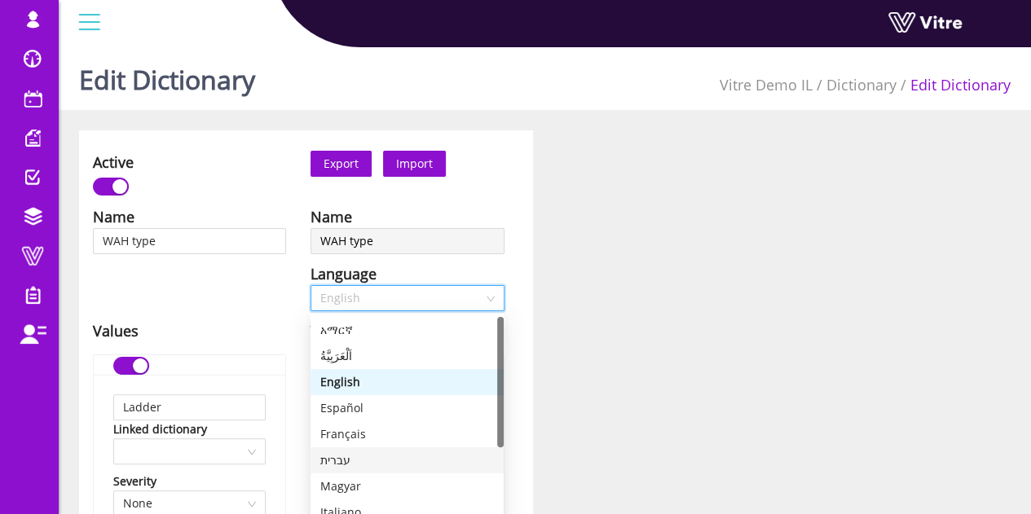
click at [351, 453] on div "עברית" at bounding box center [407, 460] width 174 height 18
type input "סולמות"
type input "במות הרמה"
type input "פיגומים"
type input "אחר"
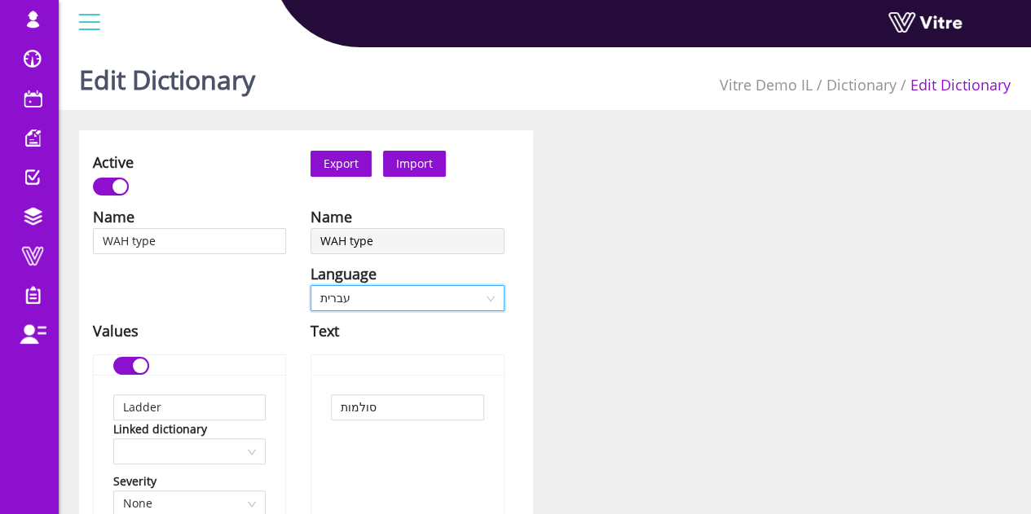
drag, startPoint x: 641, startPoint y: 211, endPoint x: 634, endPoint y: 215, distance: 8.4
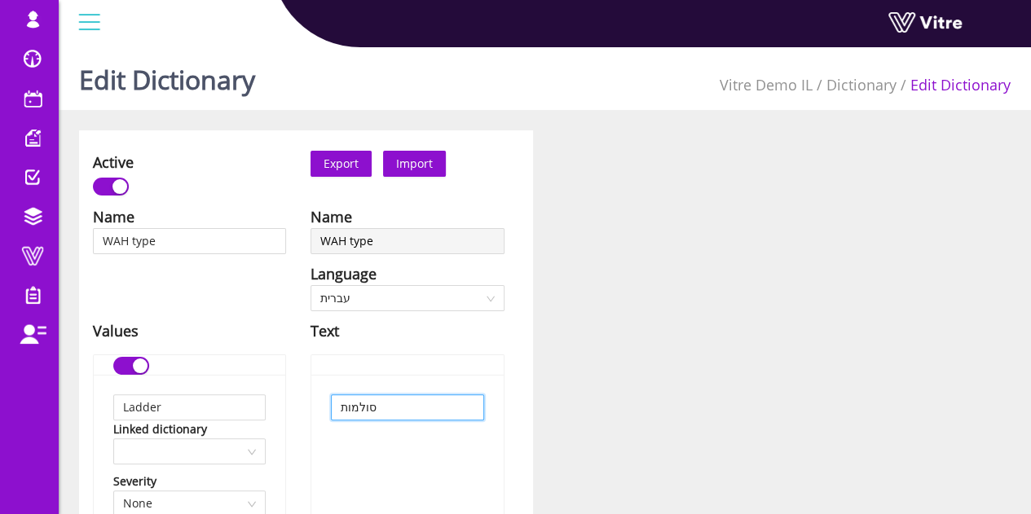
click at [383, 414] on input "סולמות" at bounding box center [407, 407] width 152 height 26
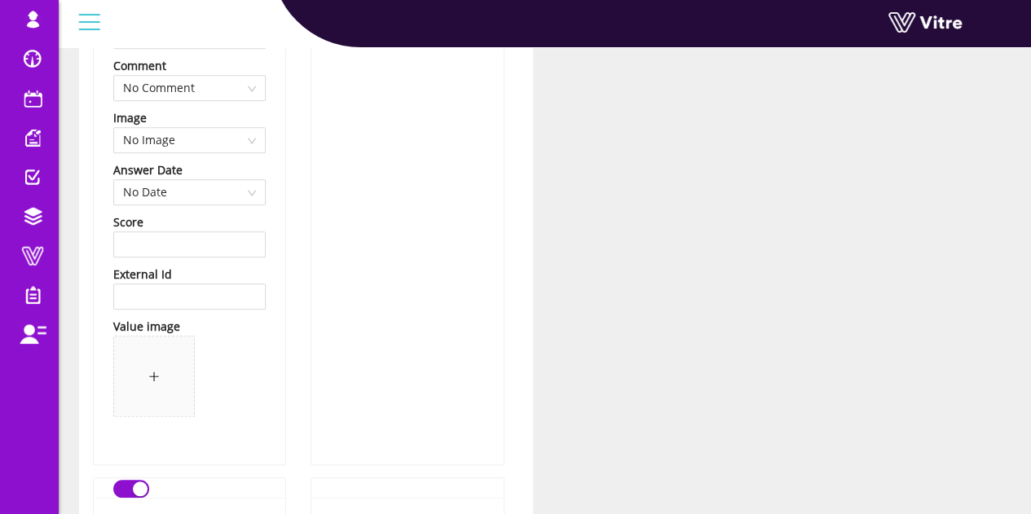
scroll to position [652, 0]
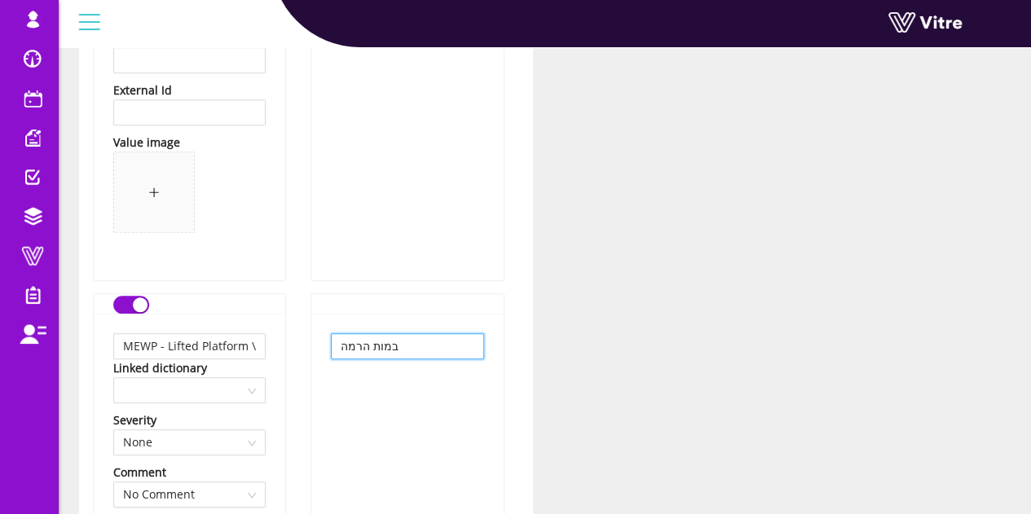
click at [398, 350] on input "במות הרמה" at bounding box center [407, 346] width 152 height 26
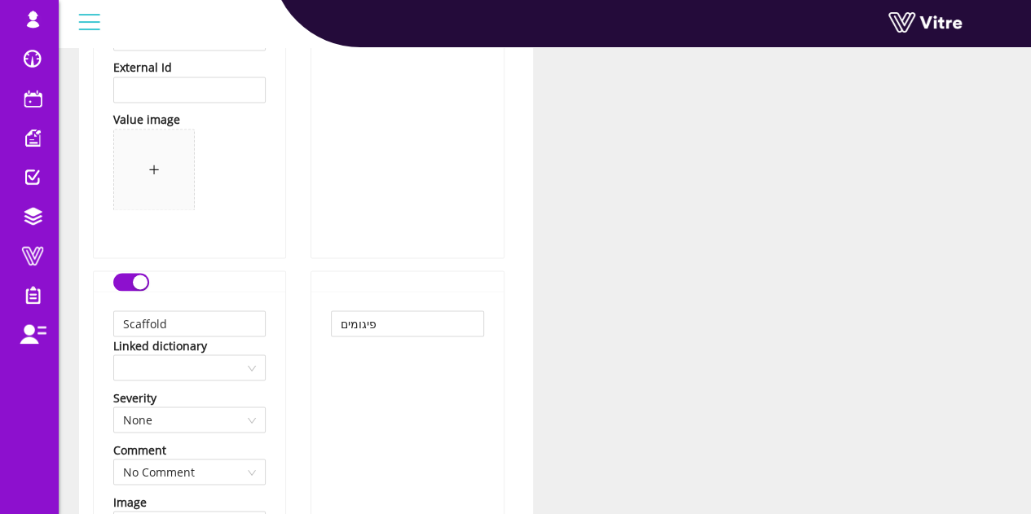
scroll to position [1385, 0]
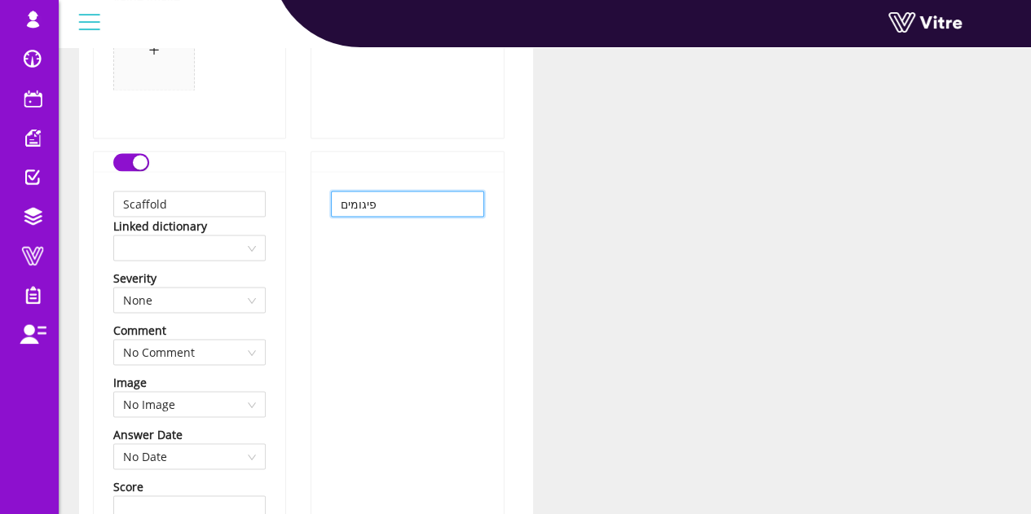
click at [422, 211] on input "פיגומים" at bounding box center [407, 204] width 152 height 26
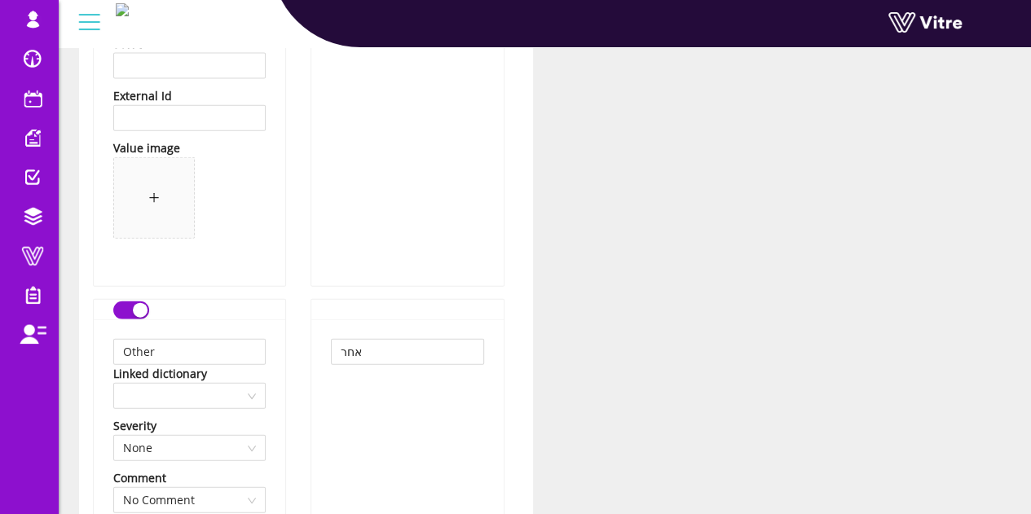
scroll to position [1956, 0]
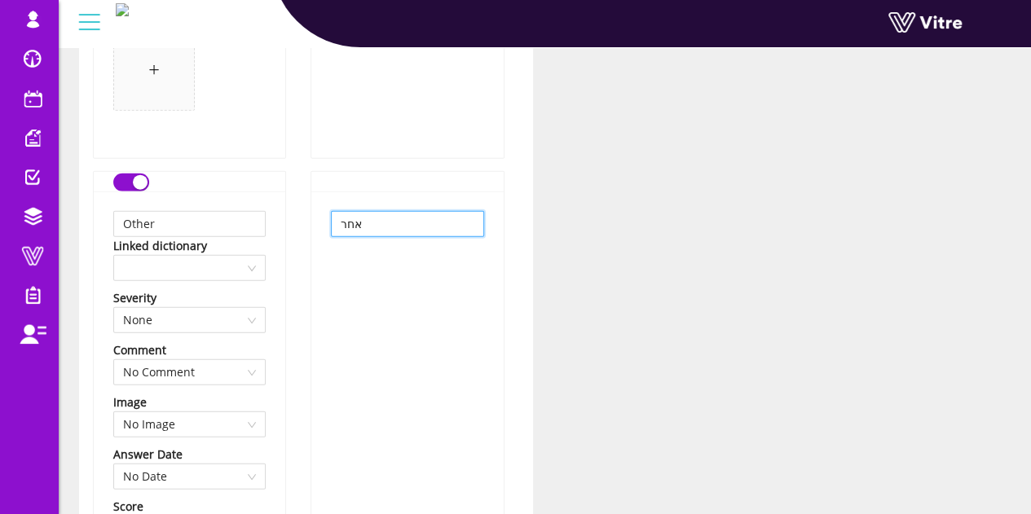
click at [388, 220] on input "אחר" at bounding box center [407, 224] width 152 height 26
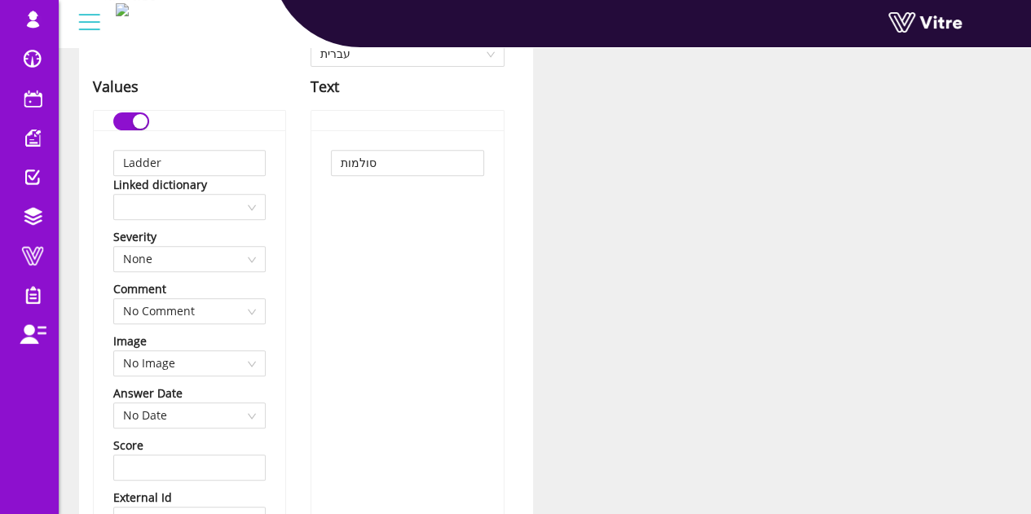
scroll to position [0, 0]
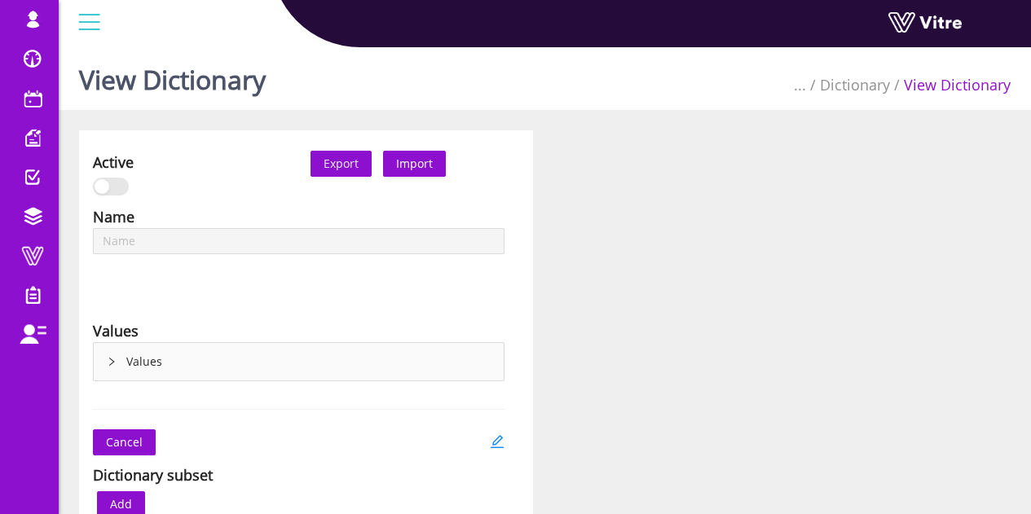
type input "Working at heights requirements"
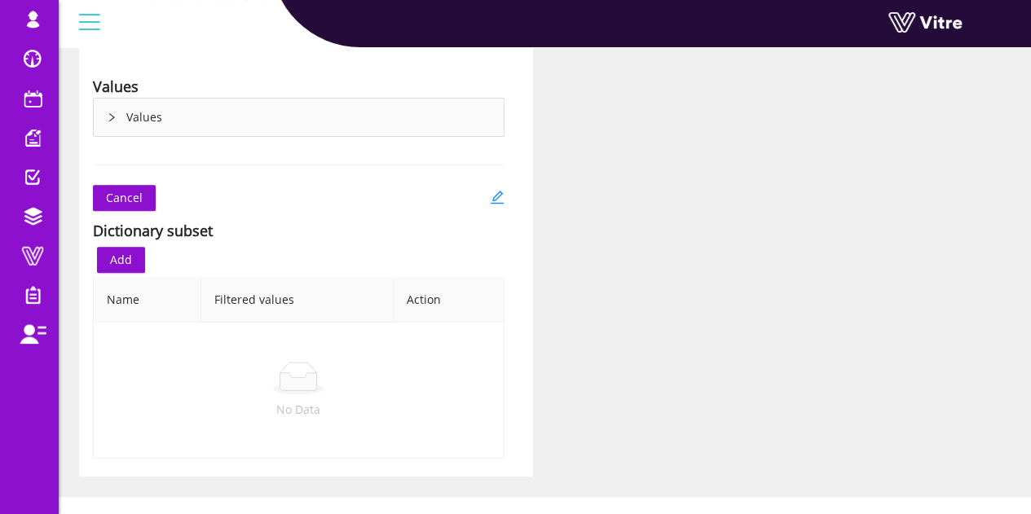
click at [495, 181] on div "Active Export Import Name Working at heights requirements Language English Valu…" at bounding box center [306, 181] width 454 height 591
click at [492, 204] on link at bounding box center [497, 198] width 15 height 26
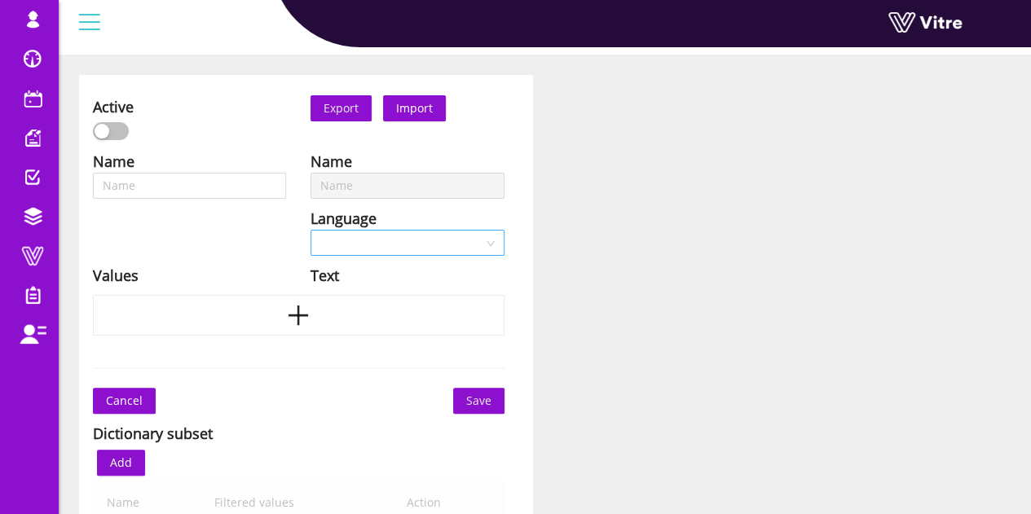
scroll to position [81, 0]
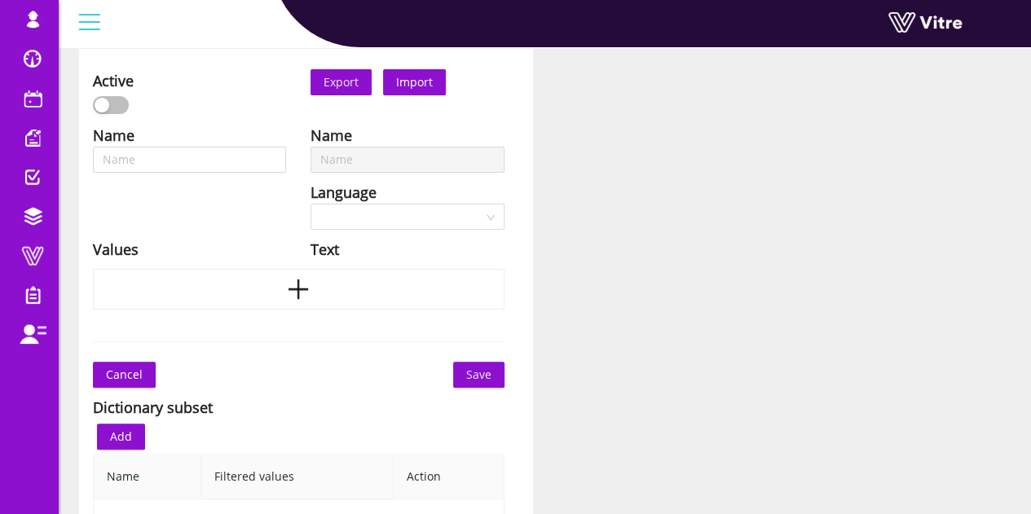
click at [396, 183] on div "Language" at bounding box center [406, 192] width 193 height 23
click at [397, 226] on input "search" at bounding box center [401, 217] width 162 height 24
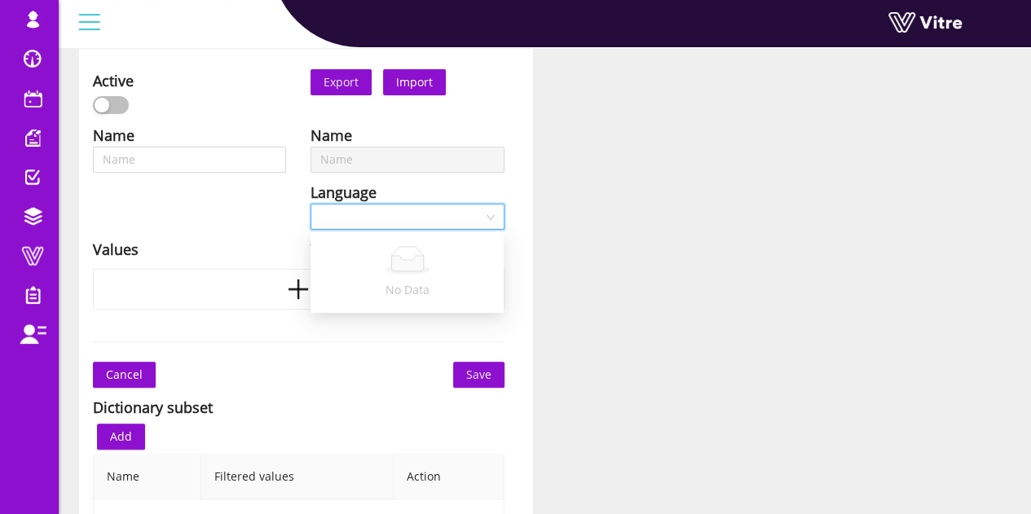
click at [310, 245] on div "No Data" at bounding box center [406, 272] width 193 height 74
click at [235, 198] on div "Name Language en-US Values" at bounding box center [190, 197] width 218 height 146
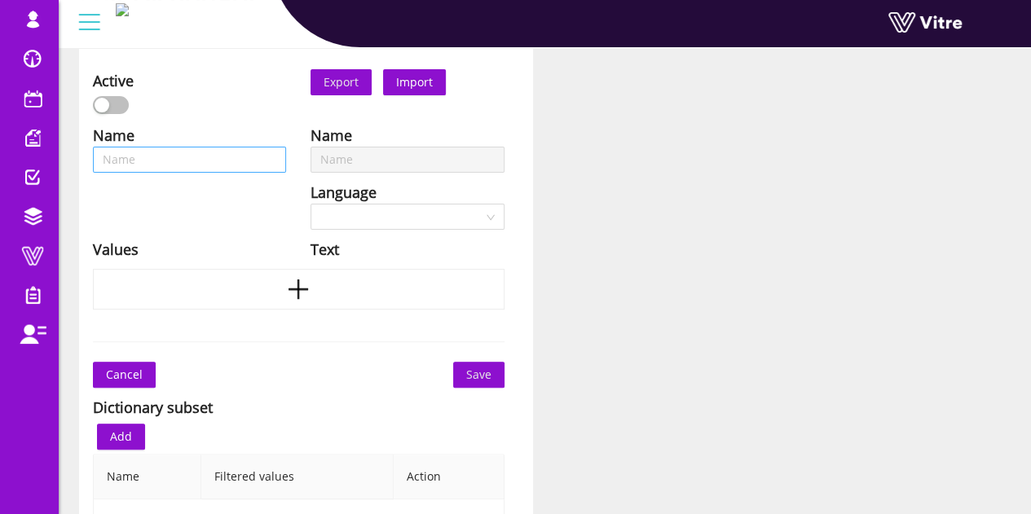
scroll to position [25, 0]
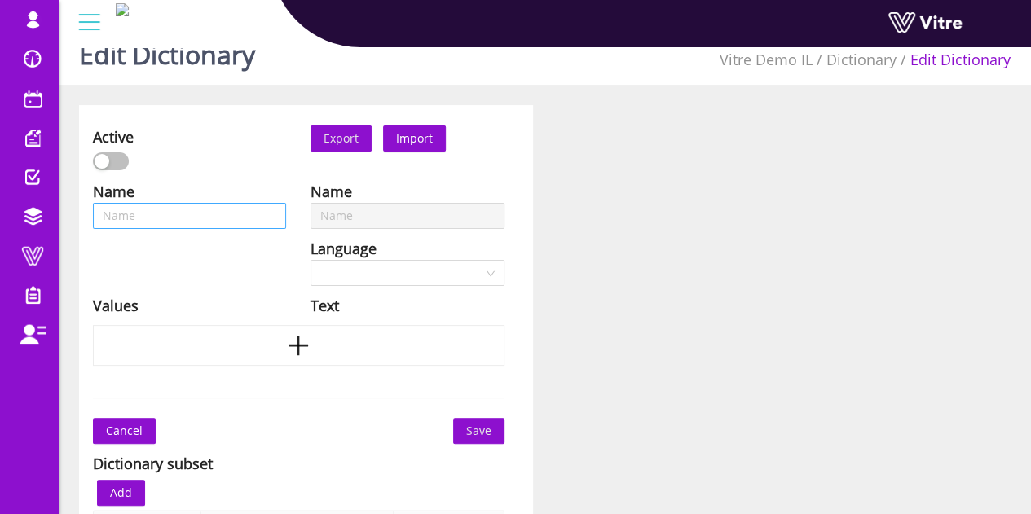
type input "Working at heights requirements"
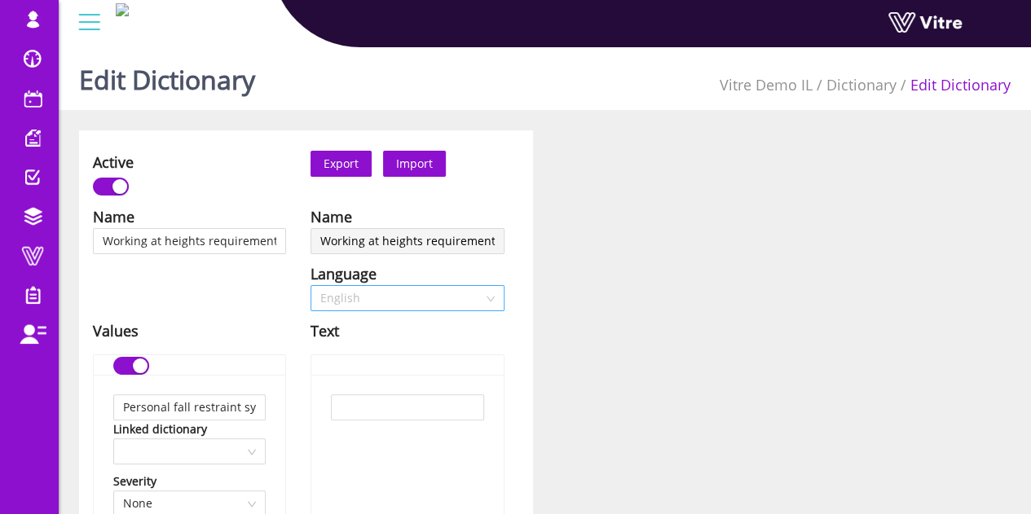
click at [424, 301] on span "English" at bounding box center [407, 298] width 174 height 24
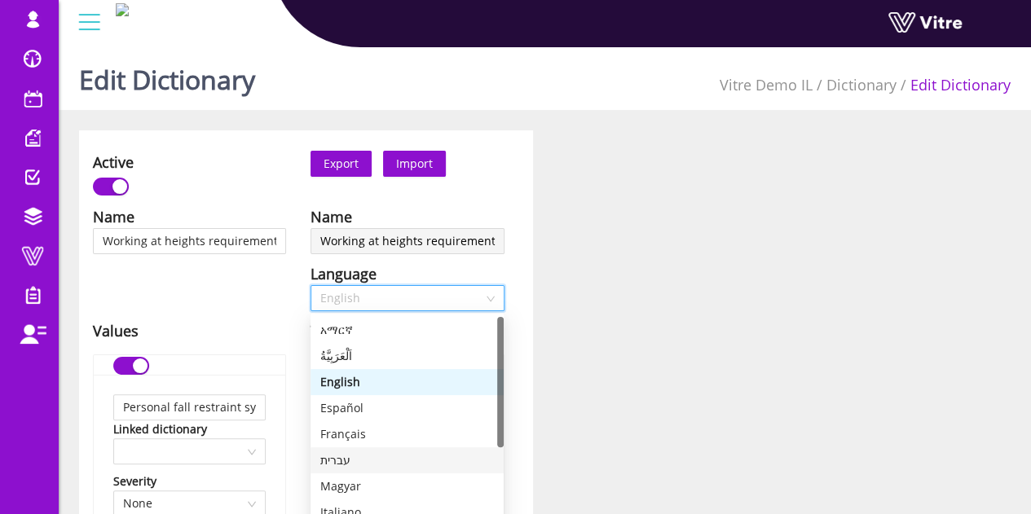
click at [350, 457] on div "עברית" at bounding box center [407, 460] width 174 height 18
type input "מערכת לבלימת נפילה"
type input "מערכת למניעת נפילה"
type input "גידור \ מעקות"
type input "סימון קו 2 מטר מקצה המשטח"
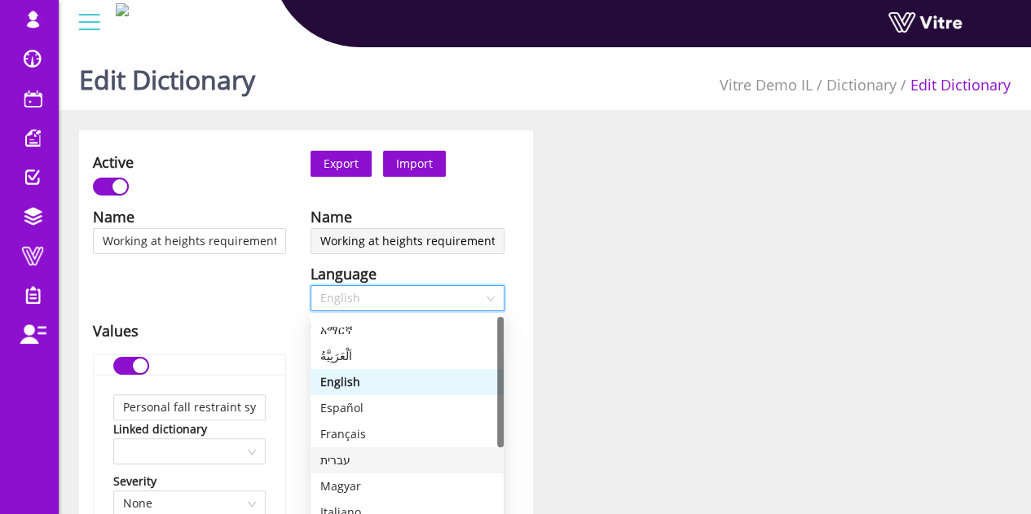
type input "לאבטח את כלים \ חומרים \ ציוד מנפילה"
type input "חסימת האזור מתחת לאזור העבודה"
type input "נקודת העיגון נבדקה והיא בטוחה לשימוש"
type input "מניעות נפילת ציוד מהגובה"
type input "ציוד לעבודה בגובה במצב שמיש ותקין"
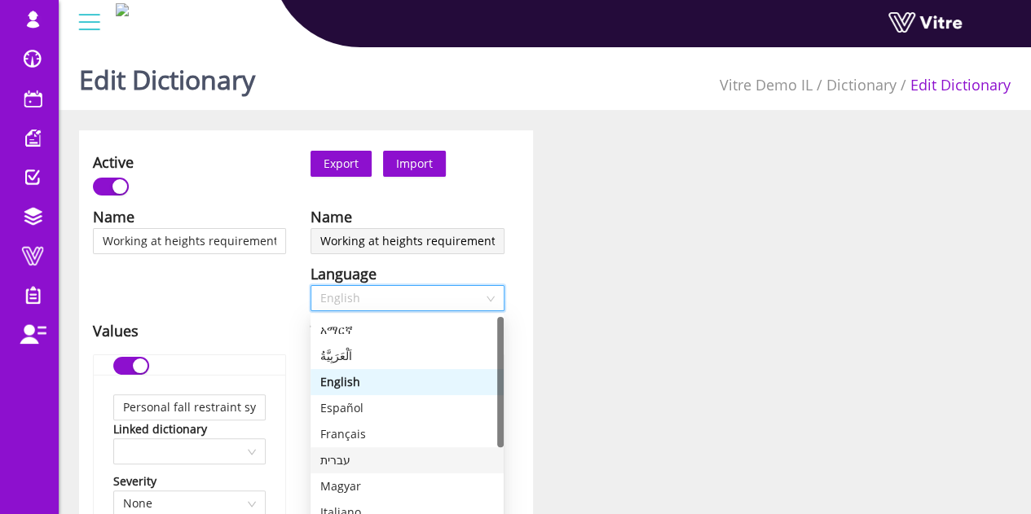
type input "קו חיים נבדק והוא תקין"
type input "אחר"
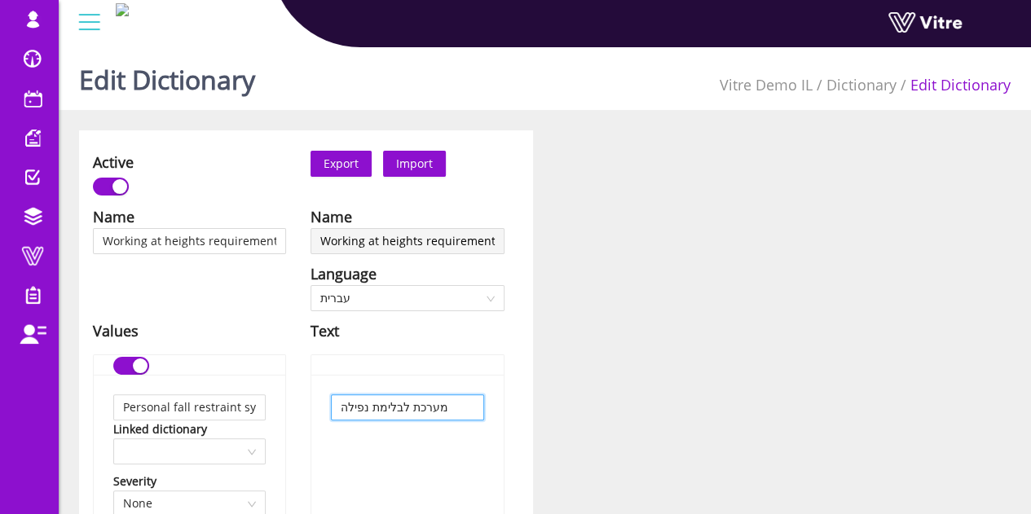
click at [407, 405] on input "מערכת לבלימת נפילה" at bounding box center [407, 407] width 152 height 26
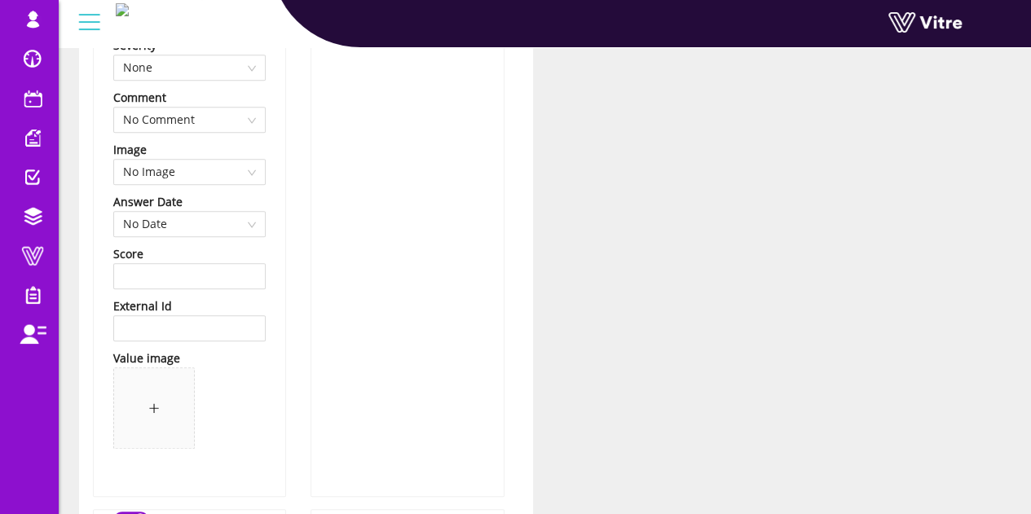
scroll to position [652, 0]
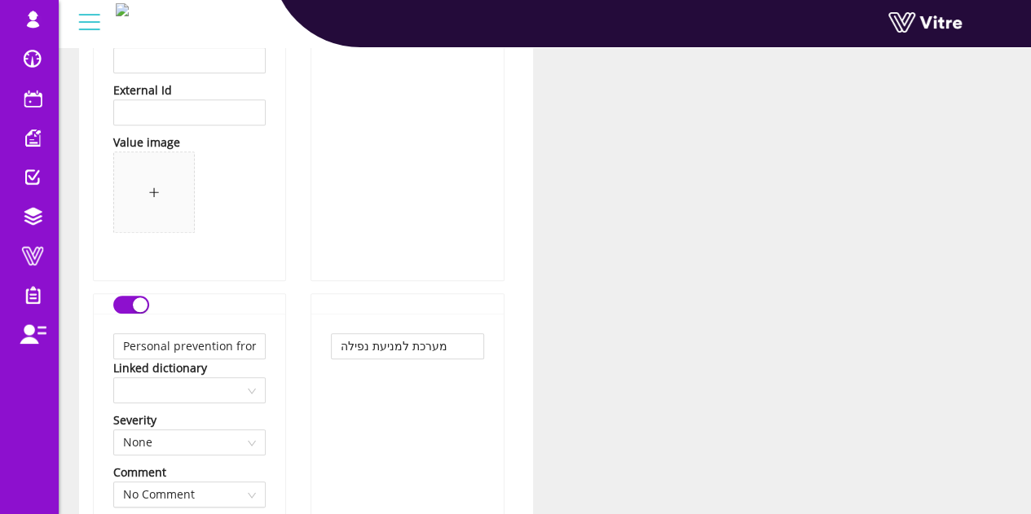
click at [418, 345] on input "מערכת למניעת נפילה" at bounding box center [407, 346] width 152 height 26
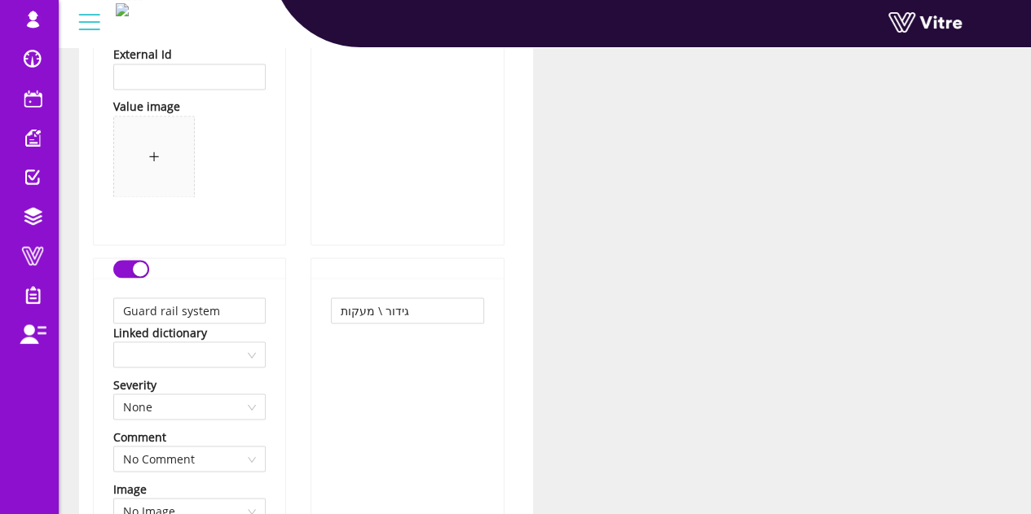
scroll to position [1304, 0]
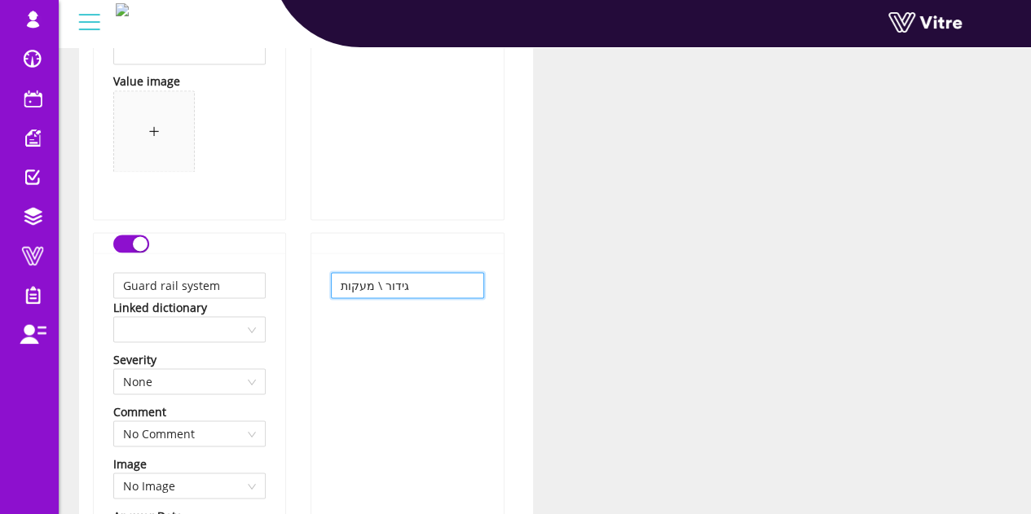
click at [404, 283] on input "גידור \ מעקות" at bounding box center [407, 285] width 152 height 26
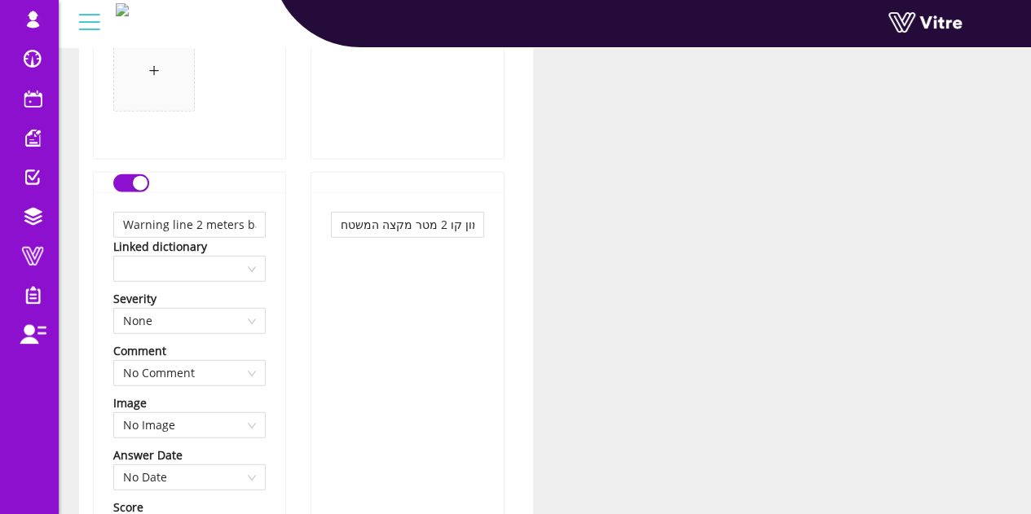
scroll to position [1956, 0]
click at [450, 213] on input "סימון קו 2 מטר מקצה המשטח" at bounding box center [407, 224] width 152 height 26
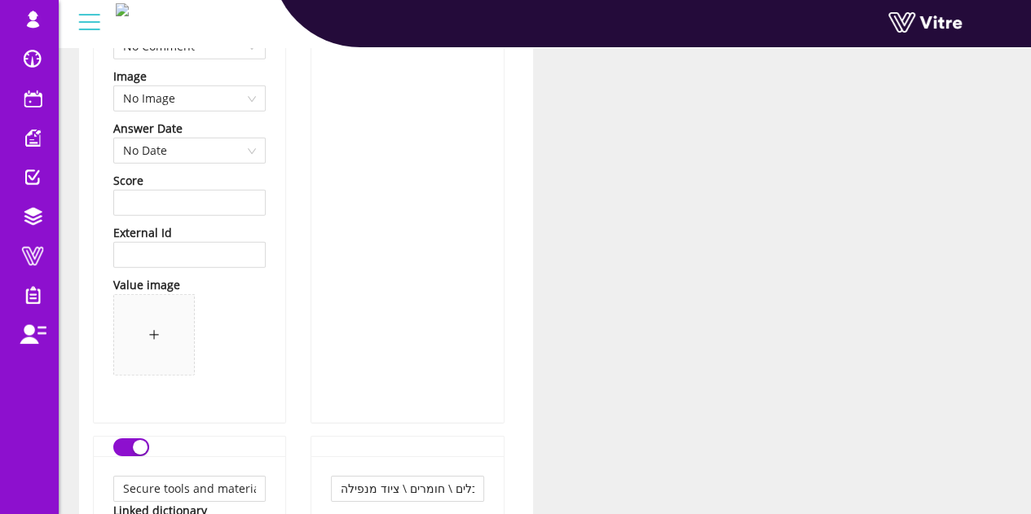
scroll to position [2526, 0]
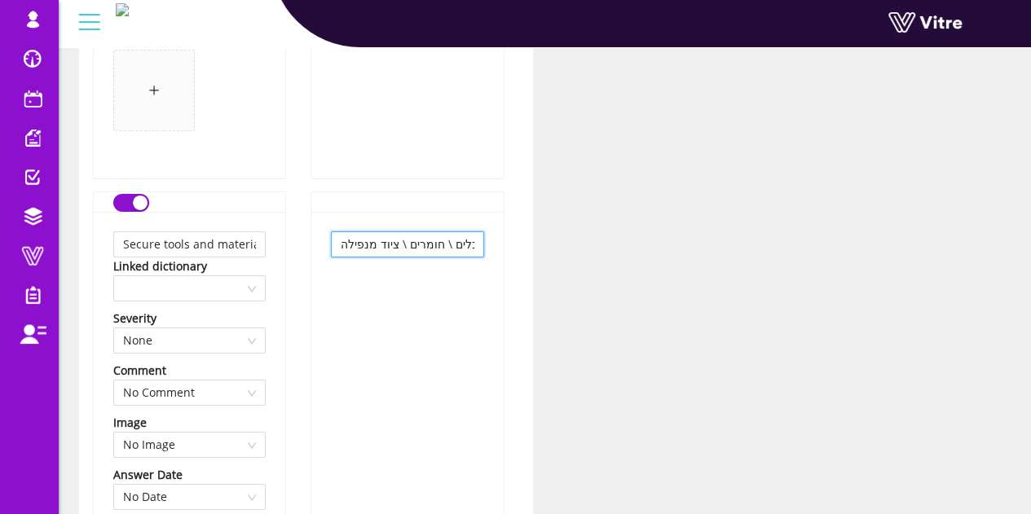
click at [455, 252] on input "לאבטח את כלים \ חומרים \ ציוד מנפילה" at bounding box center [407, 244] width 152 height 26
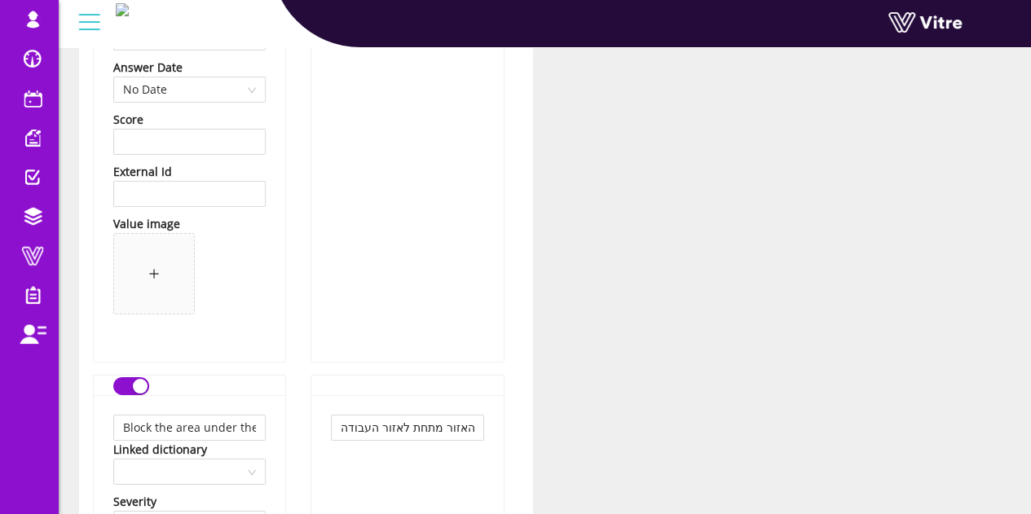
scroll to position [3178, 0]
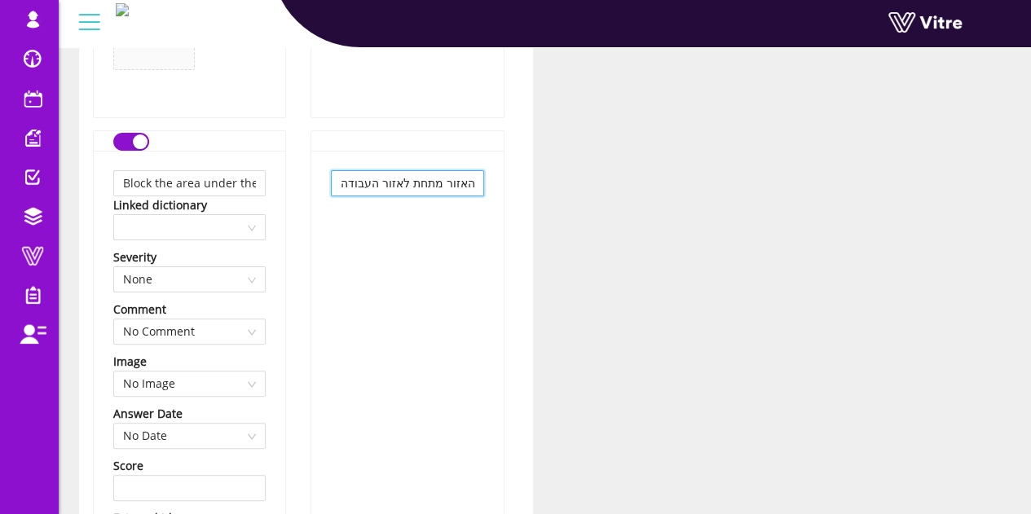
click at [438, 183] on input "חסימת האזור מתחת לאזור העבודה" at bounding box center [407, 183] width 152 height 26
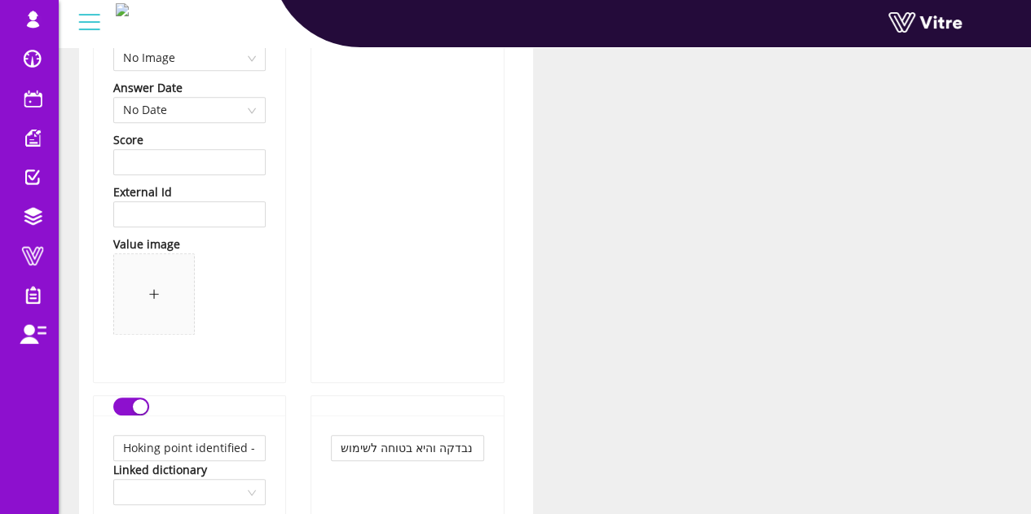
scroll to position [3830, 0]
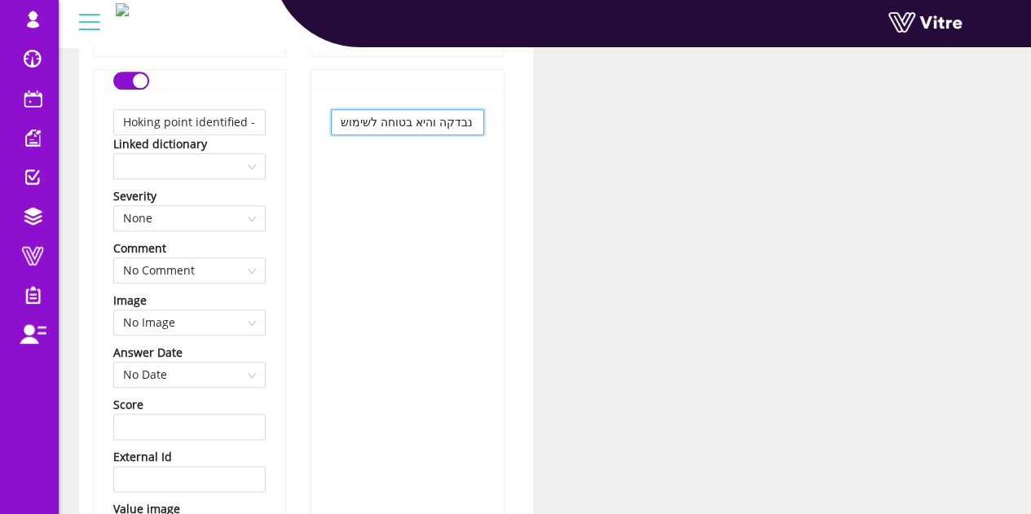
click at [437, 120] on input "נקודת העיגון נבדקה והיא בטוחה לשימוש" at bounding box center [407, 122] width 152 height 26
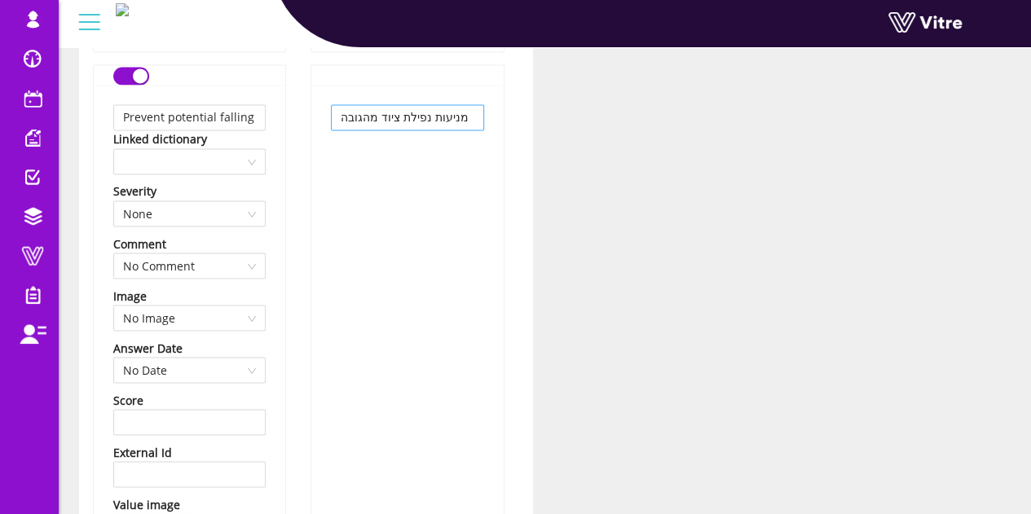
scroll to position [4400, 0]
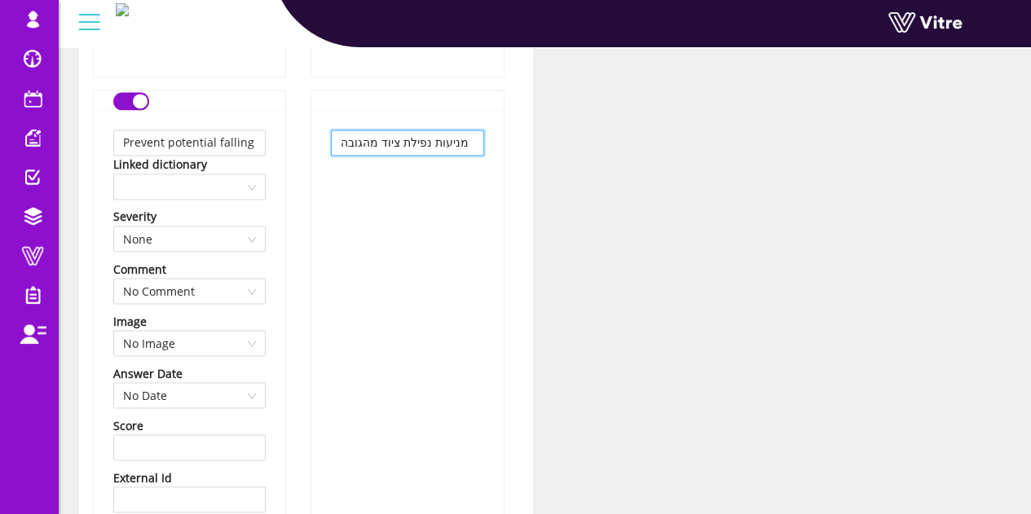
click at [433, 141] on input "מניעות נפילת ציוד מהגובה" at bounding box center [407, 143] width 152 height 26
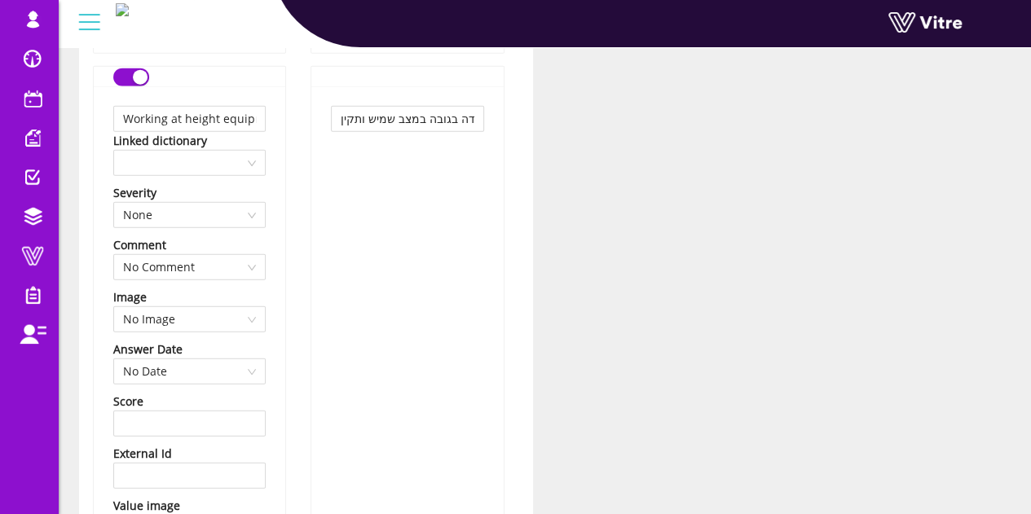
scroll to position [4889, 0]
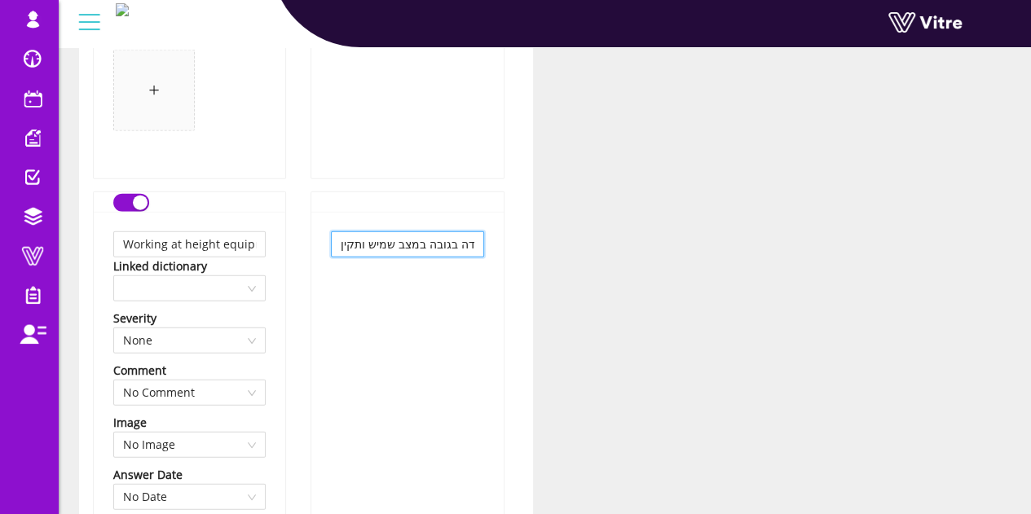
click at [381, 244] on input "ציוד לעבודה בגובה במצב שמיש ותקין" at bounding box center [407, 244] width 152 height 26
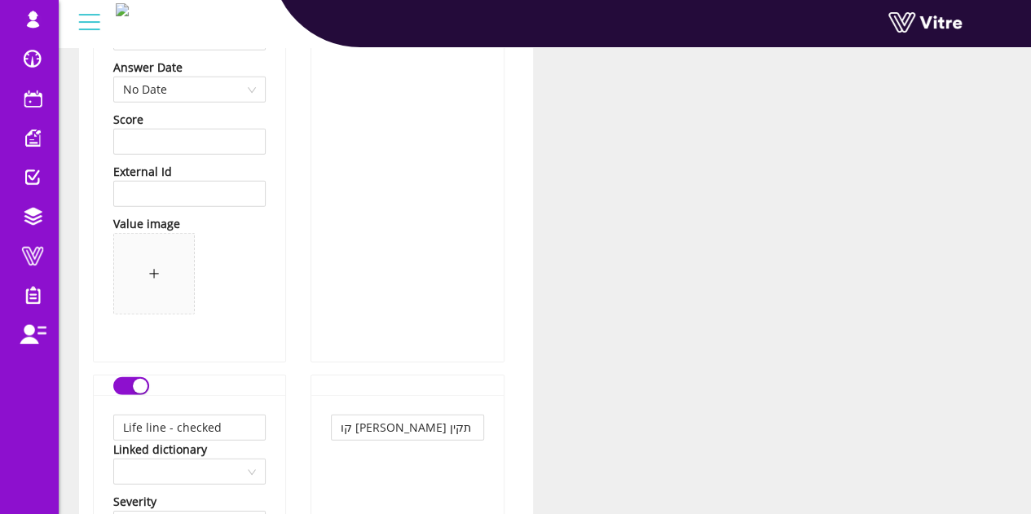
scroll to position [5459, 0]
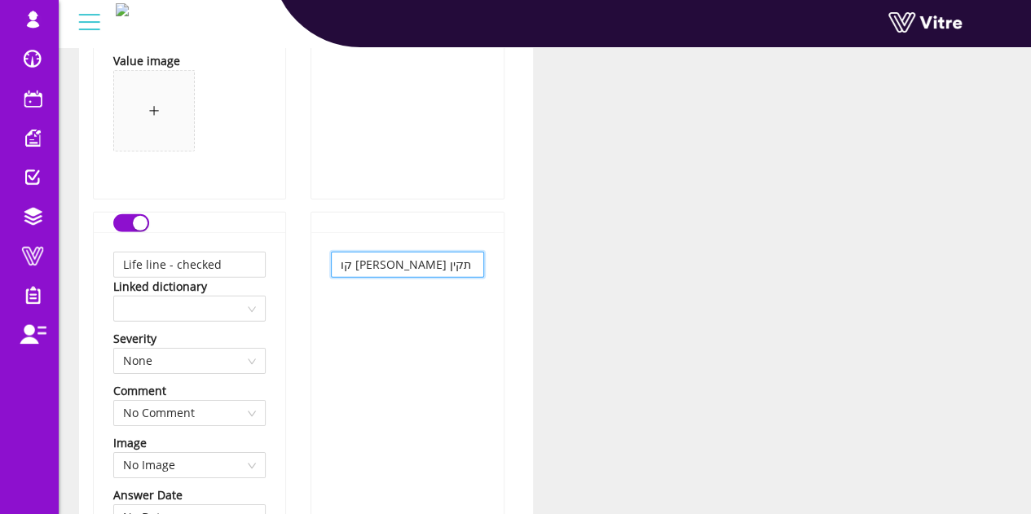
click at [440, 253] on input "קו חיים נבדק והוא תקין" at bounding box center [407, 265] width 152 height 26
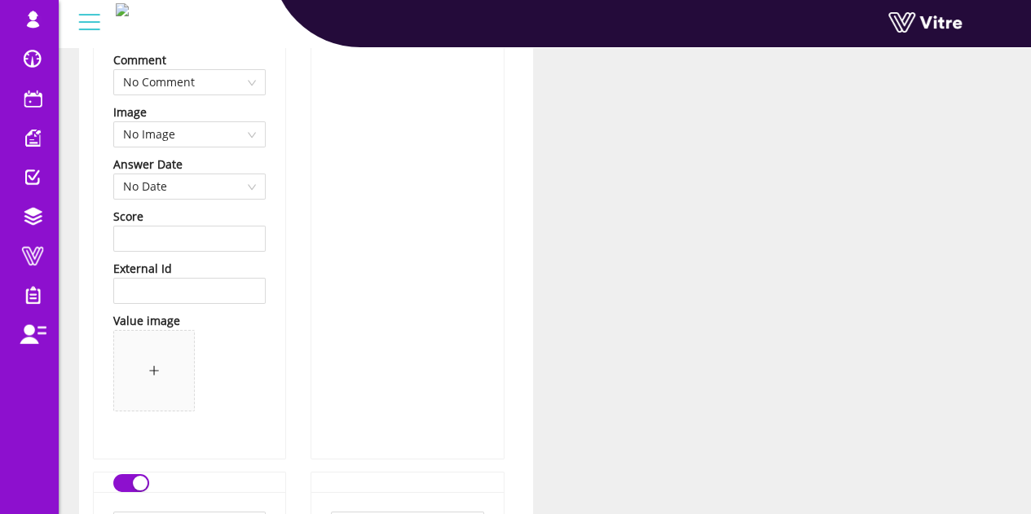
scroll to position [6111, 0]
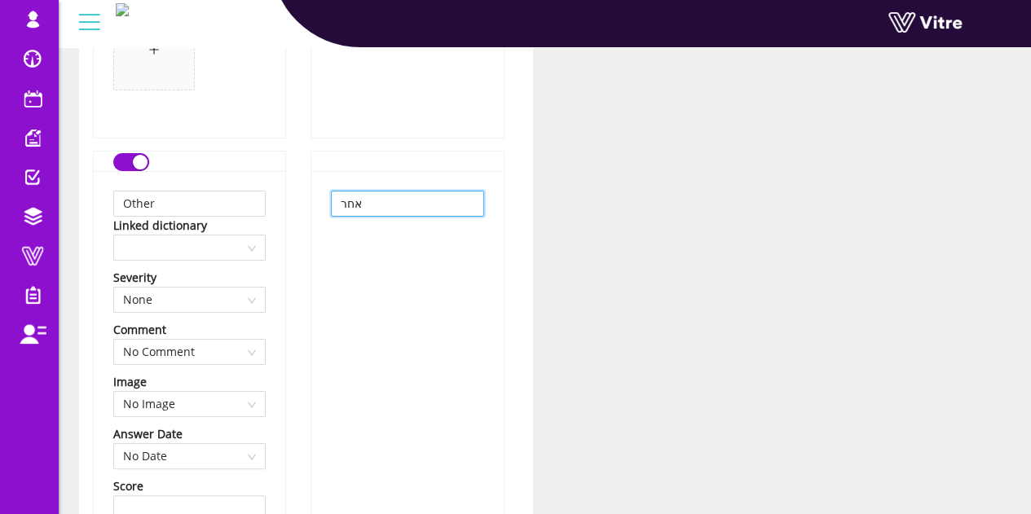
click at [394, 196] on input "אחר" at bounding box center [407, 204] width 152 height 26
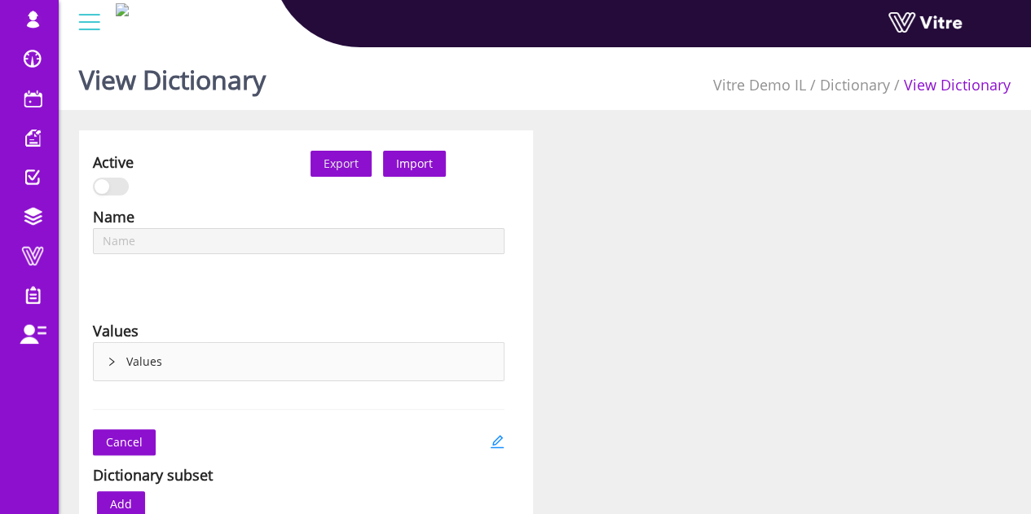
type input "WAH PPE"
click at [490, 438] on icon "edit" at bounding box center [497, 441] width 15 height 15
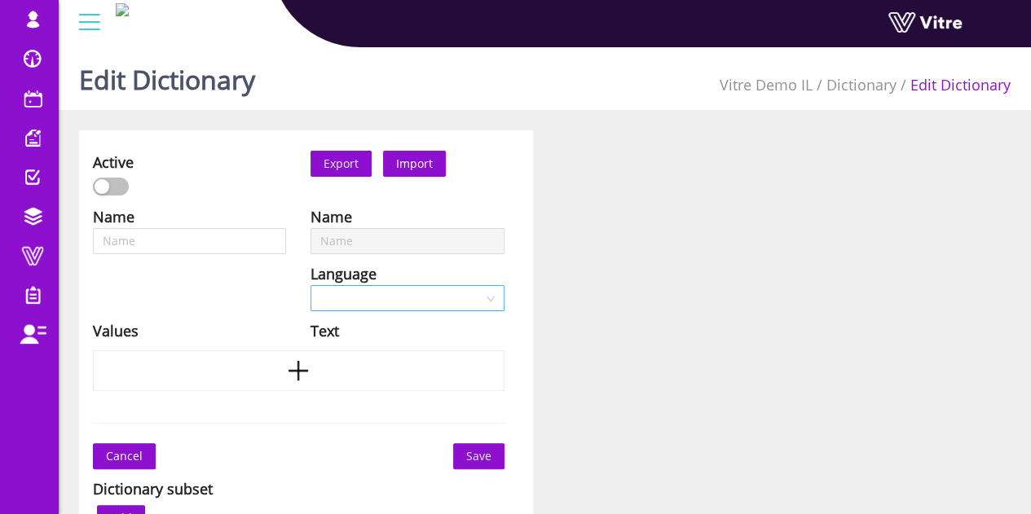
click at [334, 296] on div at bounding box center [406, 298] width 193 height 26
type input "WAH PPE"
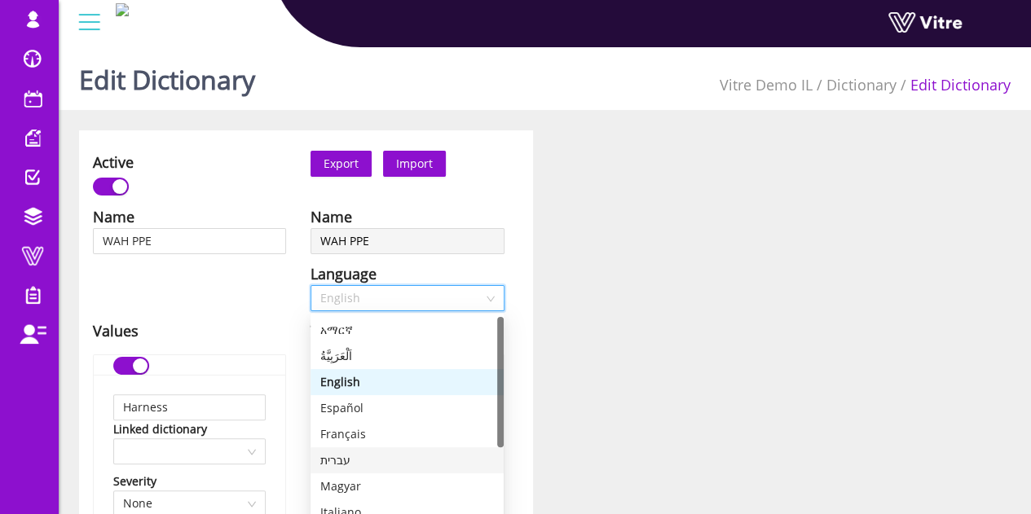
click at [355, 457] on div "עברית" at bounding box center [407, 460] width 174 height 18
type input "רתמת בטיחות"
type input "חבל עבודה"
type input "מעצור נפילה נשלף"
type input "רצועת חיבור כפולה / קו חיים כפול נשלף"
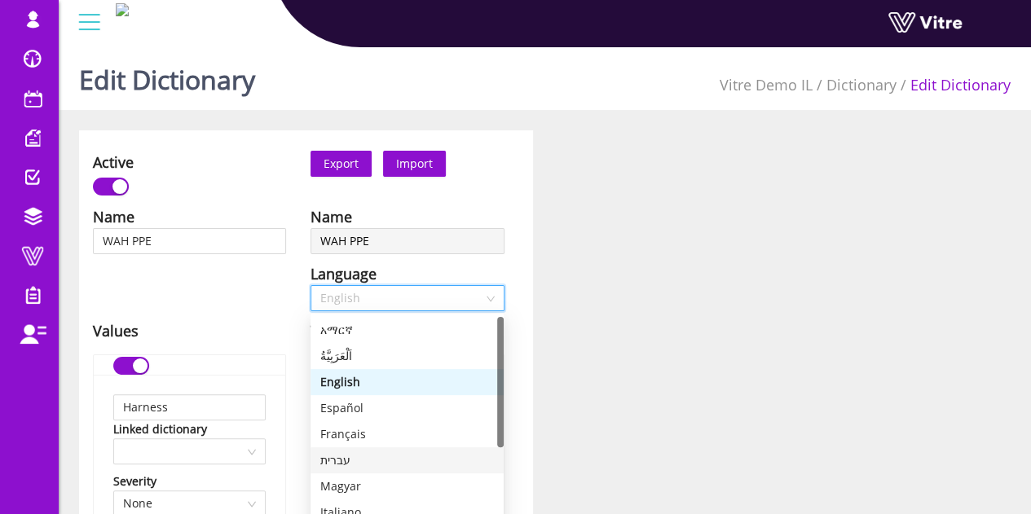
type input "כפפות עבודה"
type input "מכשיר נשלף אישי"
type input "מערכת חילוץ משולשת"
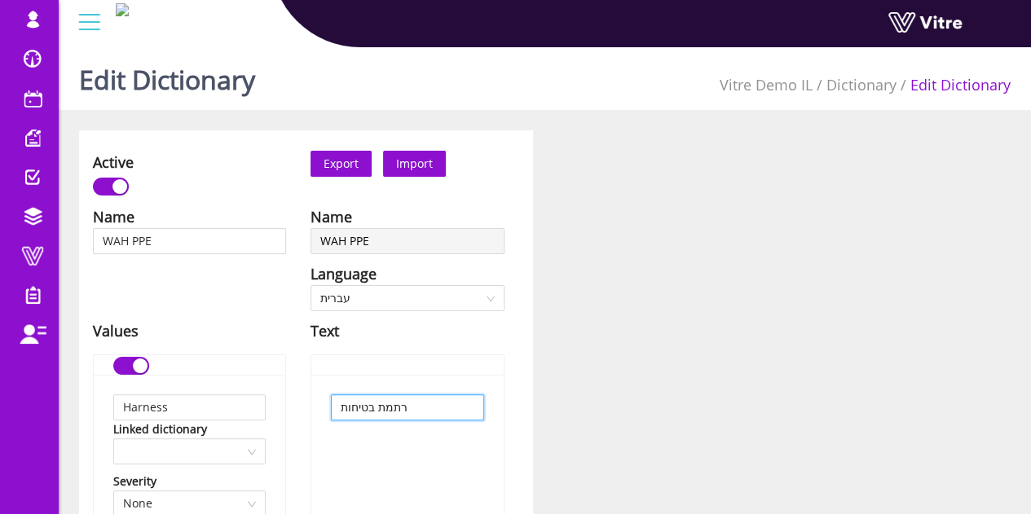
click at [406, 411] on input "רתמת בטיחות" at bounding box center [407, 407] width 152 height 26
click at [406, 410] on input "רתמת בטיחות" at bounding box center [407, 407] width 152 height 26
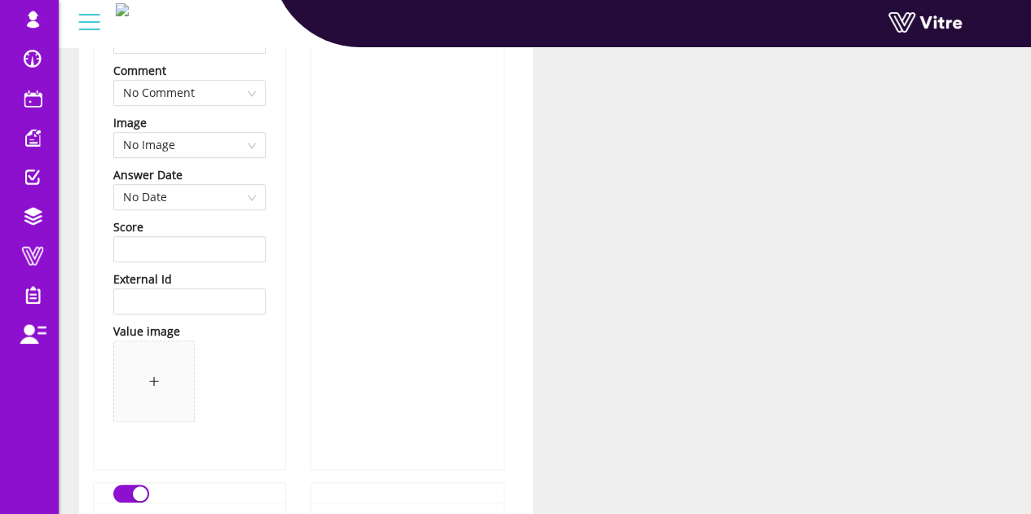
scroll to position [652, 0]
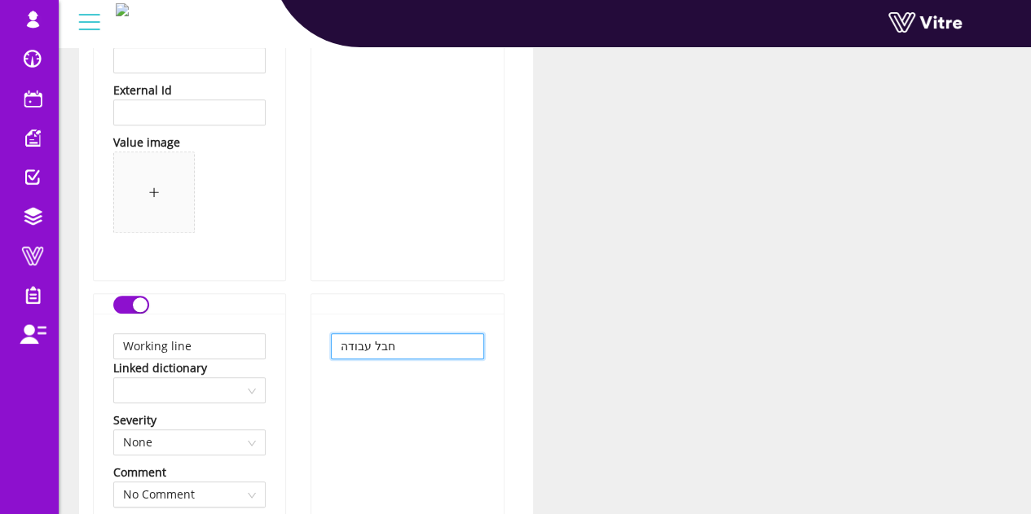
click at [431, 353] on input "חבל עבודה" at bounding box center [407, 346] width 152 height 26
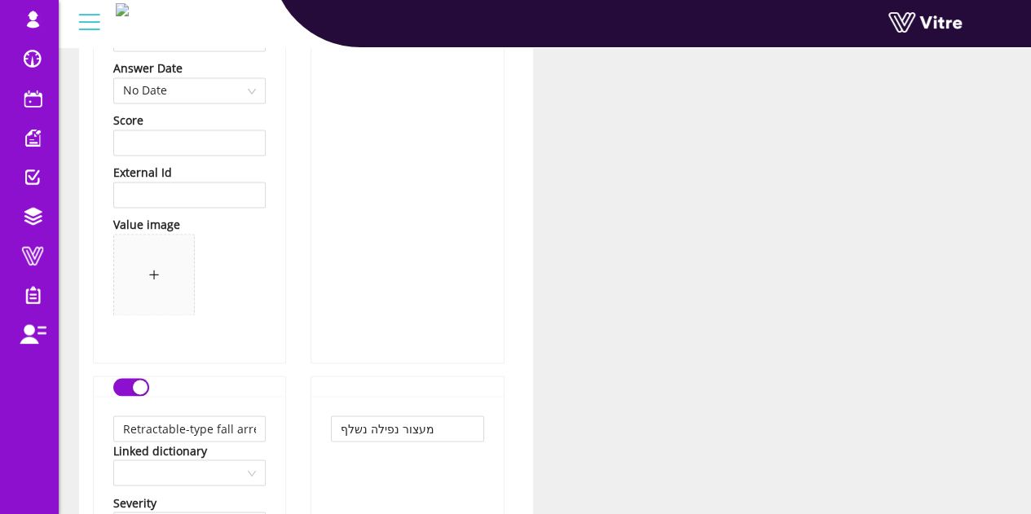
scroll to position [1222, 0]
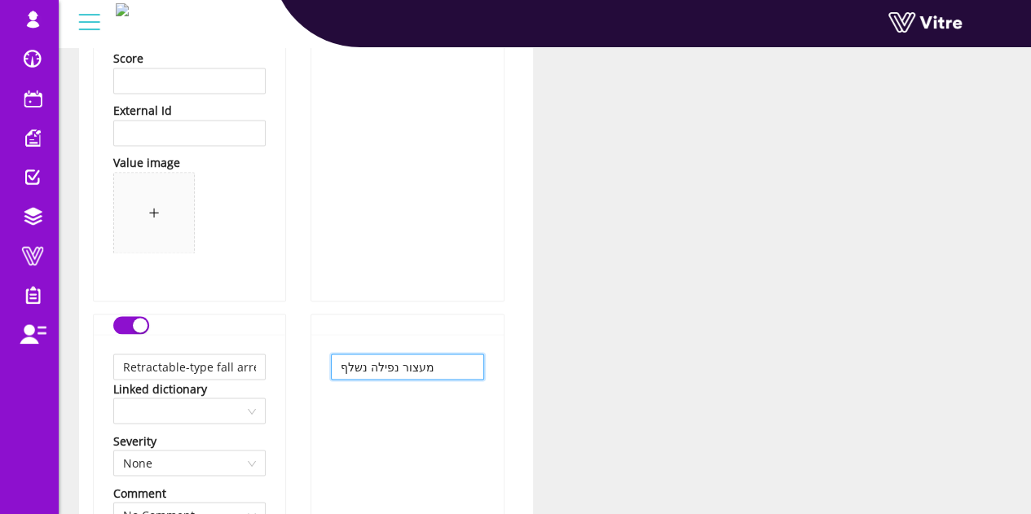
click at [383, 367] on input "מעצור נפילה נשלף" at bounding box center [407, 367] width 152 height 26
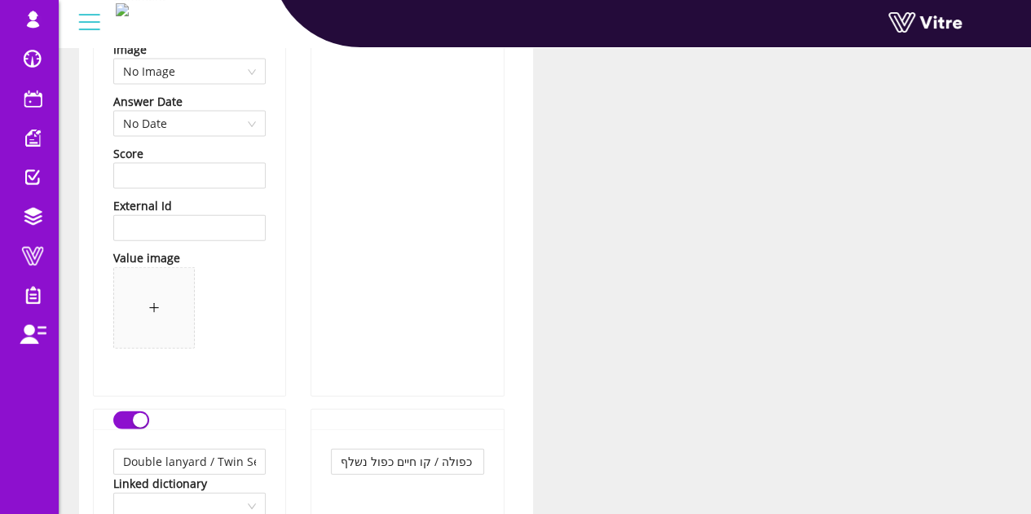
scroll to position [1874, 0]
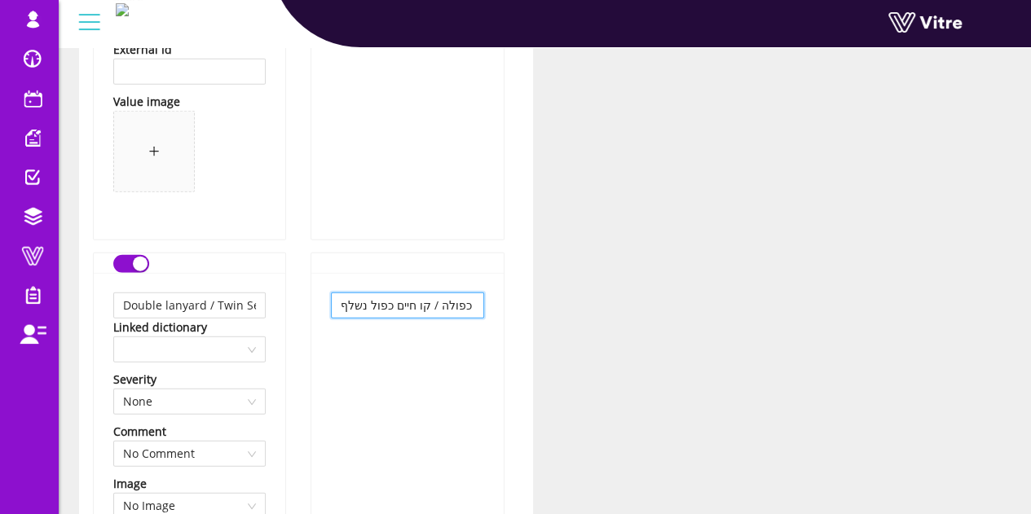
click at [413, 299] on input "רצועת חיבור כפולה / קו חיים כפול נשלף" at bounding box center [407, 306] width 152 height 26
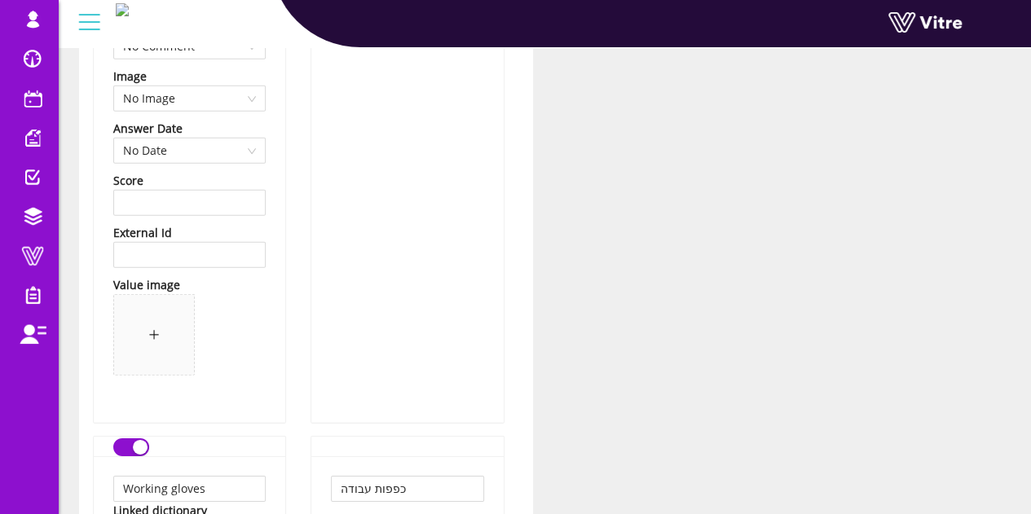
scroll to position [2526, 0]
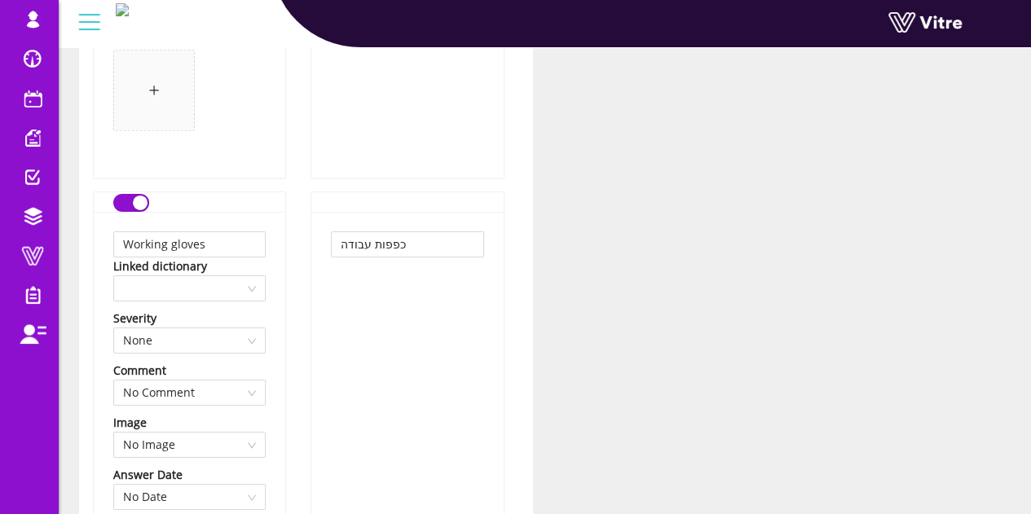
click at [388, 214] on div "כפפות עבודה" at bounding box center [406, 490] width 191 height 557
click at [381, 239] on input "כפפות עבודה" at bounding box center [407, 244] width 152 height 26
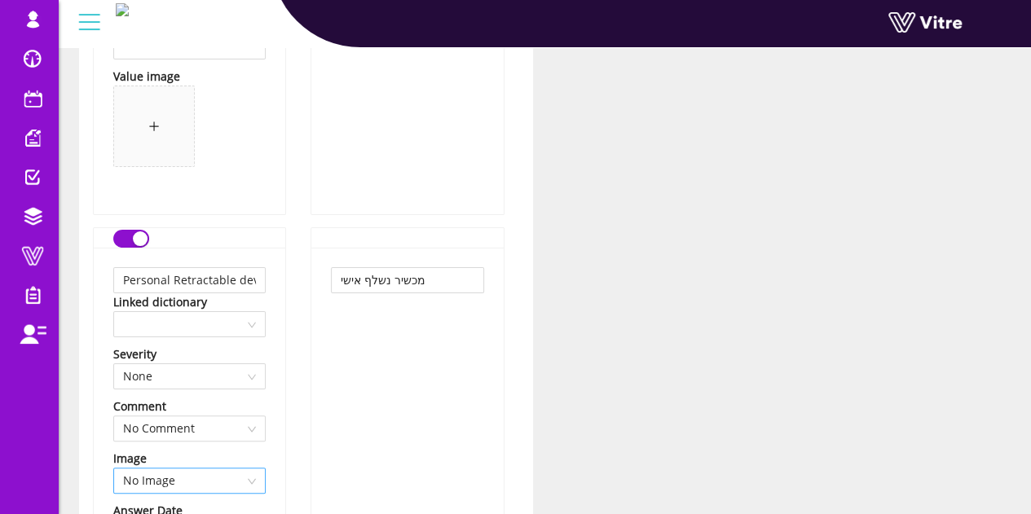
scroll to position [3178, 0]
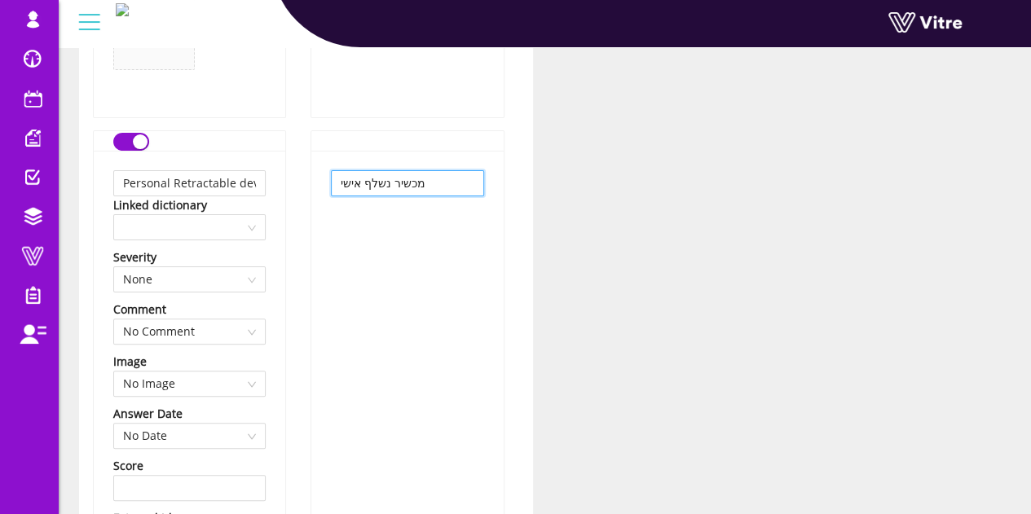
click at [407, 171] on input "מכשיר נשלף אישי" at bounding box center [407, 183] width 152 height 26
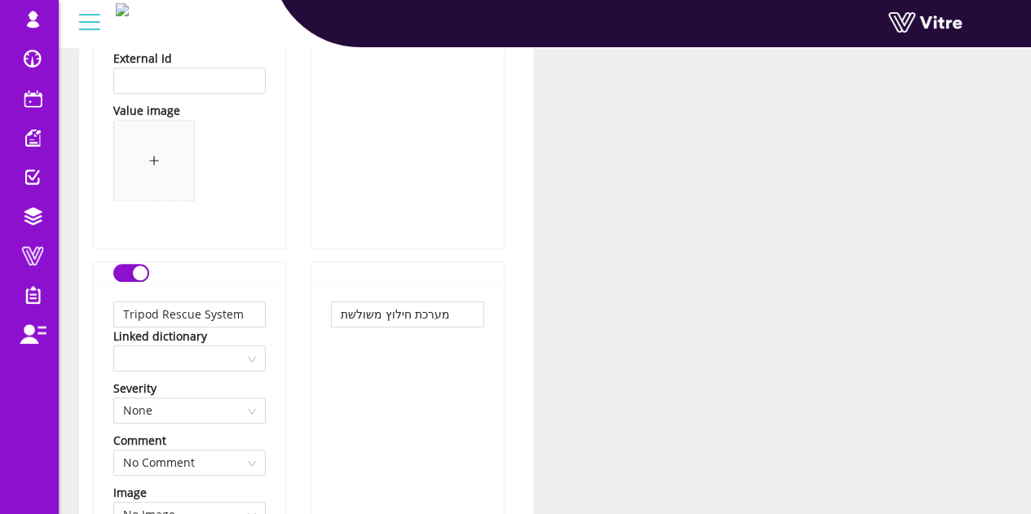
scroll to position [3748, 0]
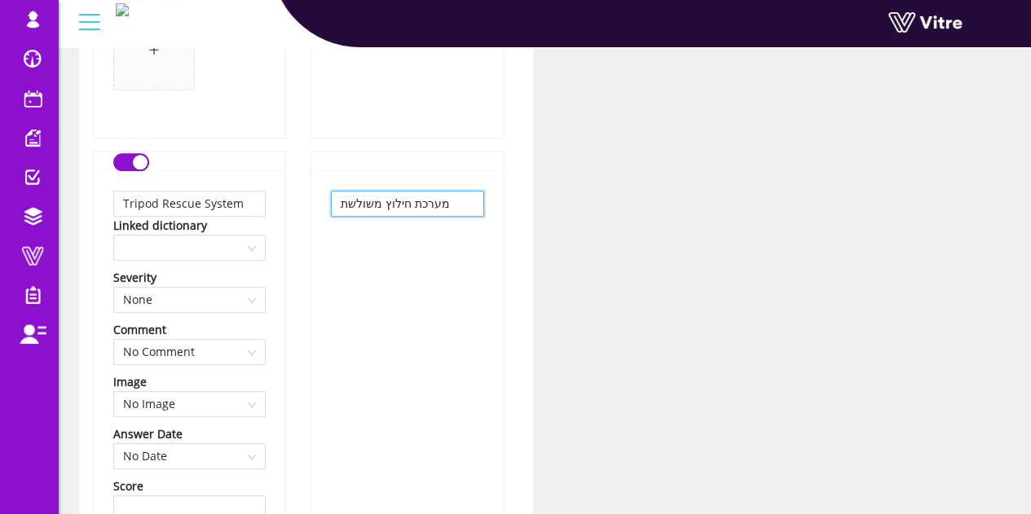
click at [420, 200] on input "מערכת חילוץ משולשת" at bounding box center [407, 204] width 152 height 26
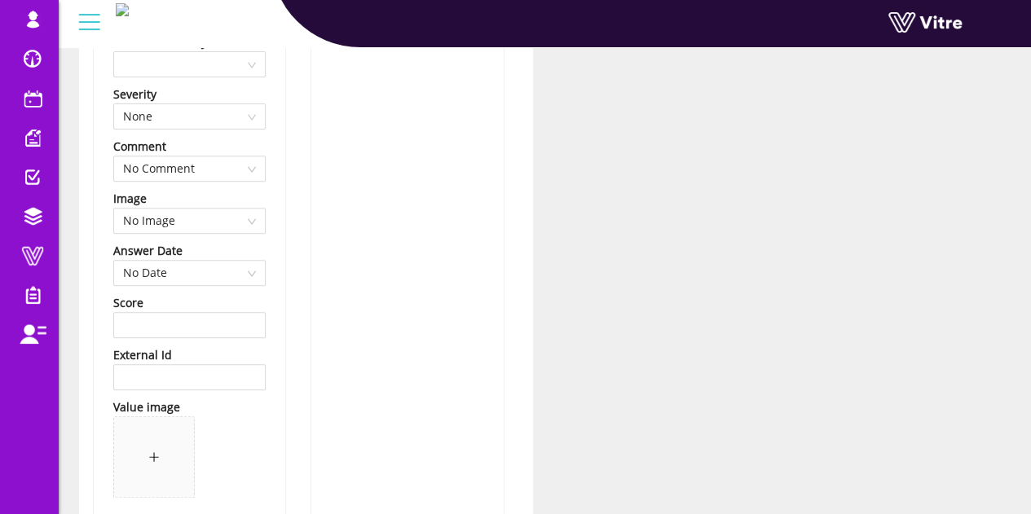
scroll to position [3341, 0]
